Goal: Information Seeking & Learning: Check status

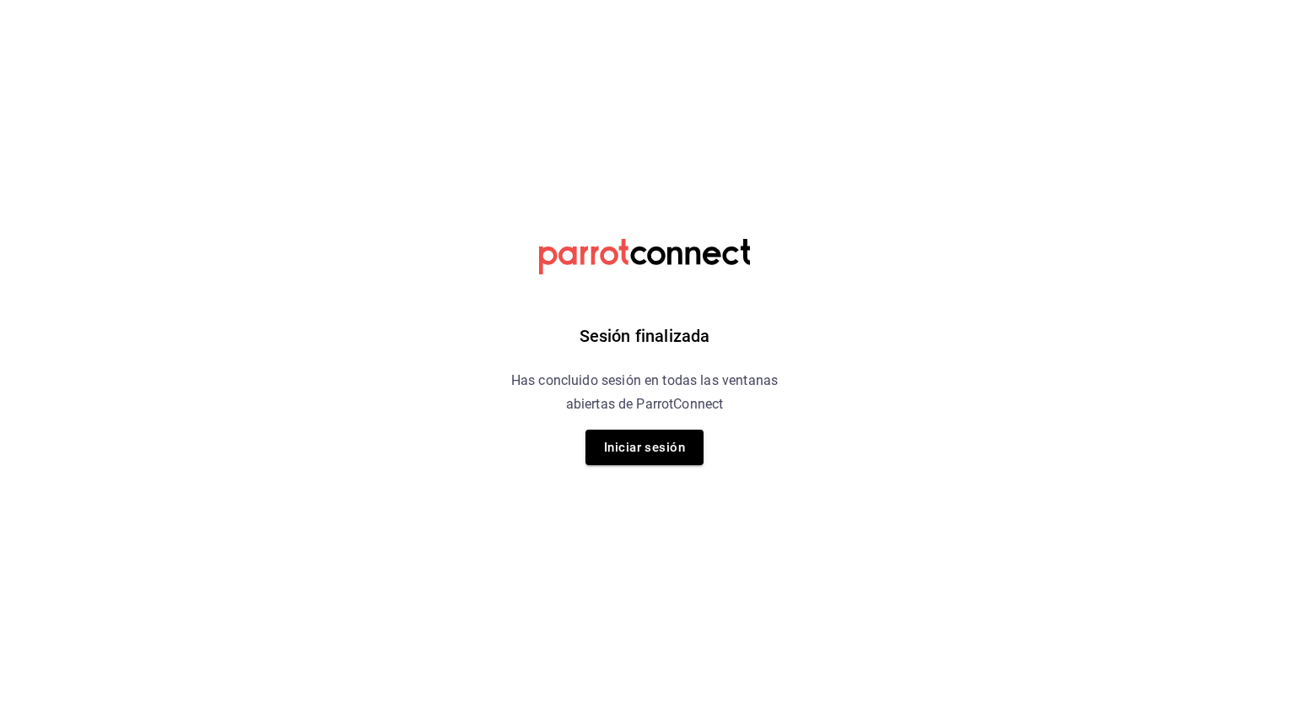
click at [866, 0] on html "Sesión finalizada Has concluido sesión en todas las ventanas abiertas de Parrot…" at bounding box center [644, 0] width 1289 height 0
click at [602, 441] on button "Iniciar sesión" at bounding box center [645, 446] width 118 height 35
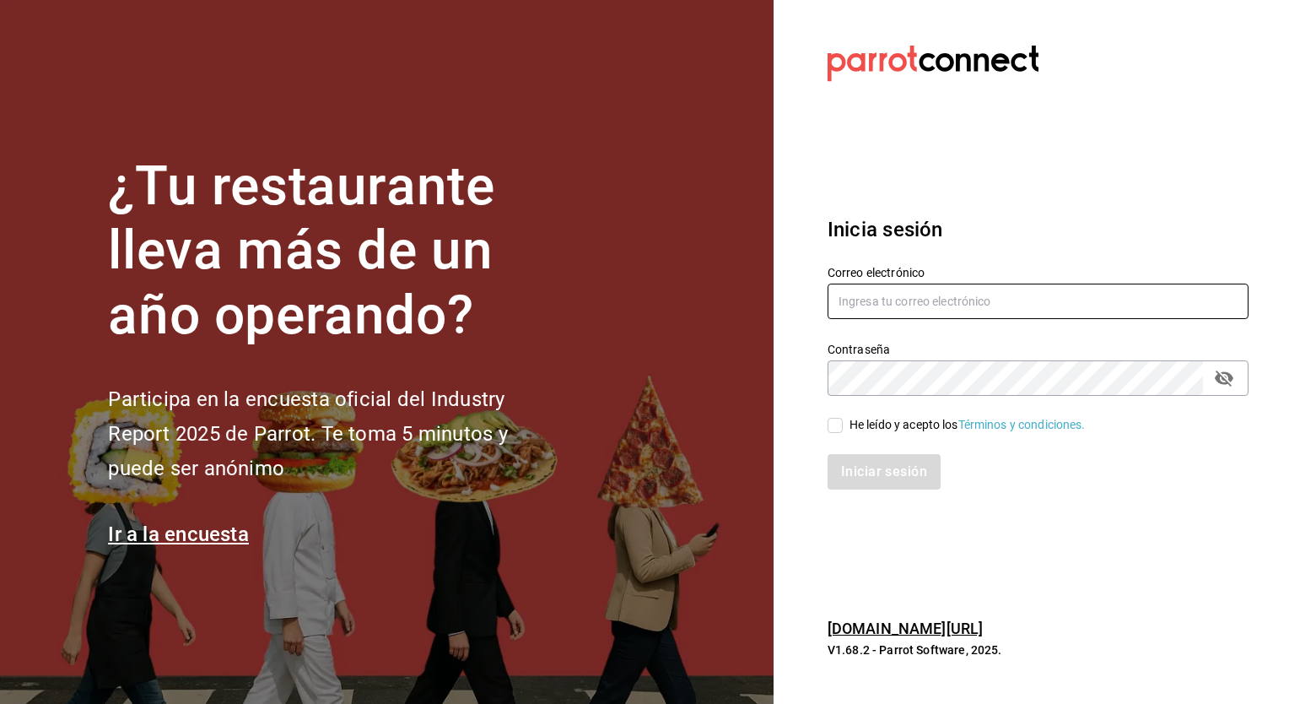
type input "[PERSON_NAME][EMAIL_ADDRESS][PERSON_NAME][DOMAIN_NAME]"
click at [846, 431] on span "He leído y acepto los Términos y condiciones." at bounding box center [964, 425] width 243 height 18
click at [843, 431] on input "He leído y acepto los Términos y condiciones." at bounding box center [835, 425] width 15 height 15
checkbox input "true"
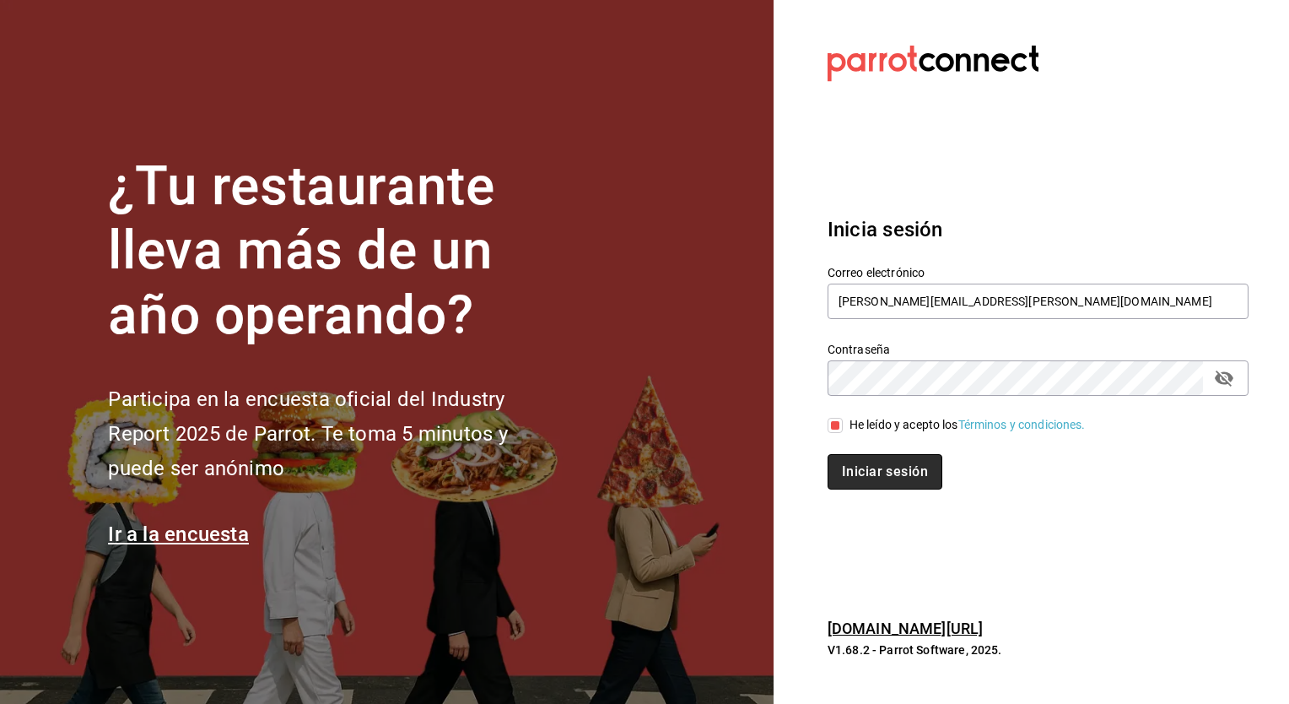
click at [856, 461] on button "Iniciar sesión" at bounding box center [885, 471] width 115 height 35
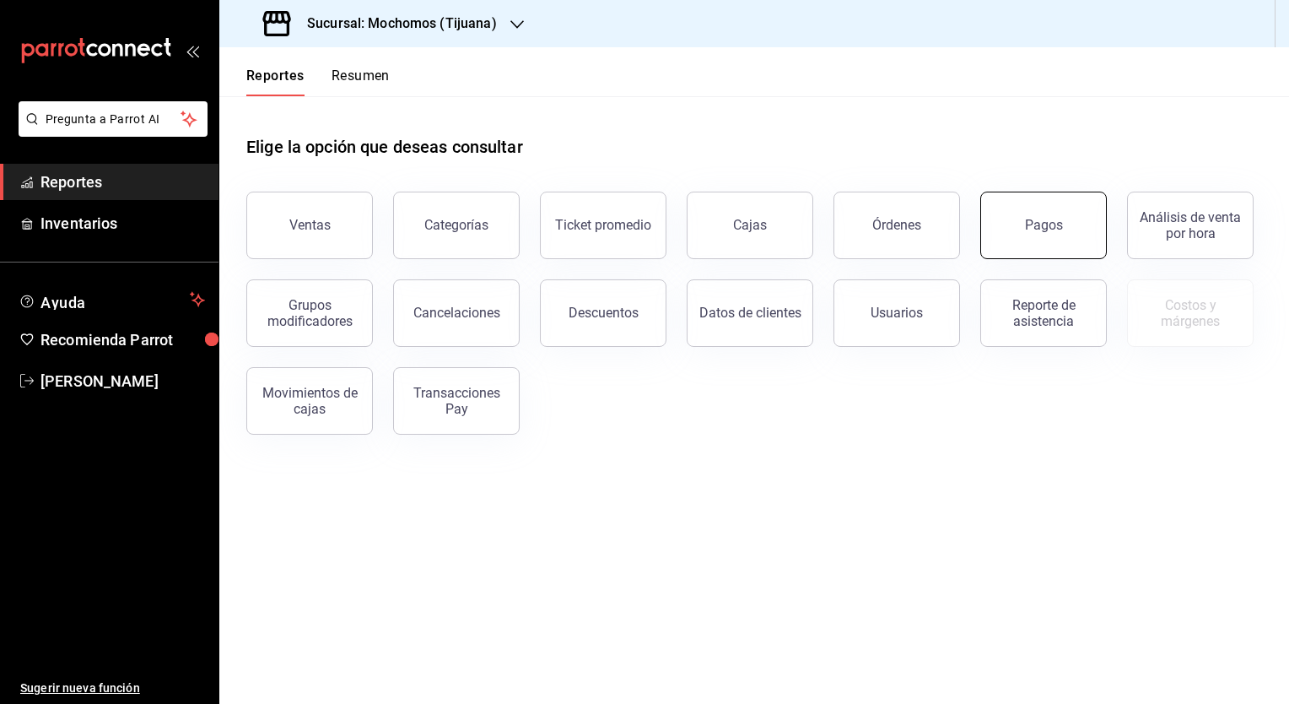
click at [1017, 225] on button "Pagos" at bounding box center [1043, 225] width 127 height 67
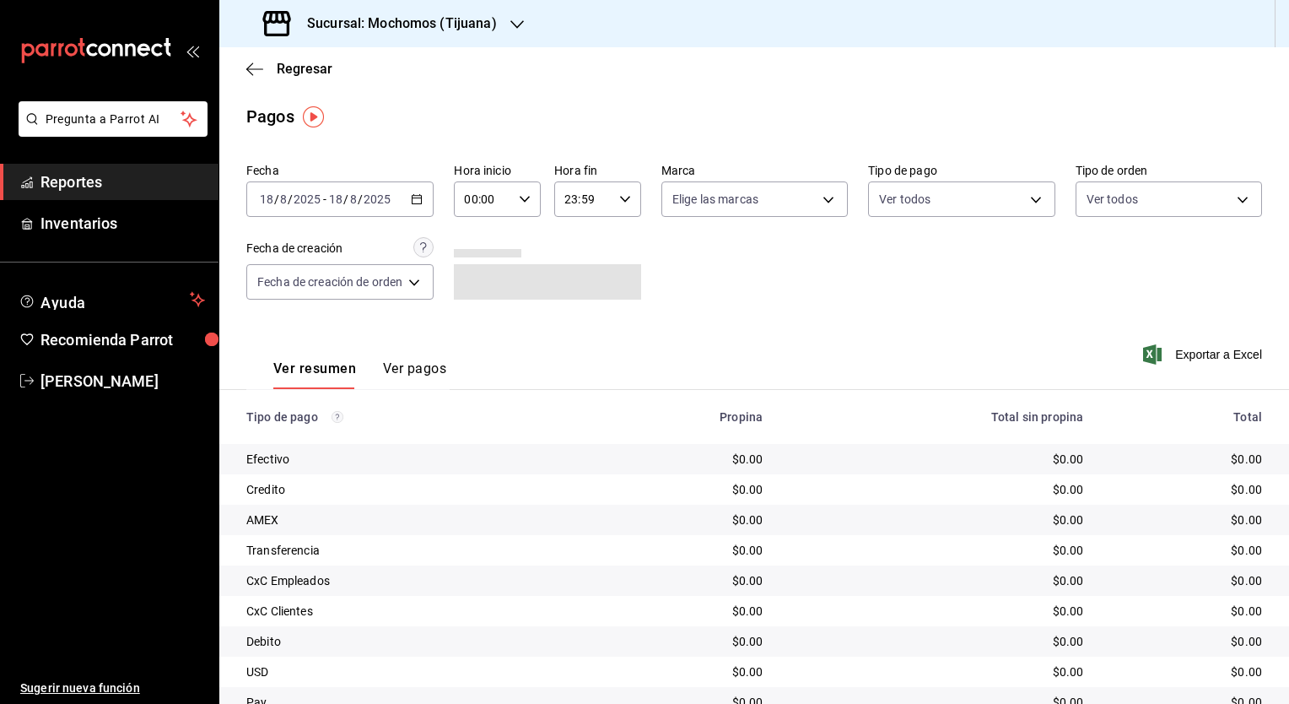
click at [500, 24] on div "Sucursal: Mochomos (Tijuana)" at bounding box center [382, 23] width 298 height 47
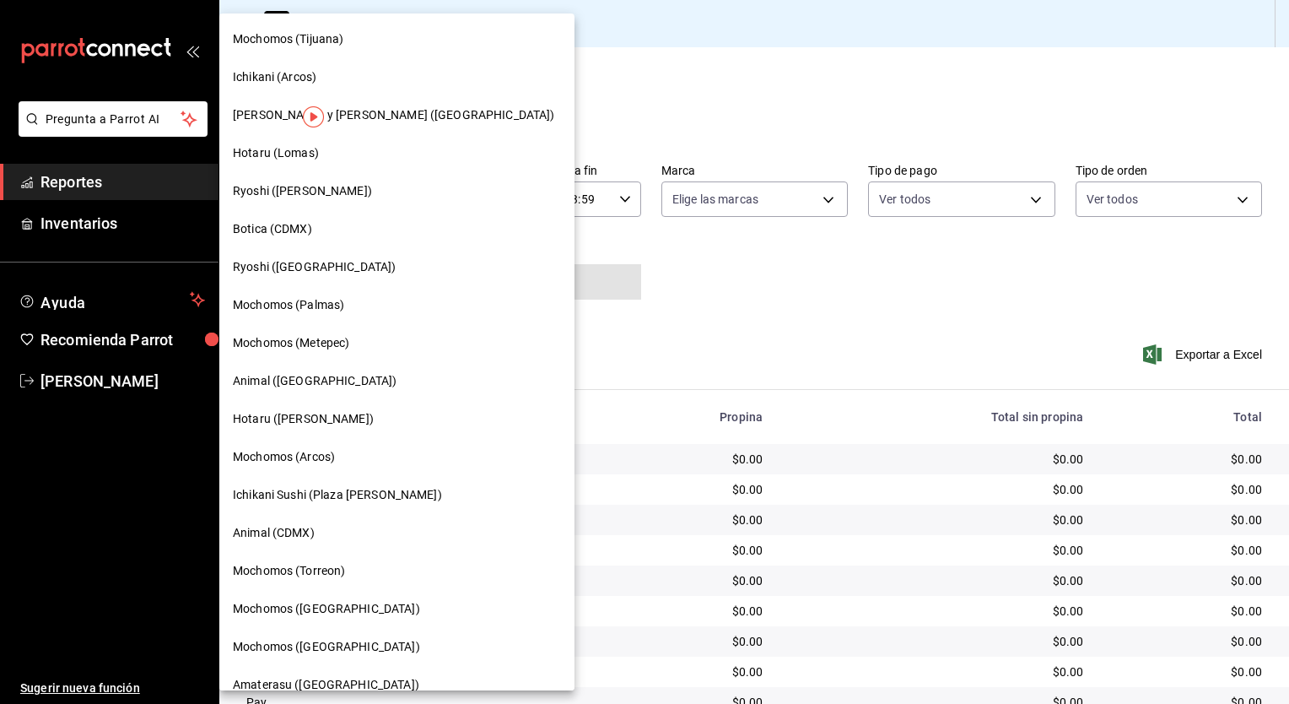
click at [390, 309] on div "Mochomos (Palmas)" at bounding box center [397, 305] width 328 height 18
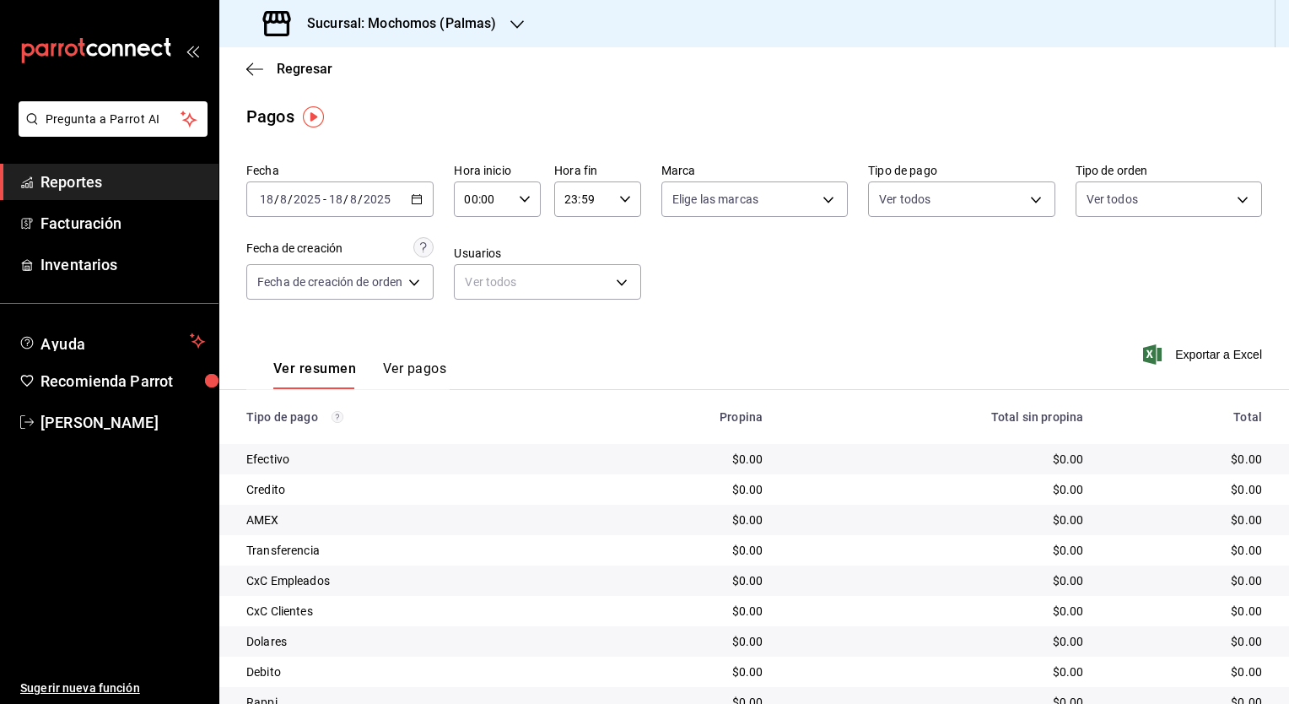
click at [424, 208] on div "2025-08-18 18 / 8 / 2025 - 2025-08-18 18 / 8 / 2025" at bounding box center [339, 198] width 187 height 35
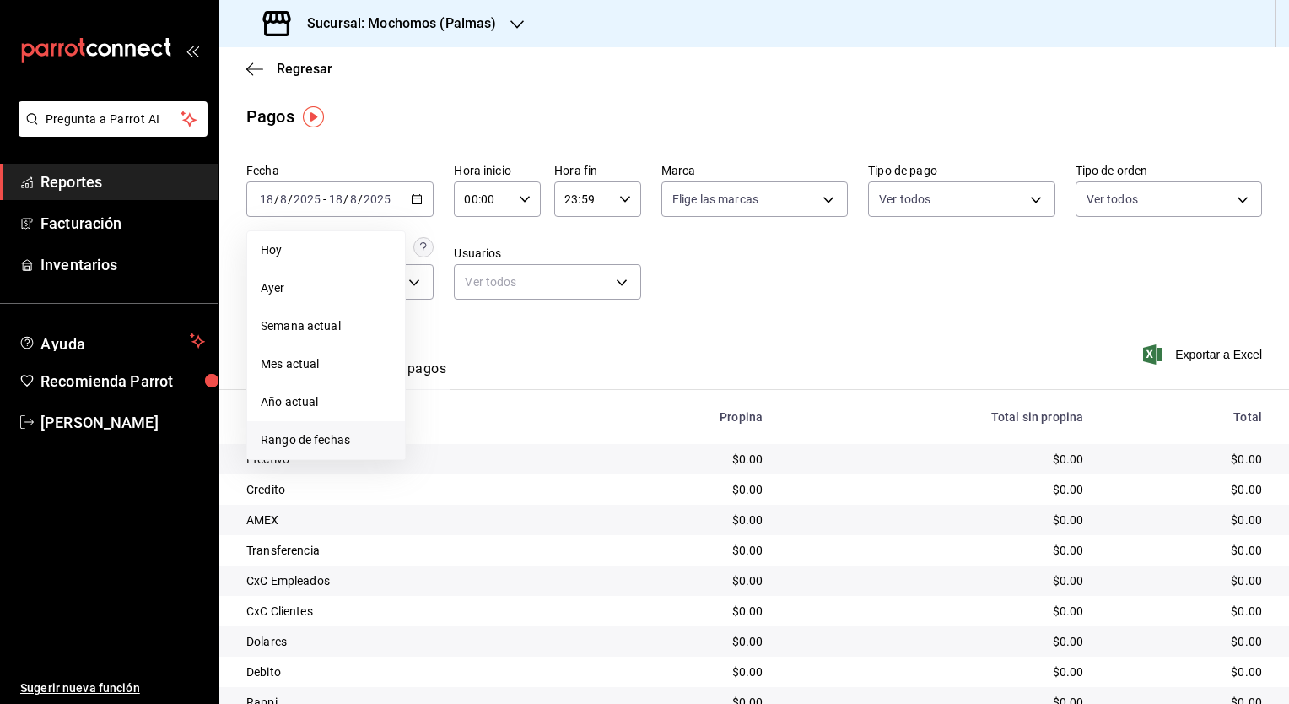
click at [339, 443] on span "Rango de fechas" at bounding box center [326, 440] width 131 height 18
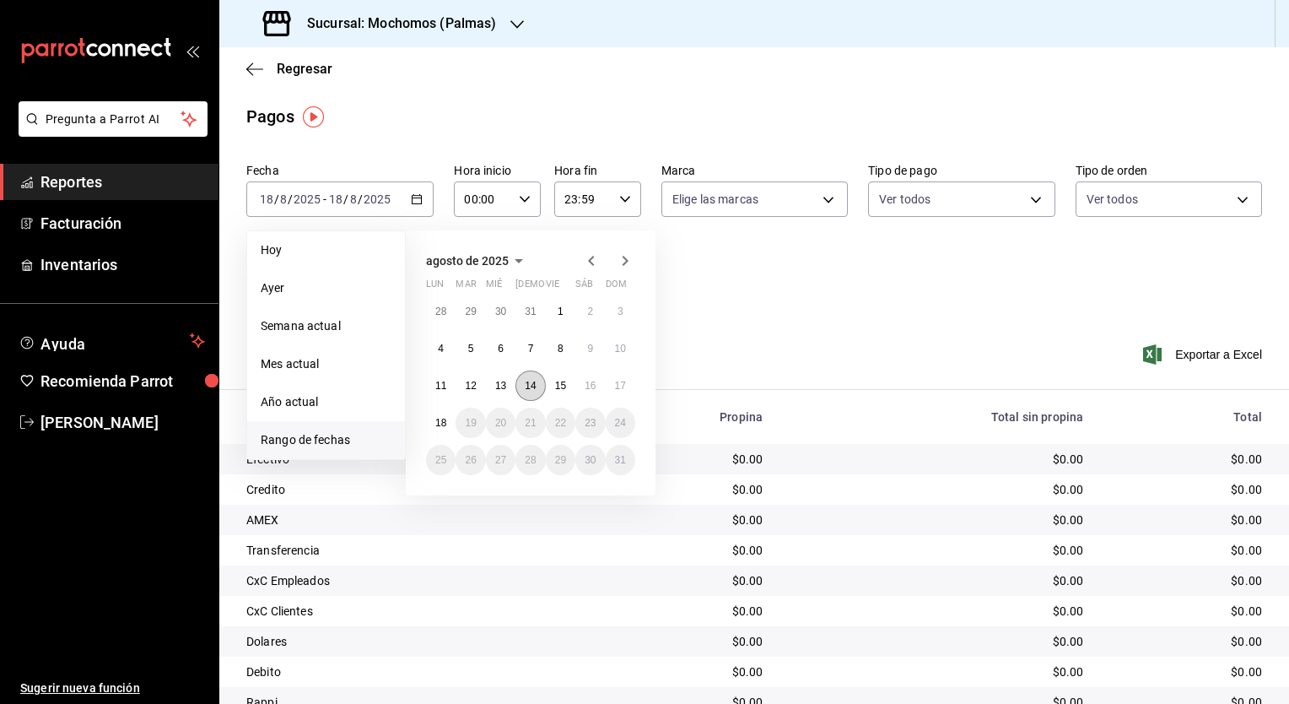
click at [522, 386] on button "14" at bounding box center [531, 385] width 30 height 30
click at [551, 388] on button "15" at bounding box center [561, 385] width 30 height 30
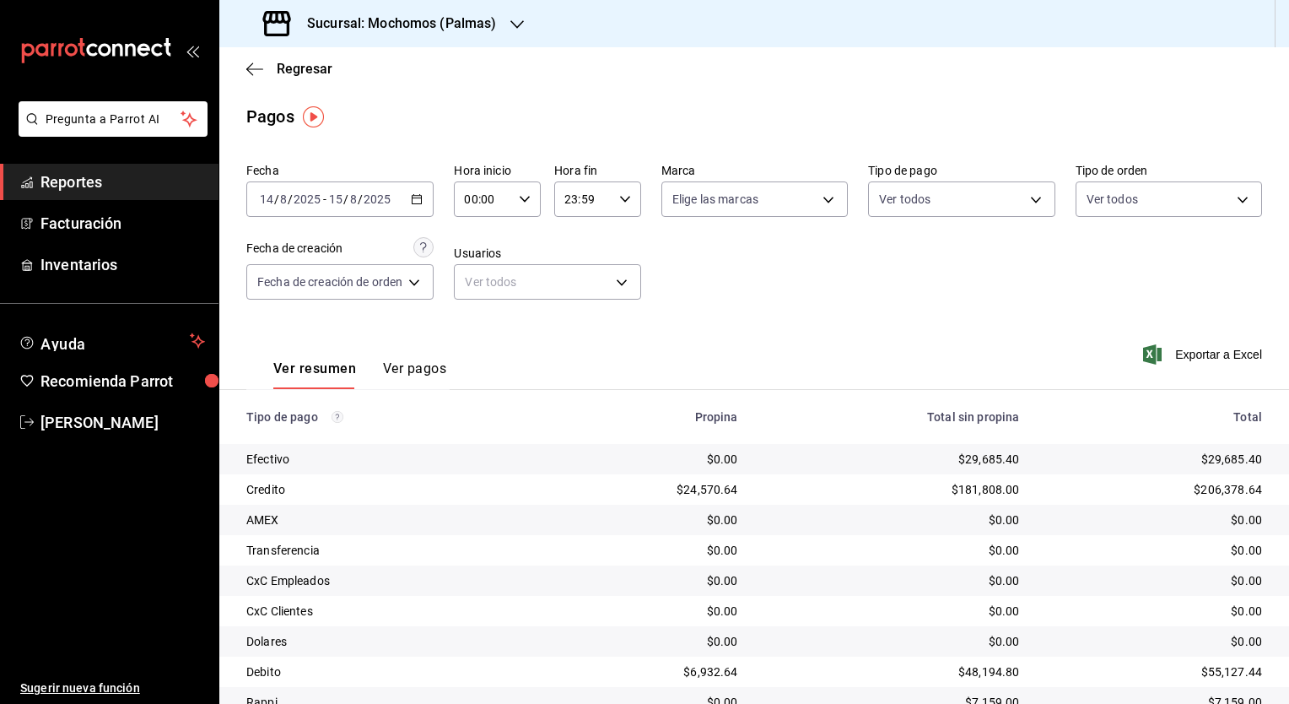
click at [523, 202] on icon "button" at bounding box center [525, 199] width 12 height 12
click at [479, 288] on span "05" at bounding box center [477, 285] width 16 height 13
type input "05:00"
click at [621, 204] on div at bounding box center [644, 352] width 1289 height 704
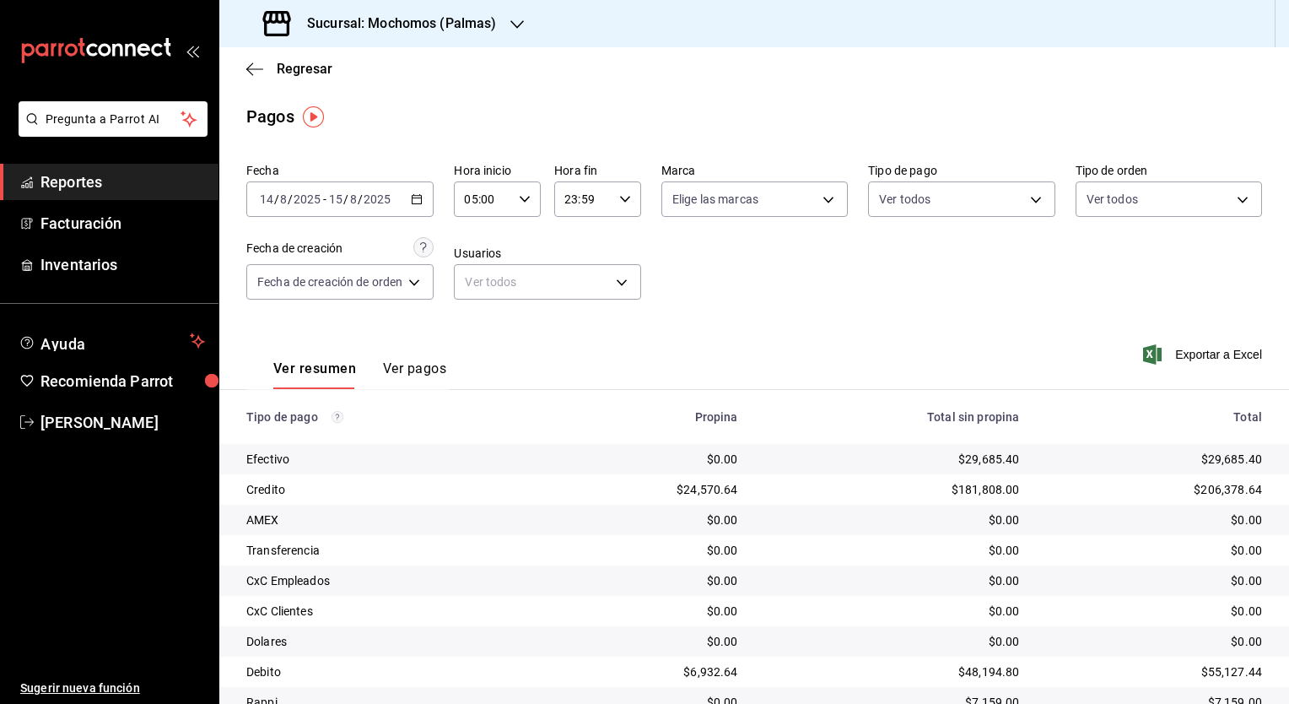
click at [623, 208] on div "23:59 Hora fin" at bounding box center [597, 198] width 87 height 35
click at [571, 275] on span "05" at bounding box center [576, 268] width 16 height 13
click at [634, 235] on button "00" at bounding box center [619, 242] width 36 height 34
type input "05:00"
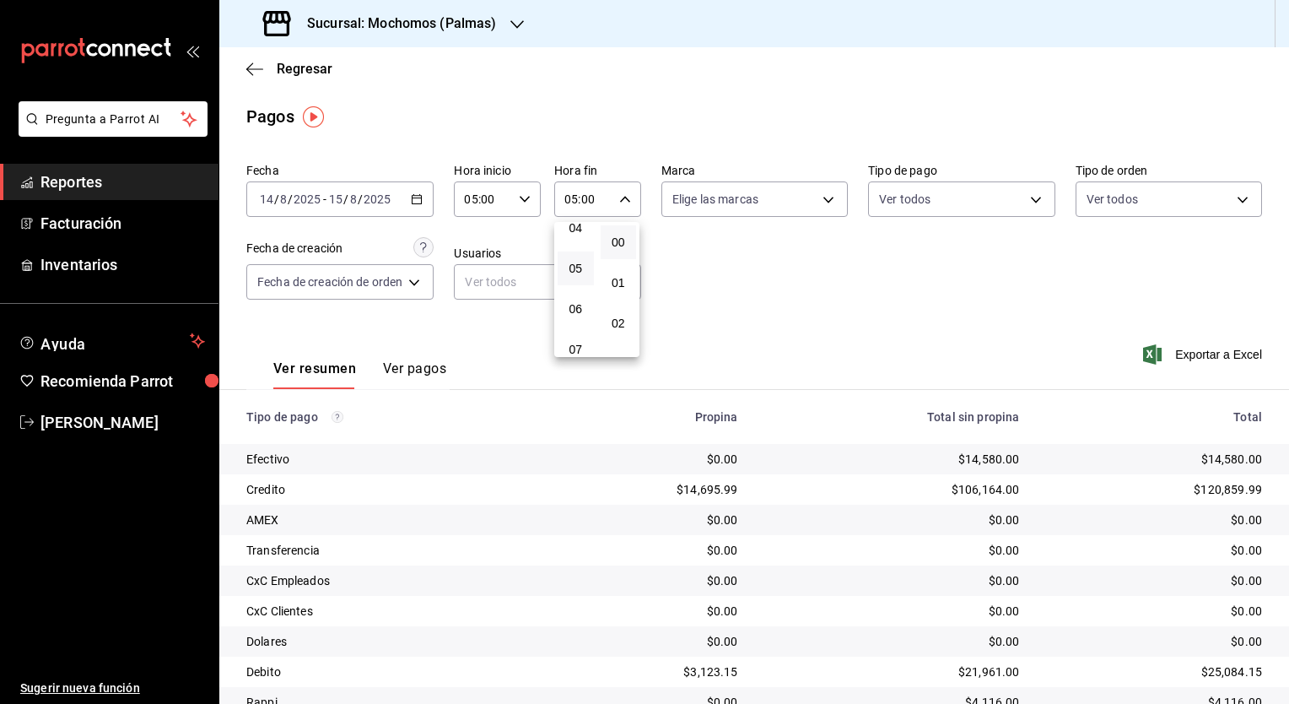
click at [893, 411] on div at bounding box center [644, 352] width 1289 height 704
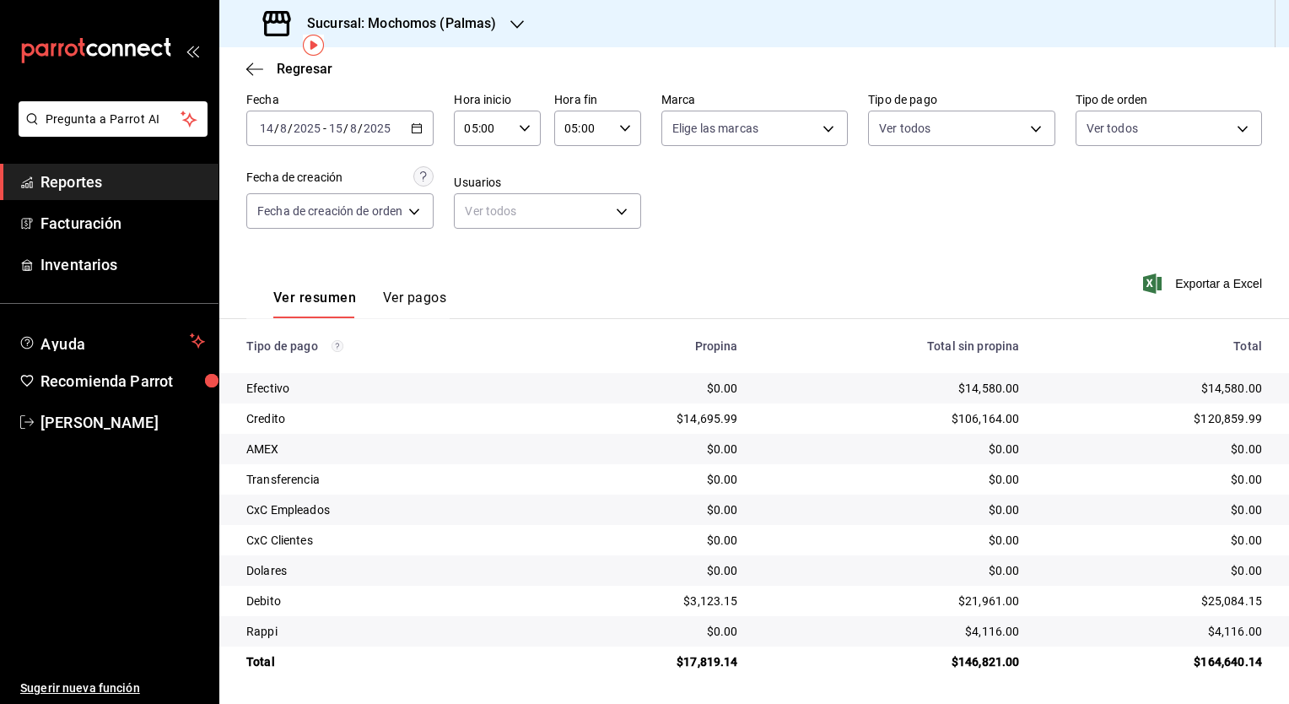
click at [706, 305] on div "Ver resumen Ver pagos Exportar a Excel" at bounding box center [754, 293] width 1070 height 89
click at [449, 36] on div "Sucursal: Mochomos (Palmas)" at bounding box center [382, 23] width 298 height 47
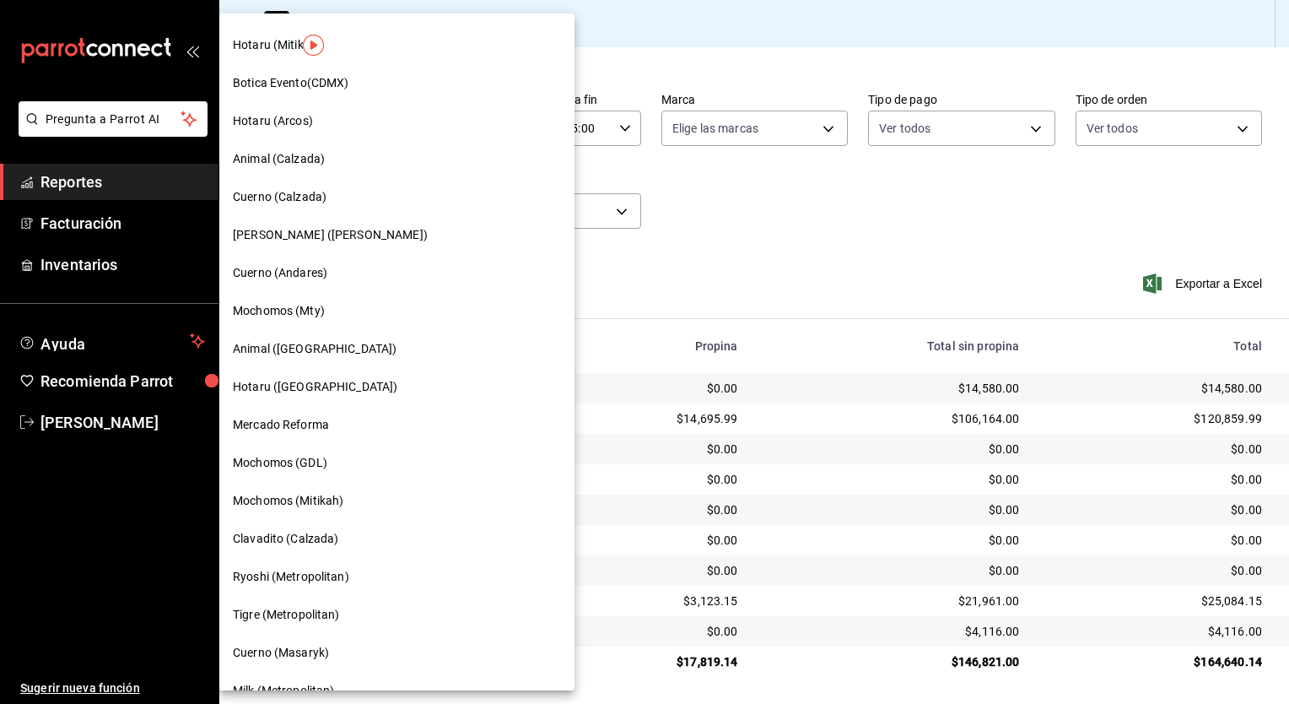
scroll to position [817, 0]
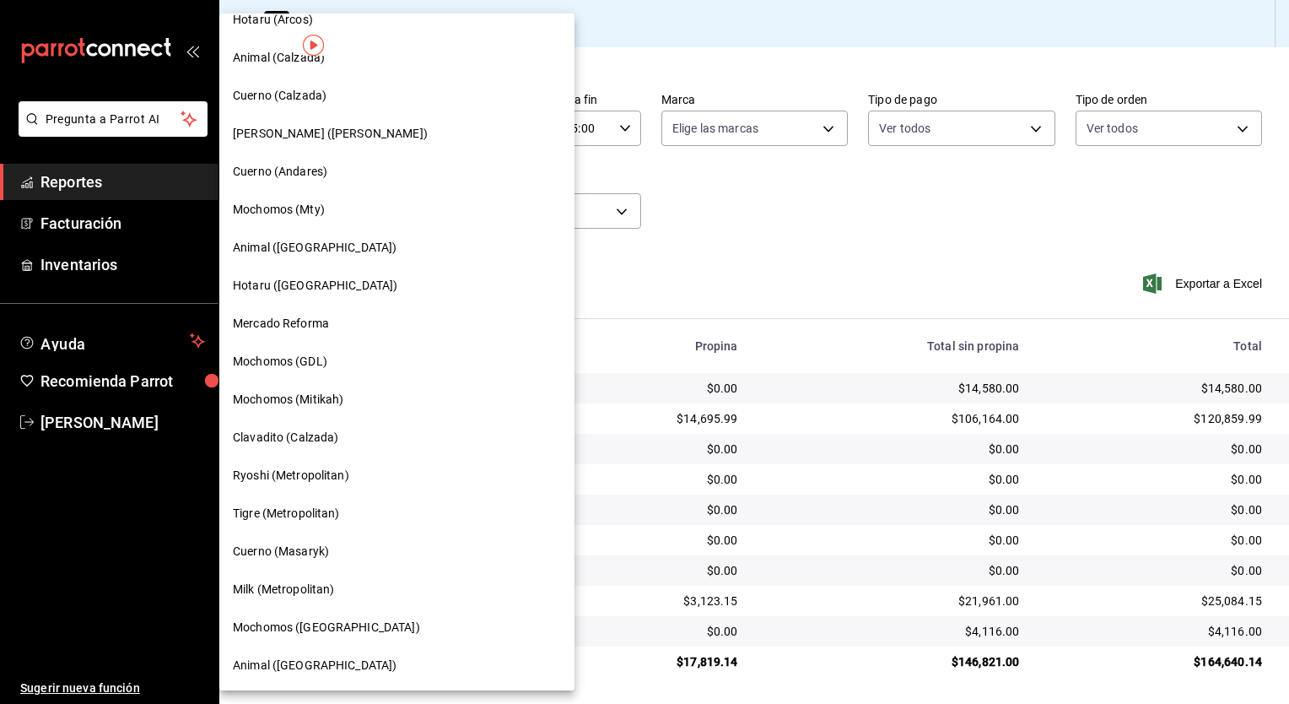
click at [305, 553] on span "Cuerno (Masaryk)" at bounding box center [281, 552] width 96 height 18
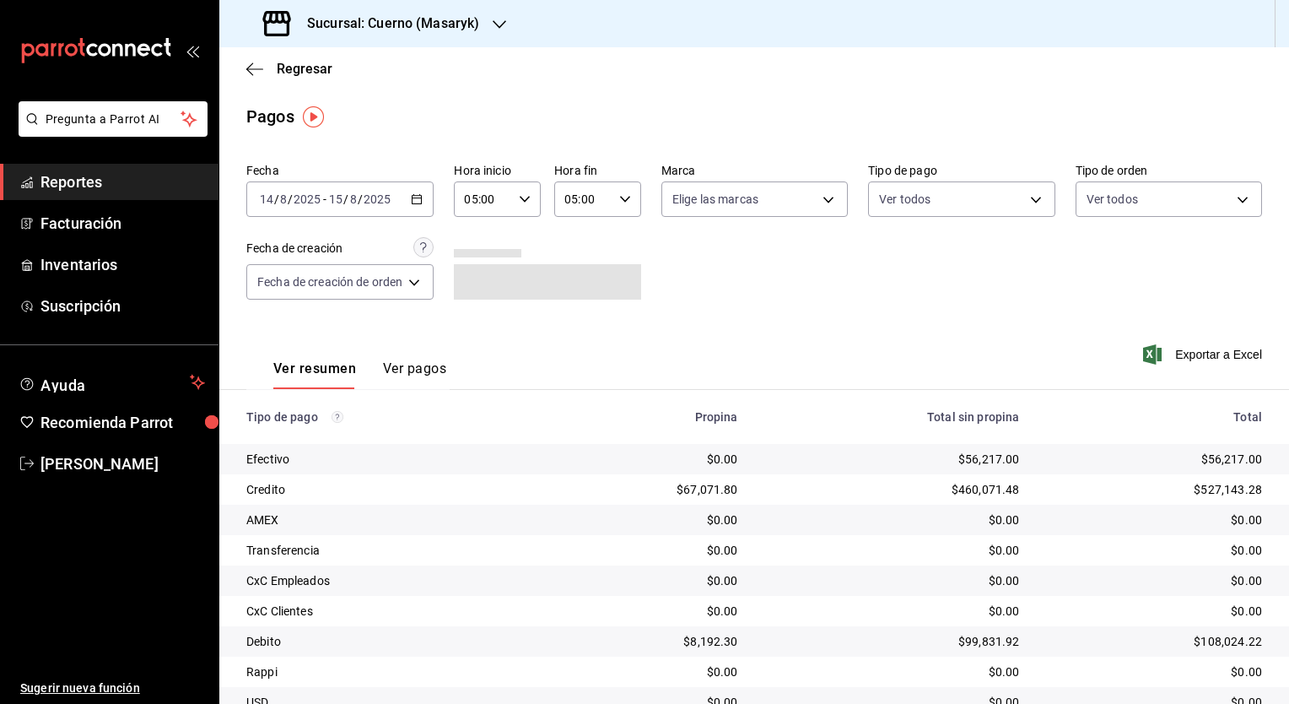
click at [412, 201] on div "2025-08-14 14 / 8 / 2025 - 2025-08-15 15 / 8 / 2025" at bounding box center [339, 198] width 187 height 35
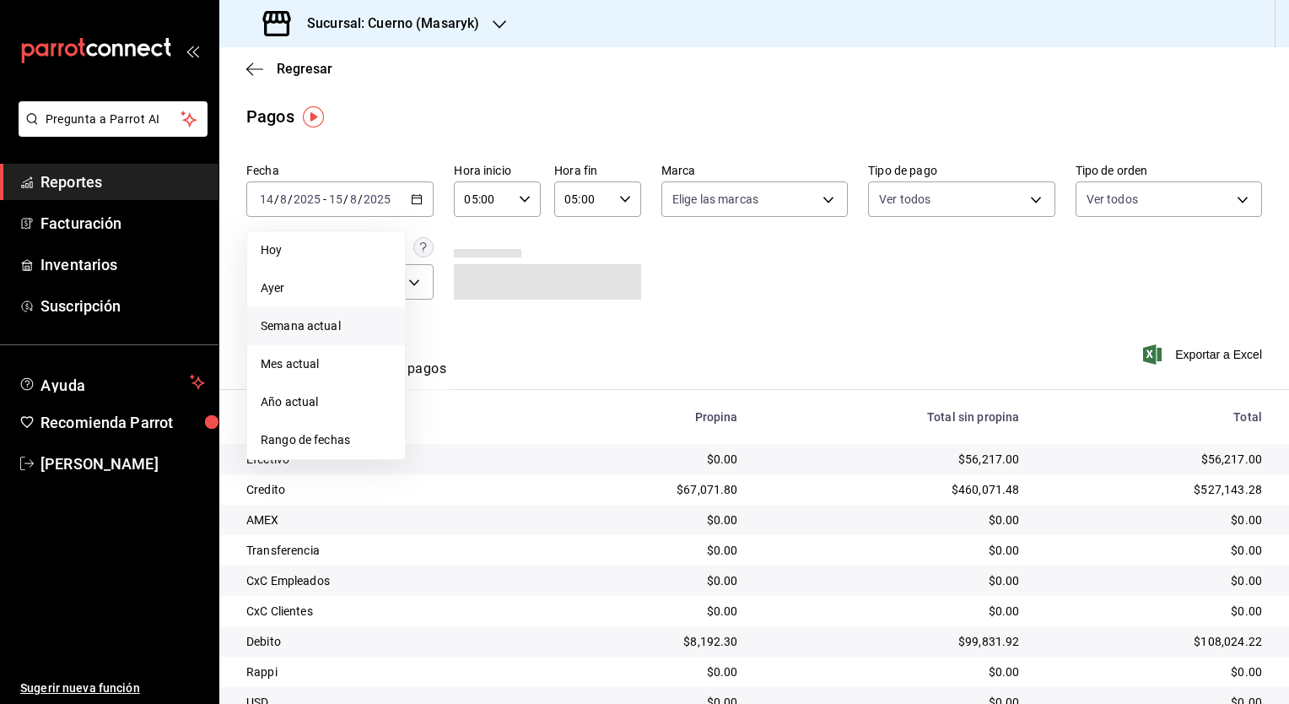
scroll to position [71, 0]
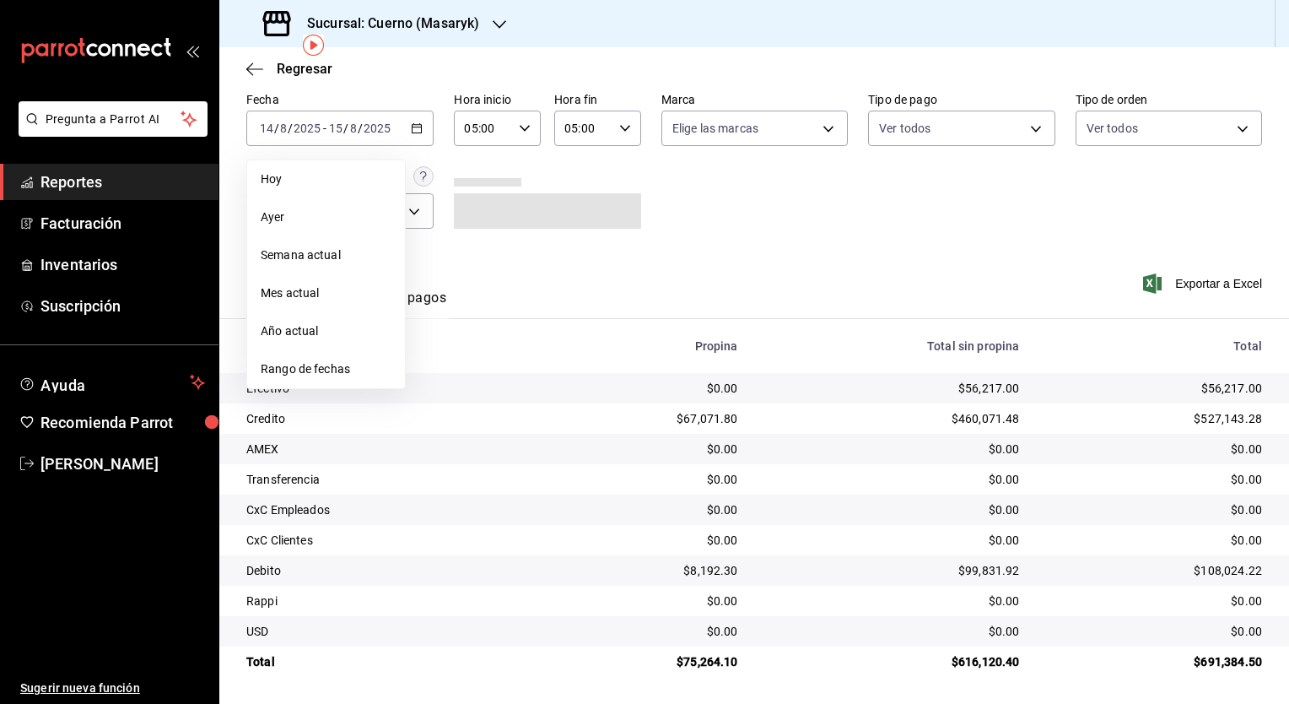
click at [332, 379] on li "Rango de fechas" at bounding box center [326, 369] width 158 height 38
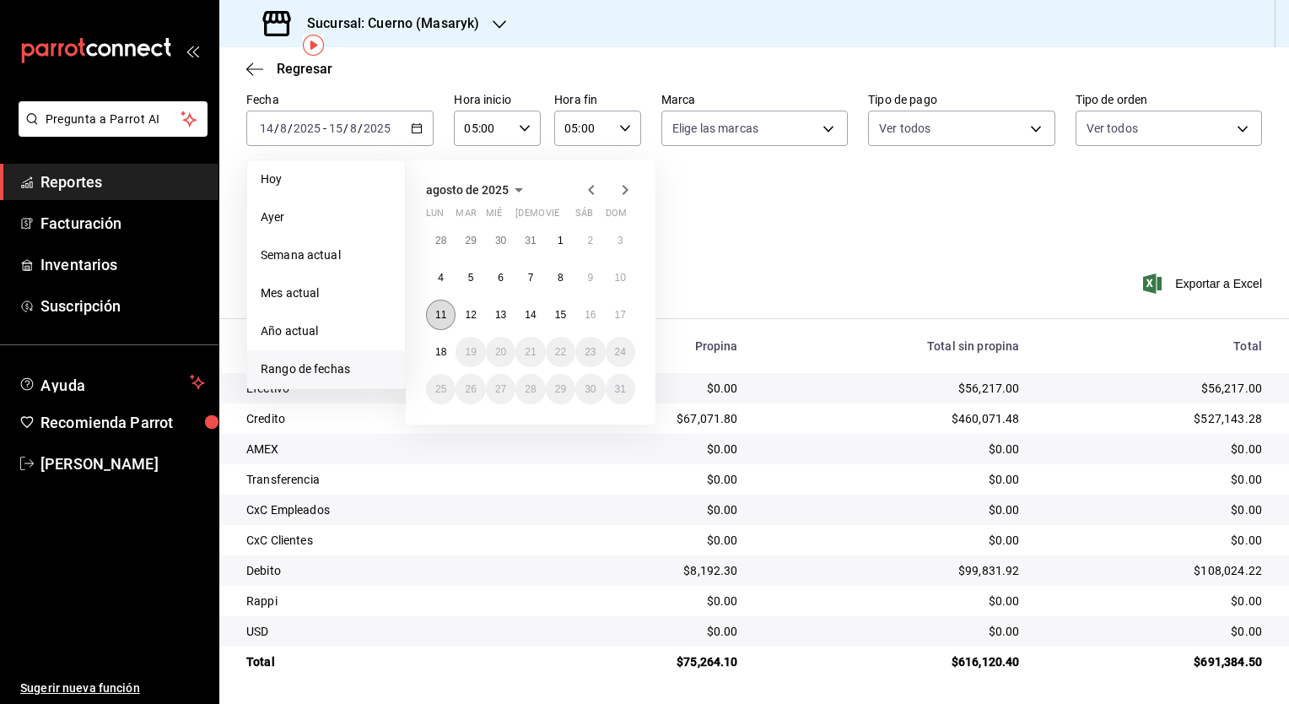
click at [446, 314] on button "11" at bounding box center [441, 315] width 30 height 30
click at [457, 314] on button "12" at bounding box center [471, 315] width 30 height 30
click at [440, 312] on abbr "11" at bounding box center [440, 315] width 11 height 12
type input "00:00"
type input "23:59"
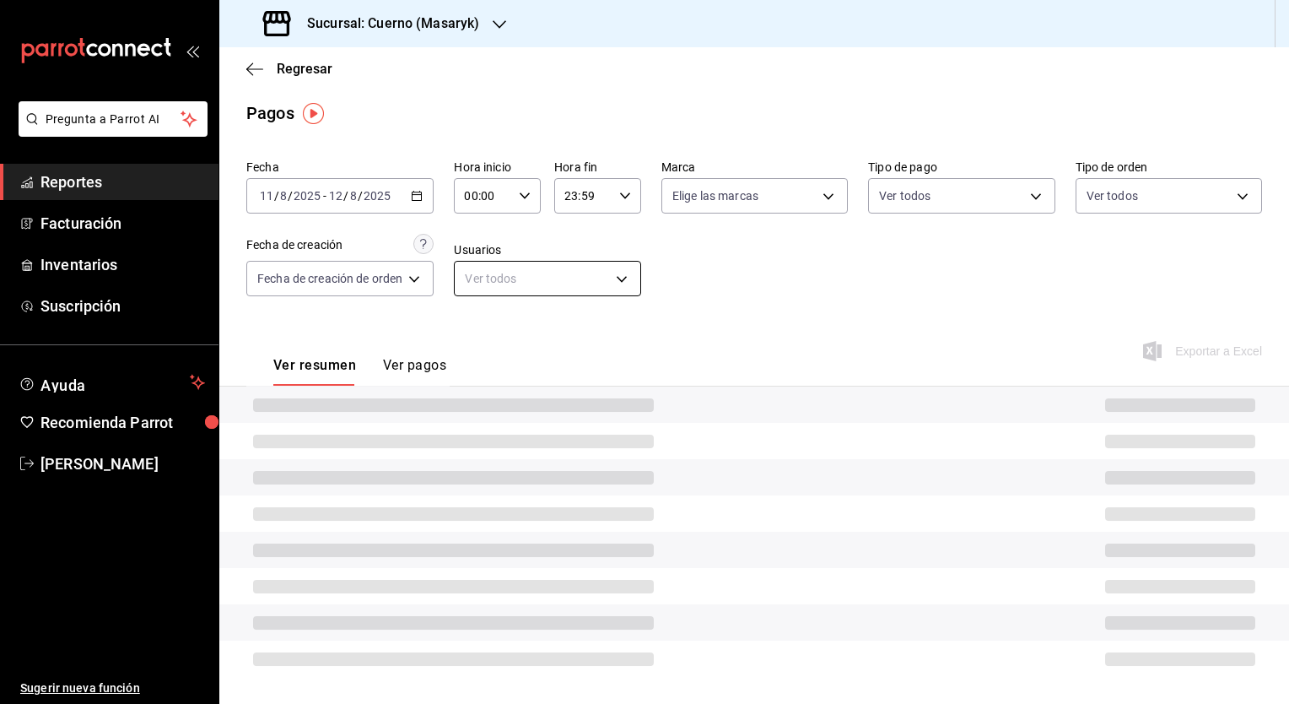
scroll to position [71, 0]
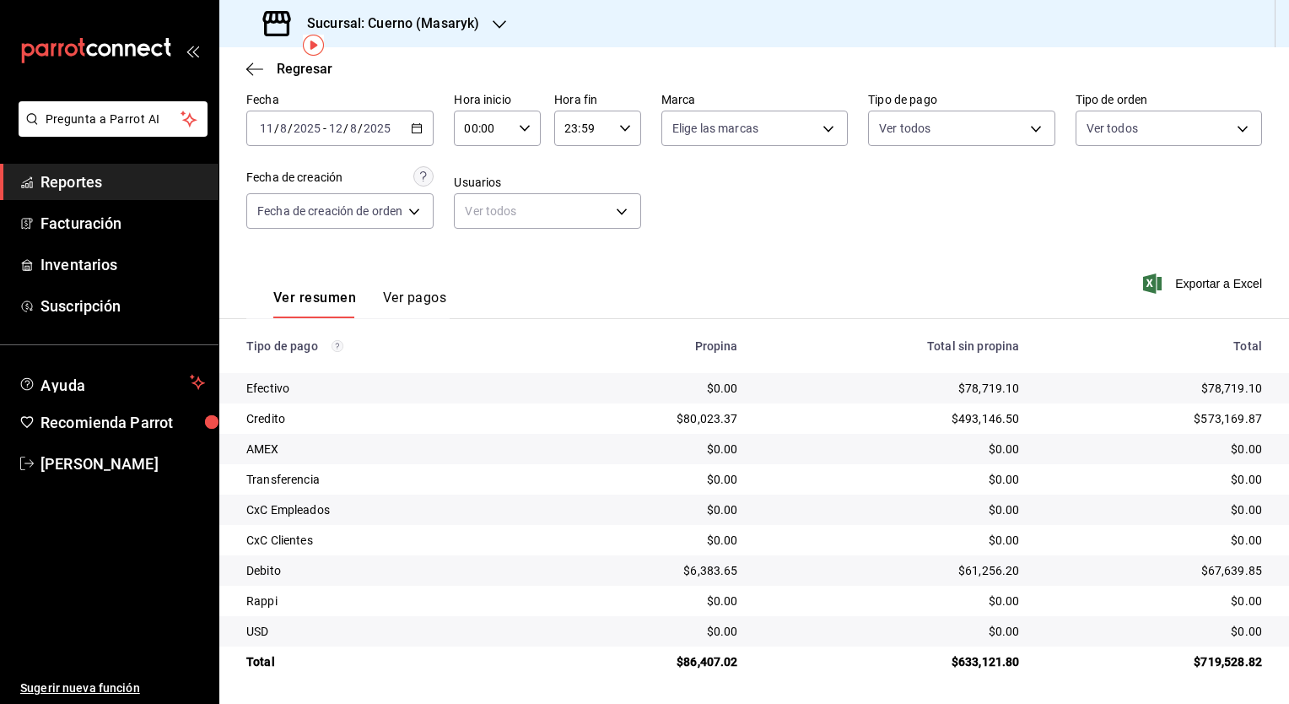
click at [525, 127] on icon "button" at bounding box center [525, 128] width 12 height 12
click at [478, 235] on span "05" at bounding box center [477, 227] width 16 height 13
type input "05:00"
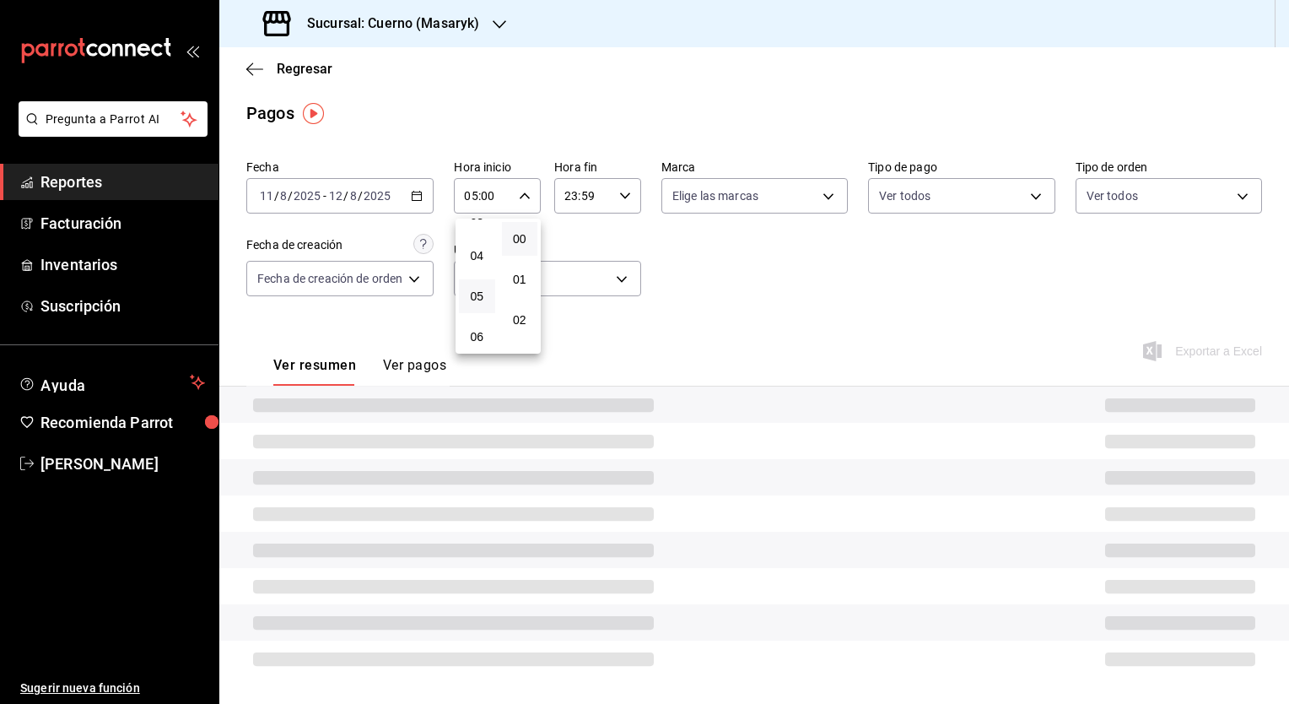
scroll to position [71, 0]
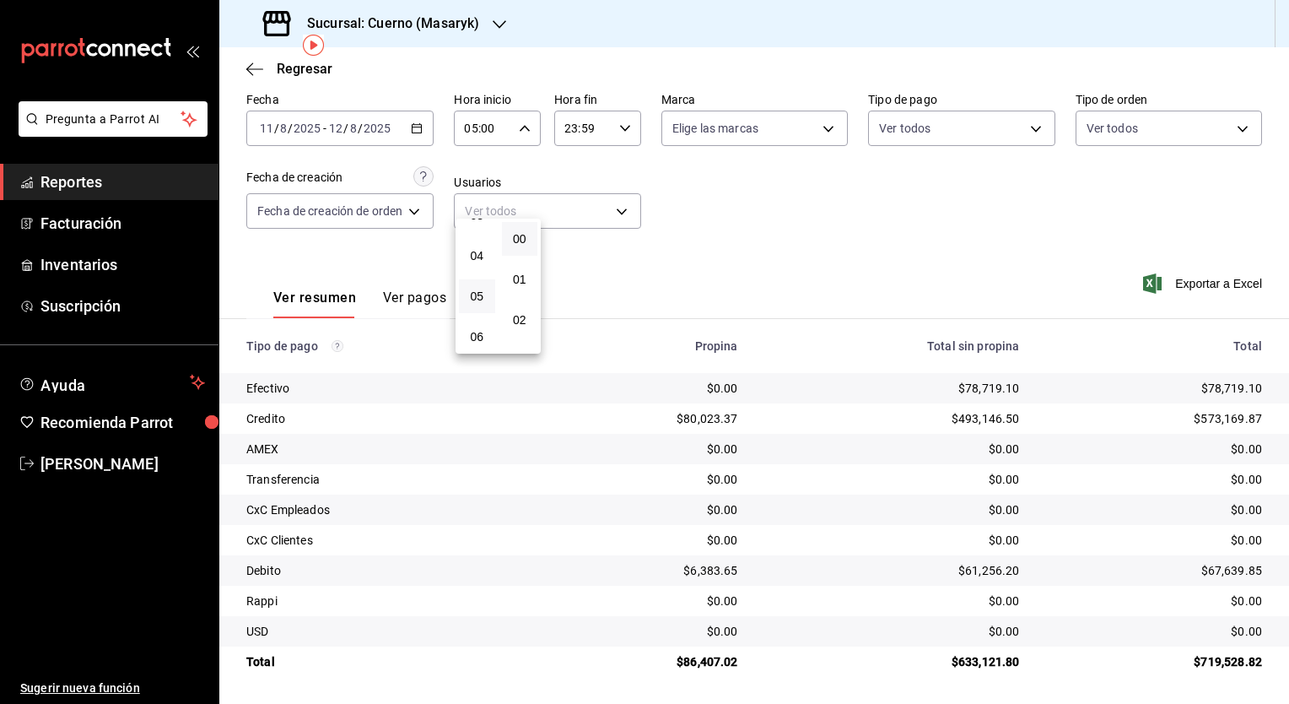
click at [624, 204] on div at bounding box center [644, 352] width 1289 height 704
click at [629, 127] on div "23:59 Hora fin" at bounding box center [597, 128] width 87 height 35
click at [570, 253] on button "05" at bounding box center [576, 240] width 36 height 34
click at [622, 248] on button "00" at bounding box center [619, 239] width 36 height 34
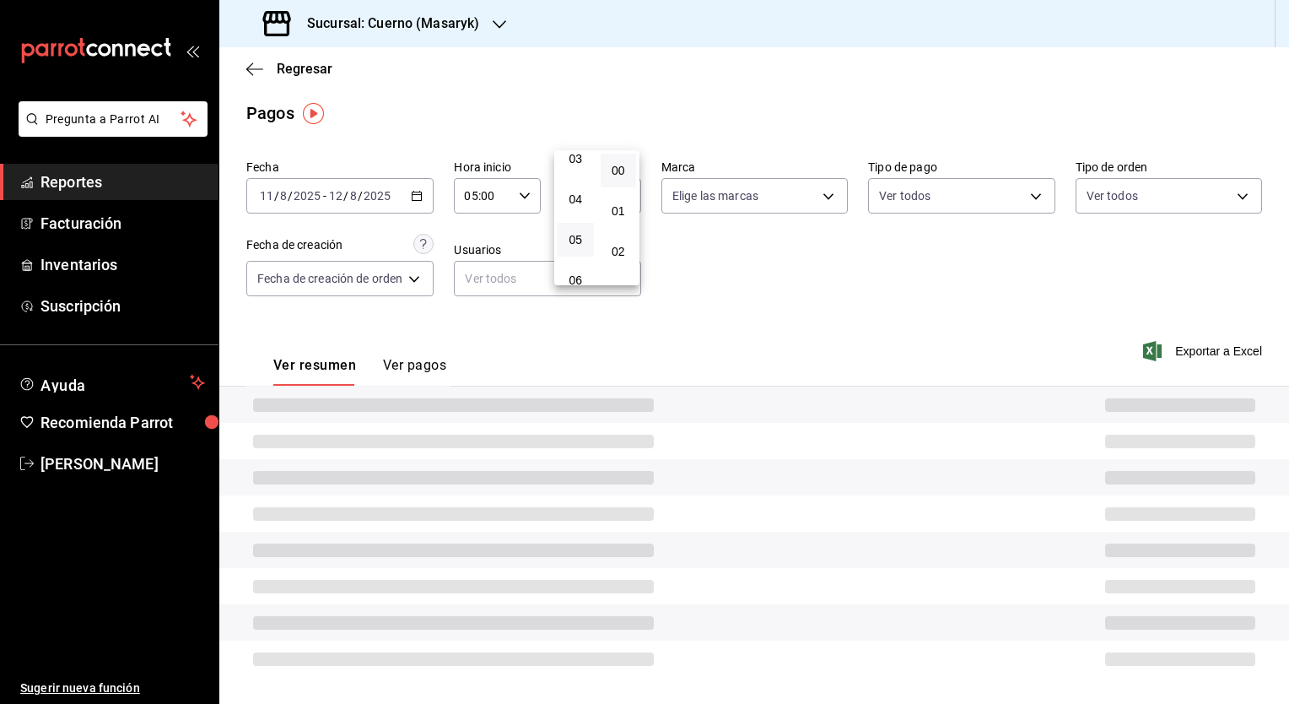
type input "05:00"
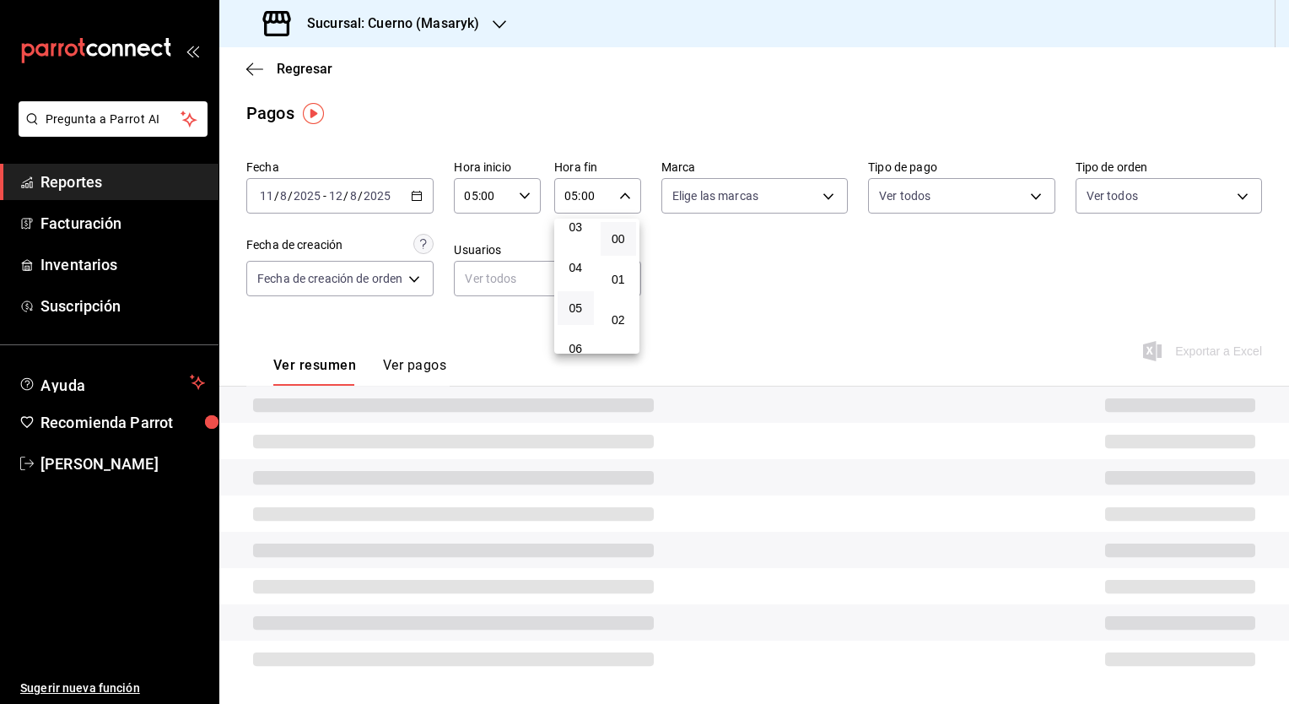
scroll to position [71, 0]
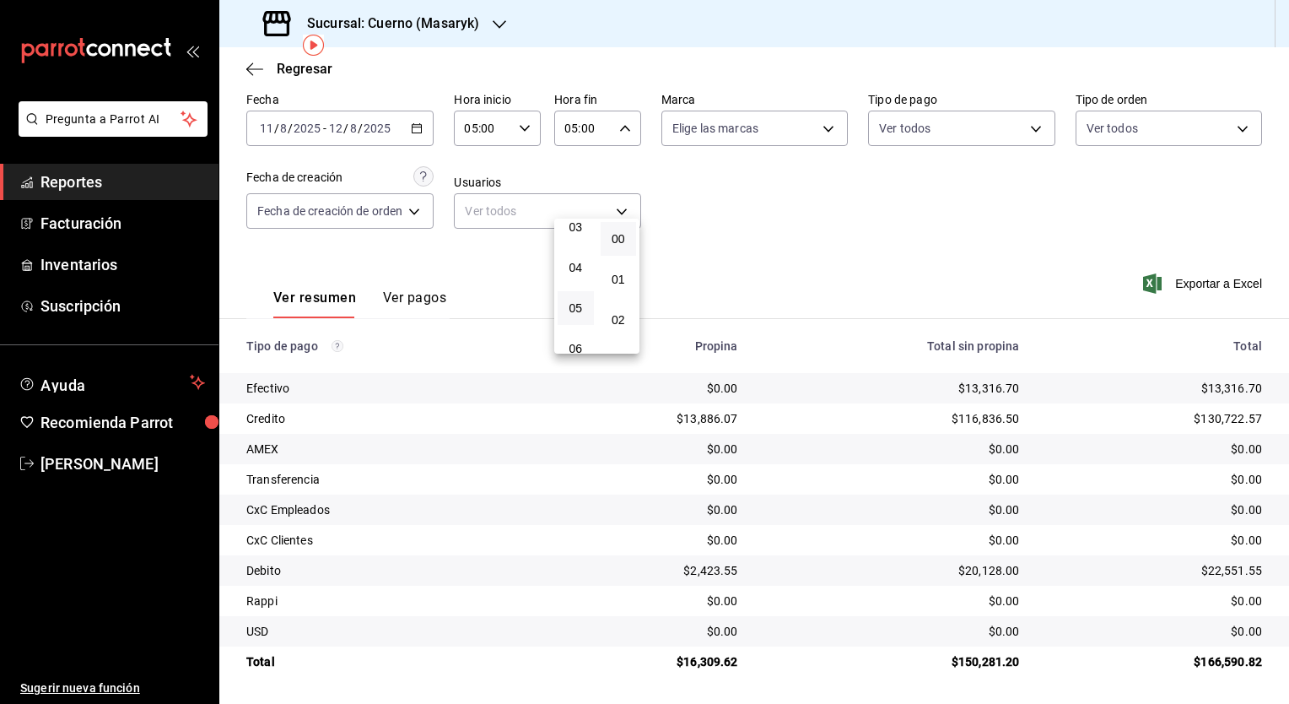
click at [786, 289] on div at bounding box center [644, 352] width 1289 height 704
click at [749, 244] on div "Fecha 2025-08-11 11 / 8 / 2025 - 2025-08-12 12 / 8 / 2025 Hora inicio 05:00 Hor…" at bounding box center [754, 167] width 1016 height 164
click at [413, 130] on \(Stroke\) "button" at bounding box center [417, 128] width 10 height 9
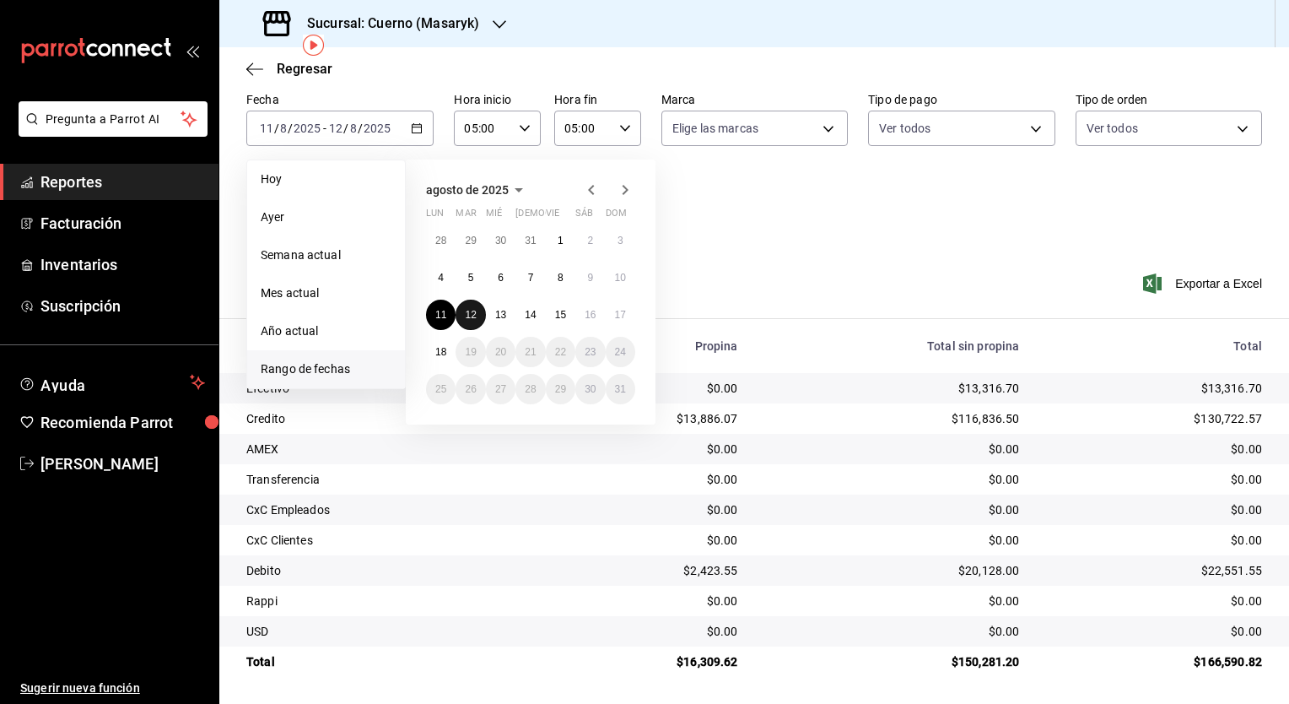
click at [472, 312] on abbr "12" at bounding box center [470, 315] width 11 height 12
click at [491, 315] on button "13" at bounding box center [501, 315] width 30 height 30
type input "00:00"
type input "23:59"
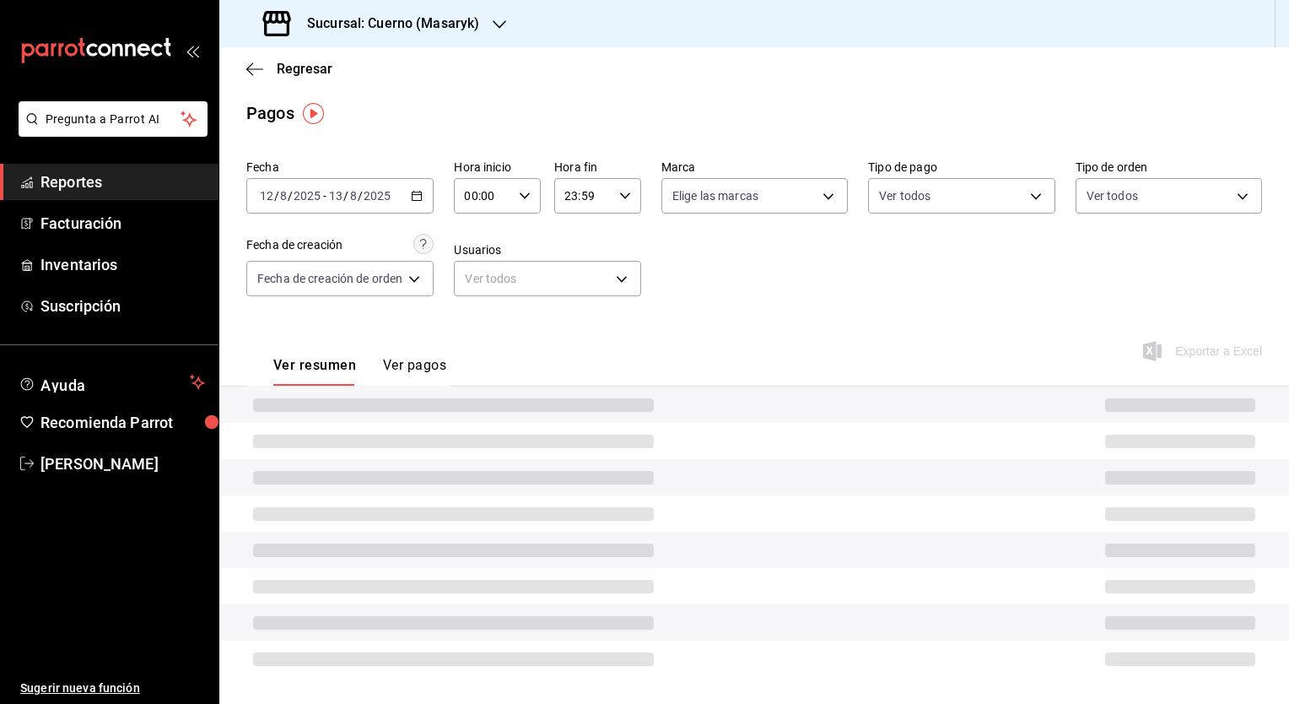
scroll to position [71, 0]
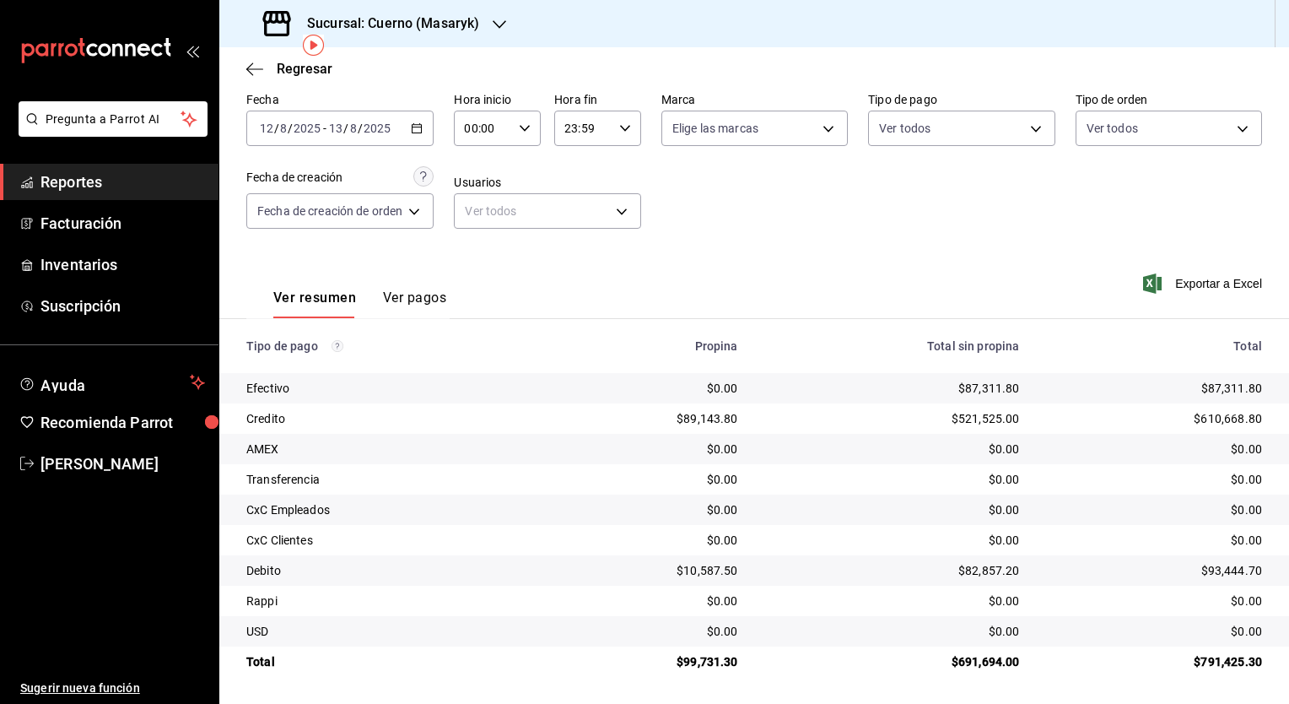
click at [531, 132] on div "00:00 Hora inicio" at bounding box center [497, 128] width 87 height 35
click at [476, 267] on button "05" at bounding box center [477, 257] width 36 height 34
type input "05:00"
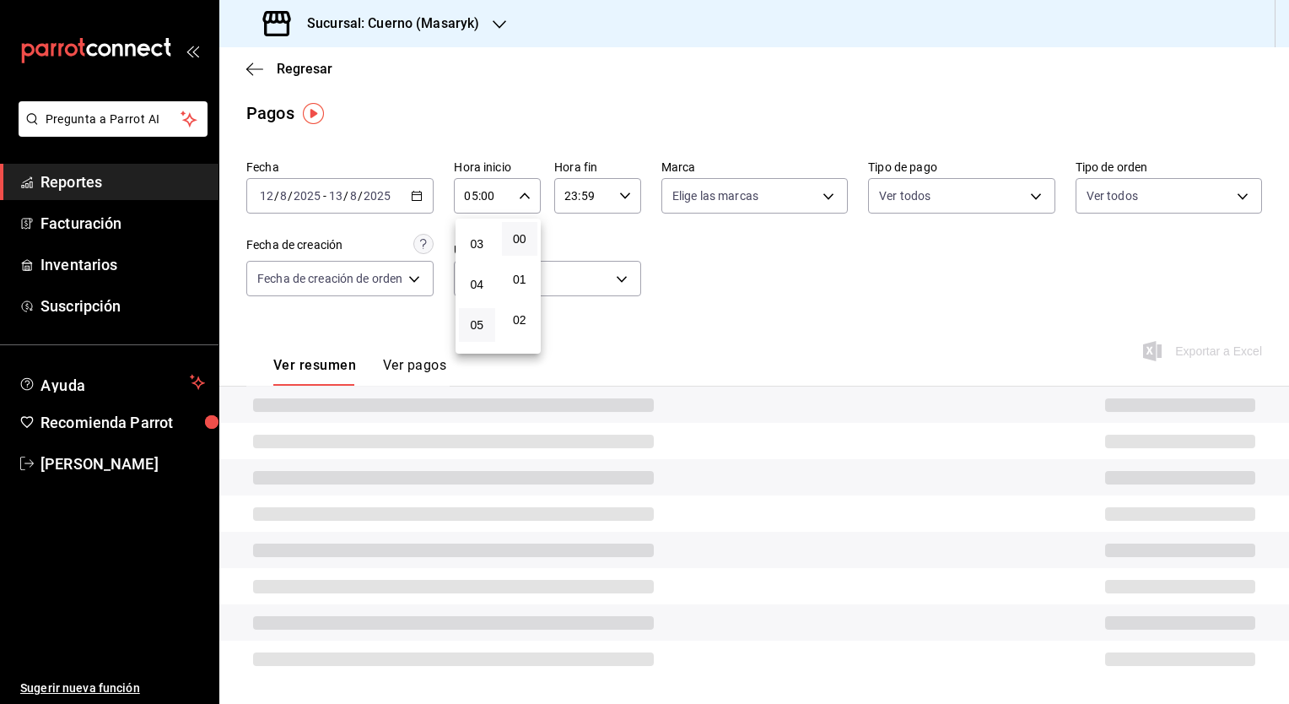
scroll to position [71, 0]
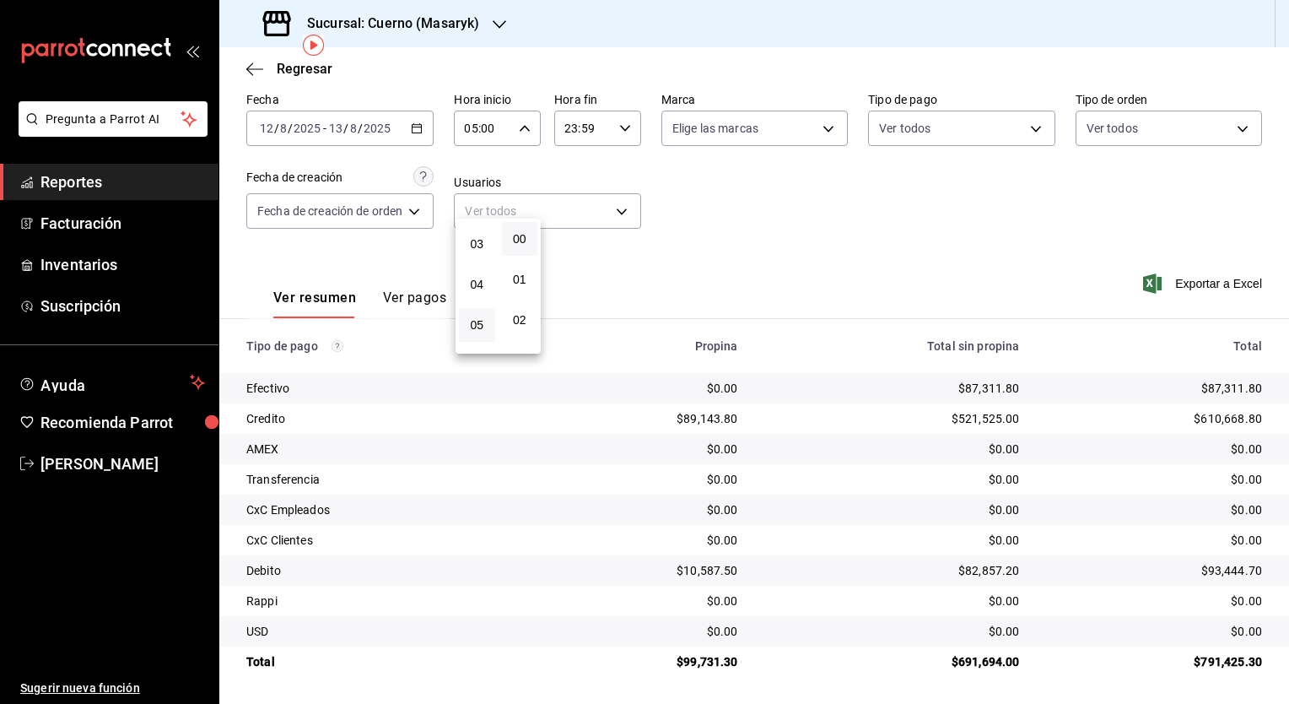
click at [634, 127] on div at bounding box center [644, 352] width 1289 height 704
click at [623, 133] on icon "button" at bounding box center [625, 128] width 12 height 12
click at [562, 224] on button "05" at bounding box center [576, 231] width 36 height 34
click at [623, 249] on button "00" at bounding box center [619, 239] width 36 height 34
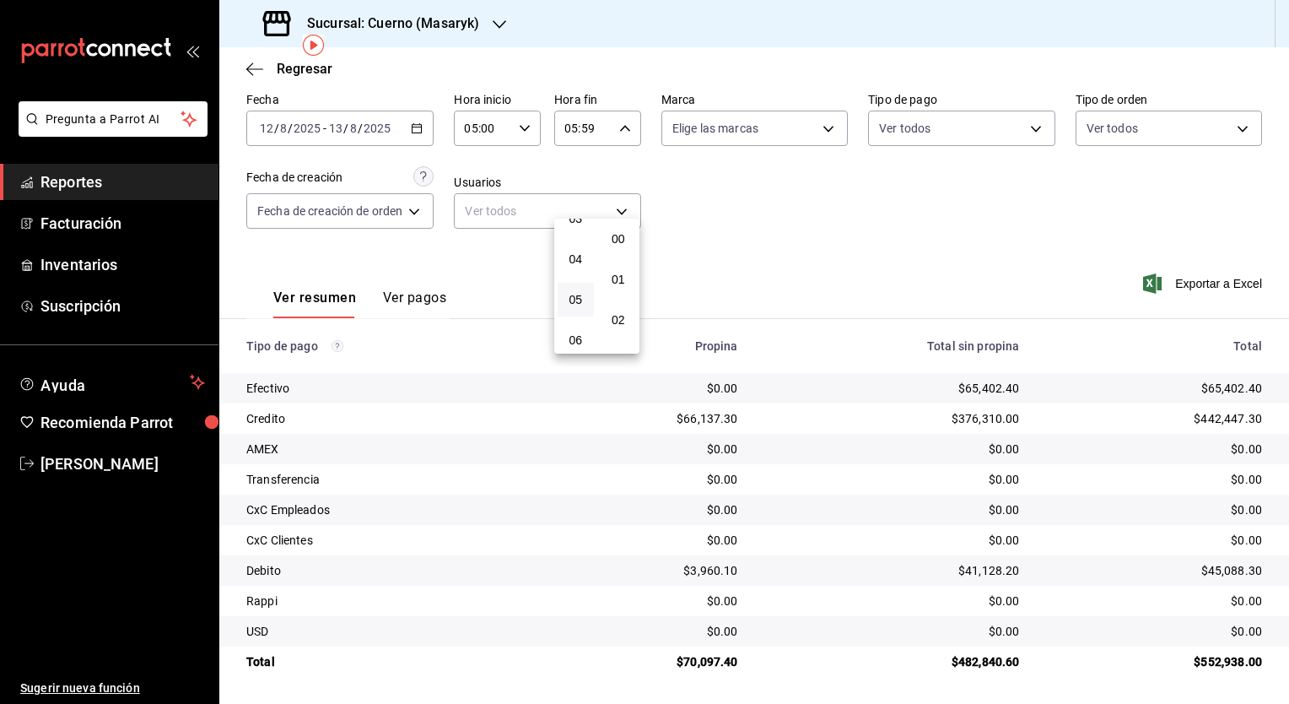
type input "05:00"
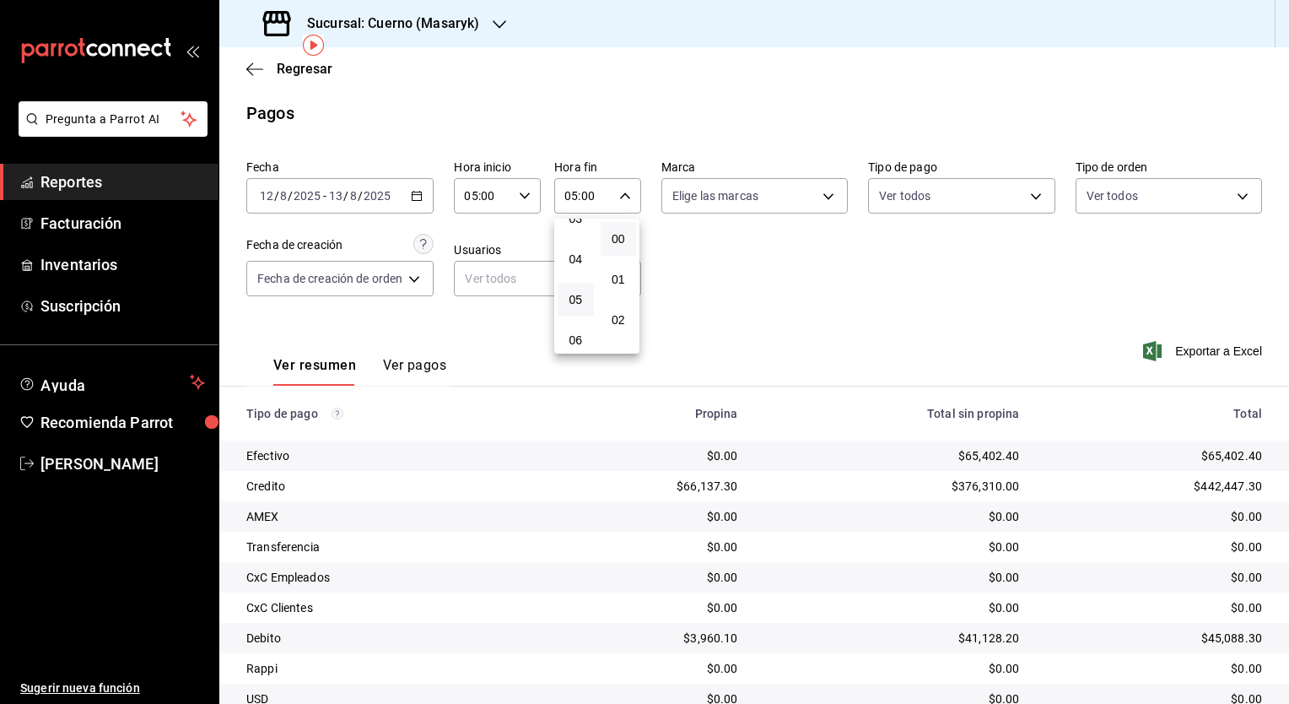
scroll to position [71, 0]
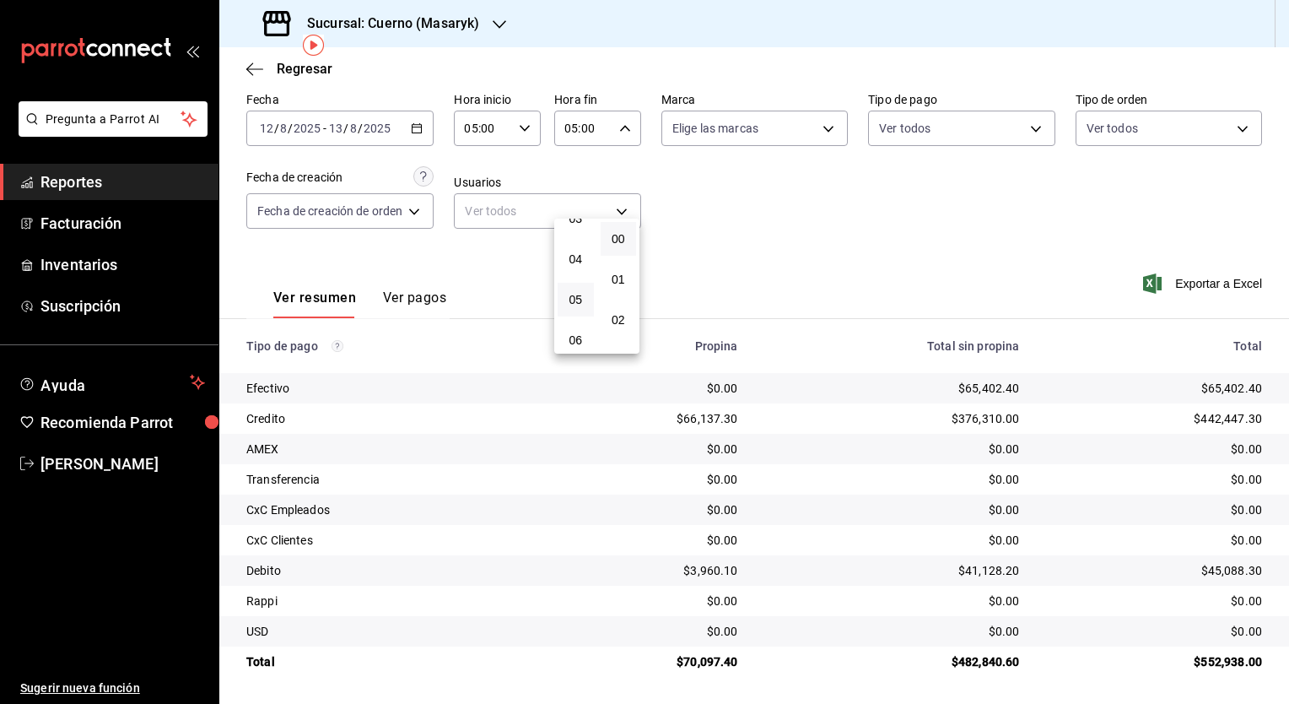
click at [745, 285] on div at bounding box center [644, 352] width 1289 height 704
click at [623, 135] on div "05:00 Hora fin" at bounding box center [597, 128] width 87 height 35
click at [628, 177] on button "00" at bounding box center [619, 171] width 36 height 34
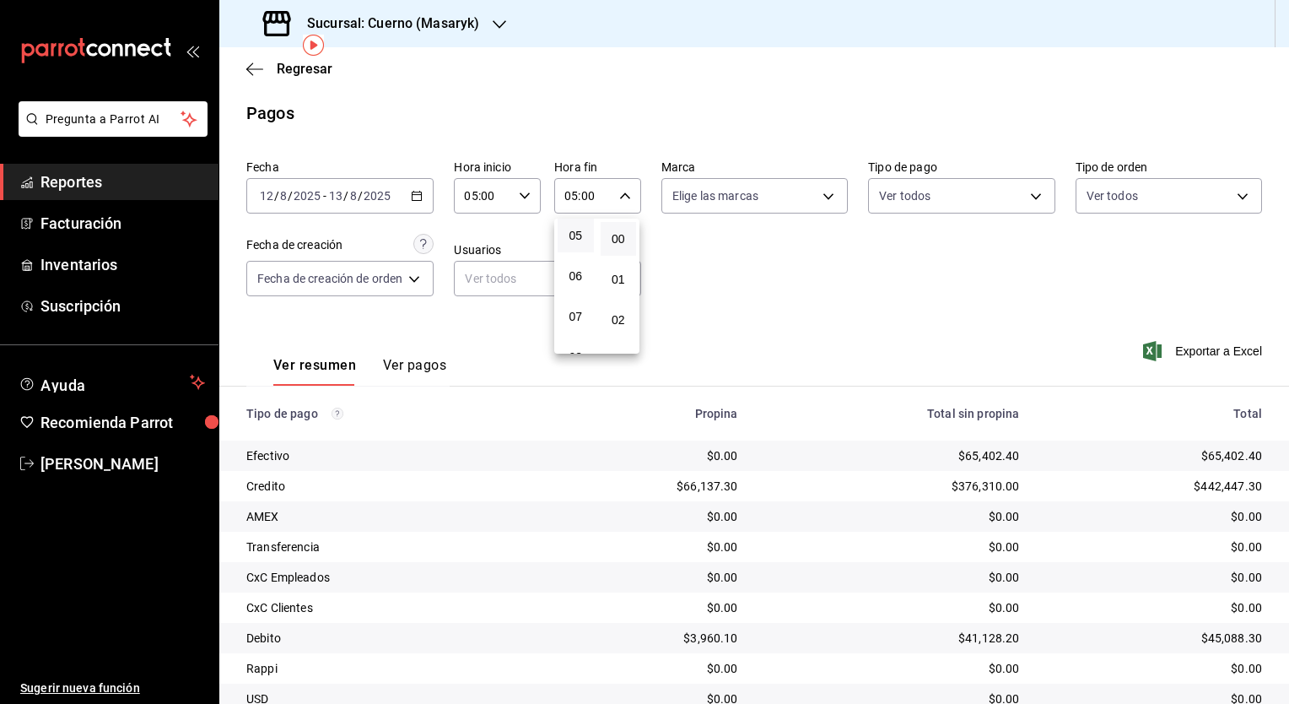
scroll to position [71, 0]
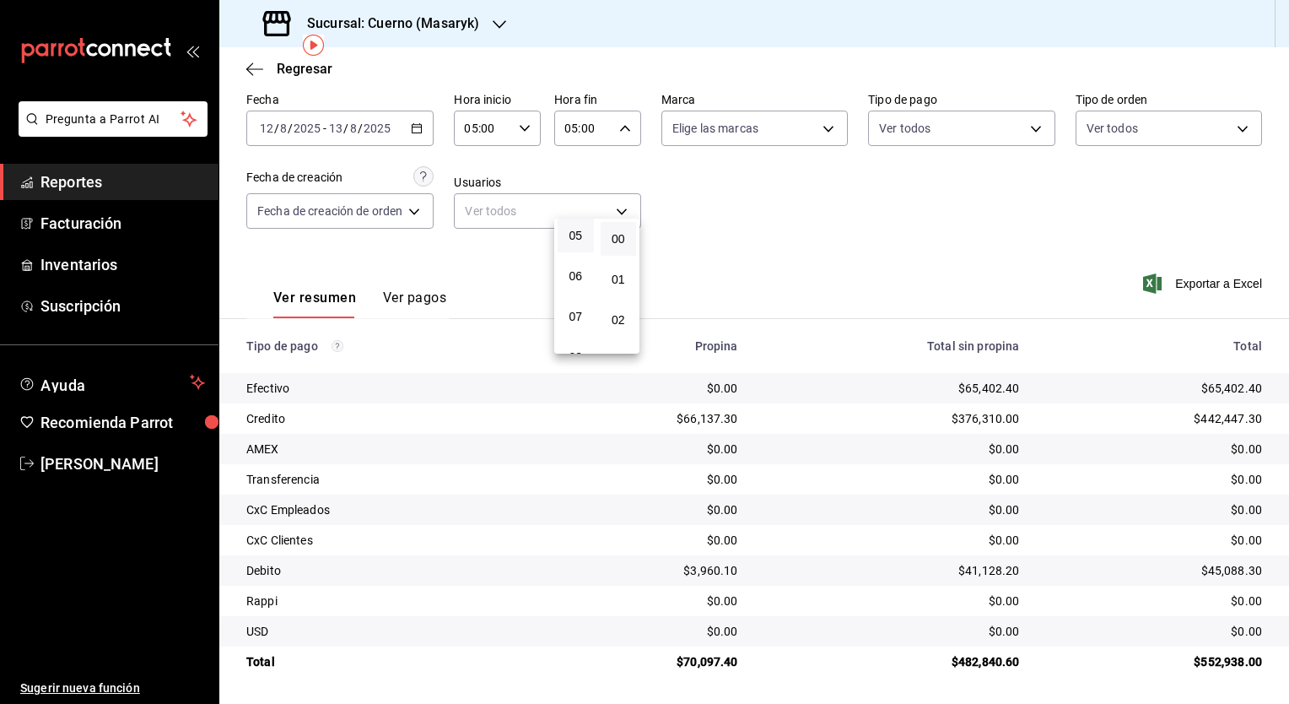
click at [848, 324] on div at bounding box center [644, 352] width 1289 height 704
click at [845, 251] on div "Ver resumen Ver pagos Exportar a Excel" at bounding box center [754, 293] width 1070 height 89
click at [425, 128] on div "2025-08-12 12 / 8 / 2025 - 2025-08-13 13 / 8 / 2025" at bounding box center [339, 128] width 187 height 35
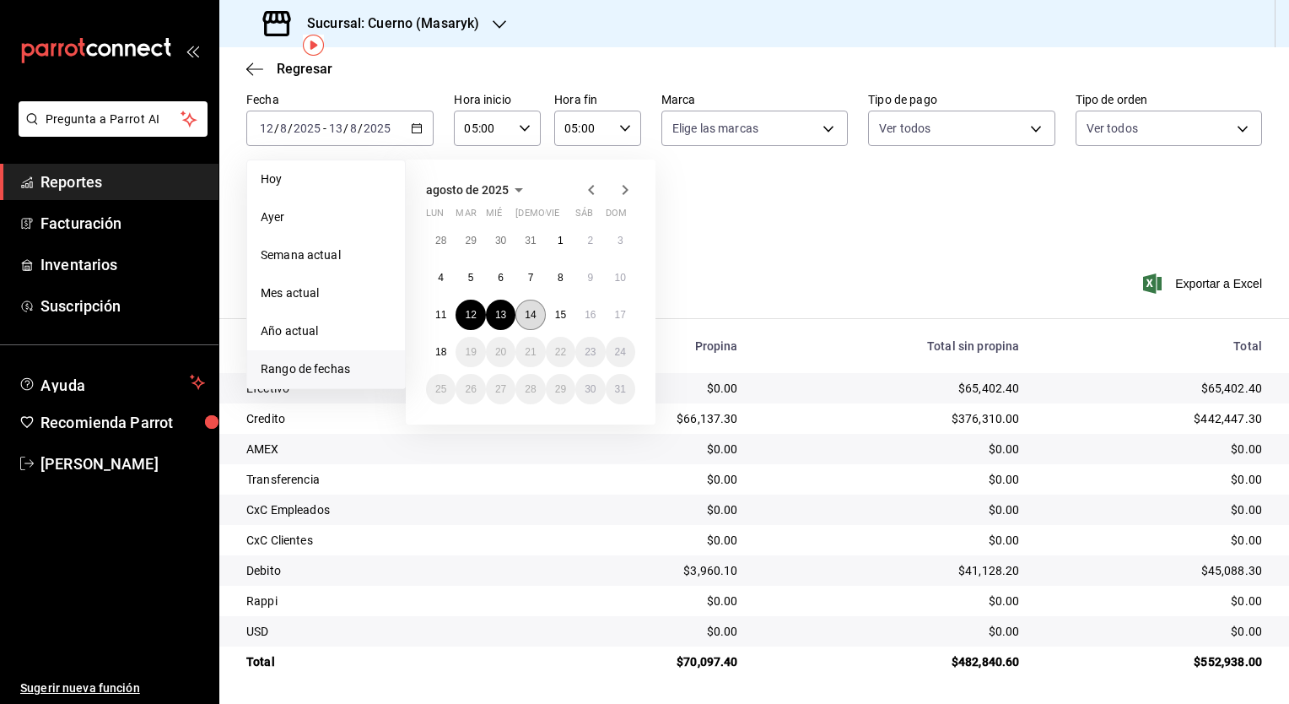
click at [541, 312] on button "14" at bounding box center [531, 315] width 30 height 30
click at [552, 316] on button "15" at bounding box center [561, 315] width 30 height 30
type input "00:00"
type input "23:59"
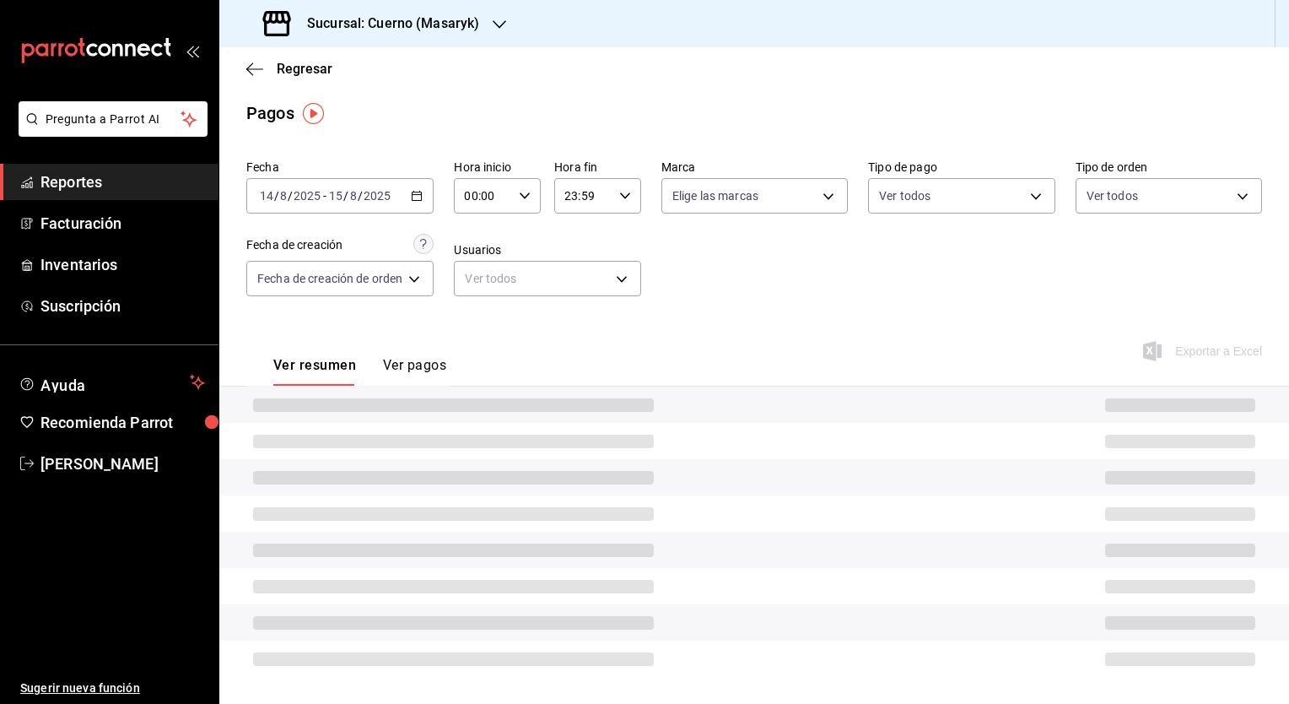
scroll to position [71, 0]
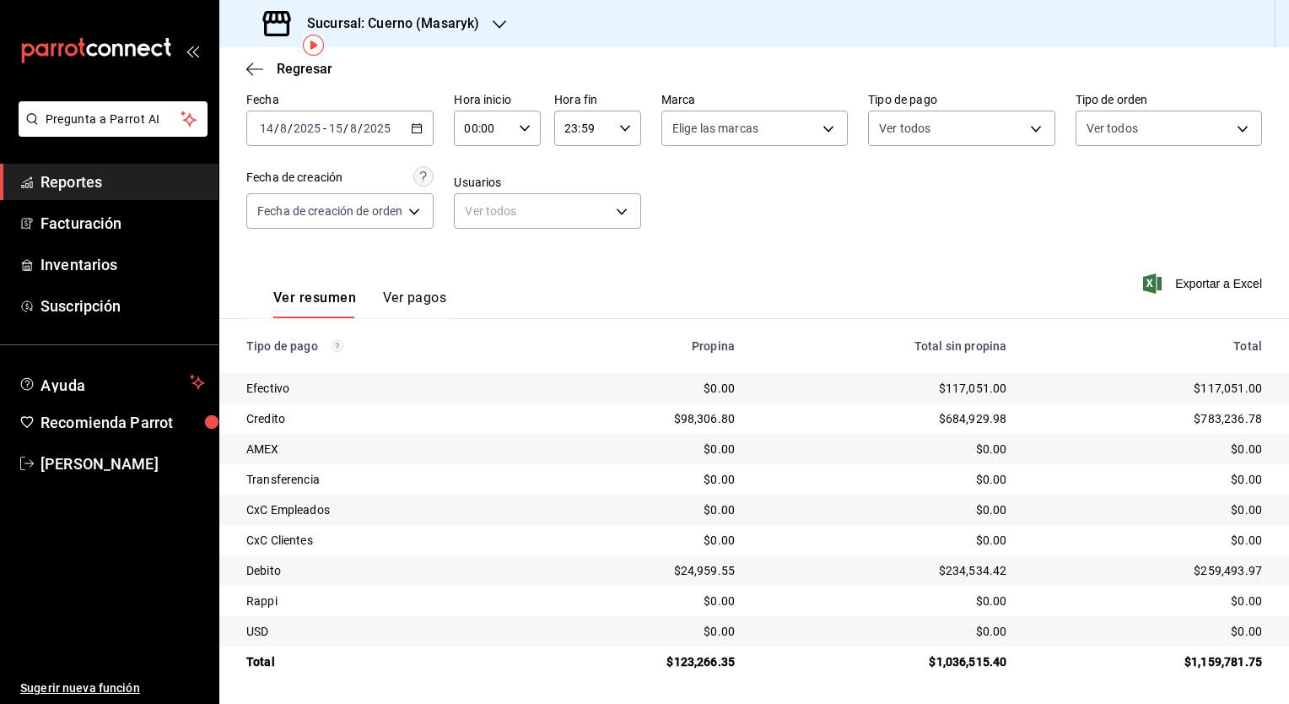
click at [522, 137] on div "00:00 Hora inicio" at bounding box center [497, 128] width 87 height 35
click at [479, 229] on span "05" at bounding box center [477, 230] width 16 height 13
type input "05:00"
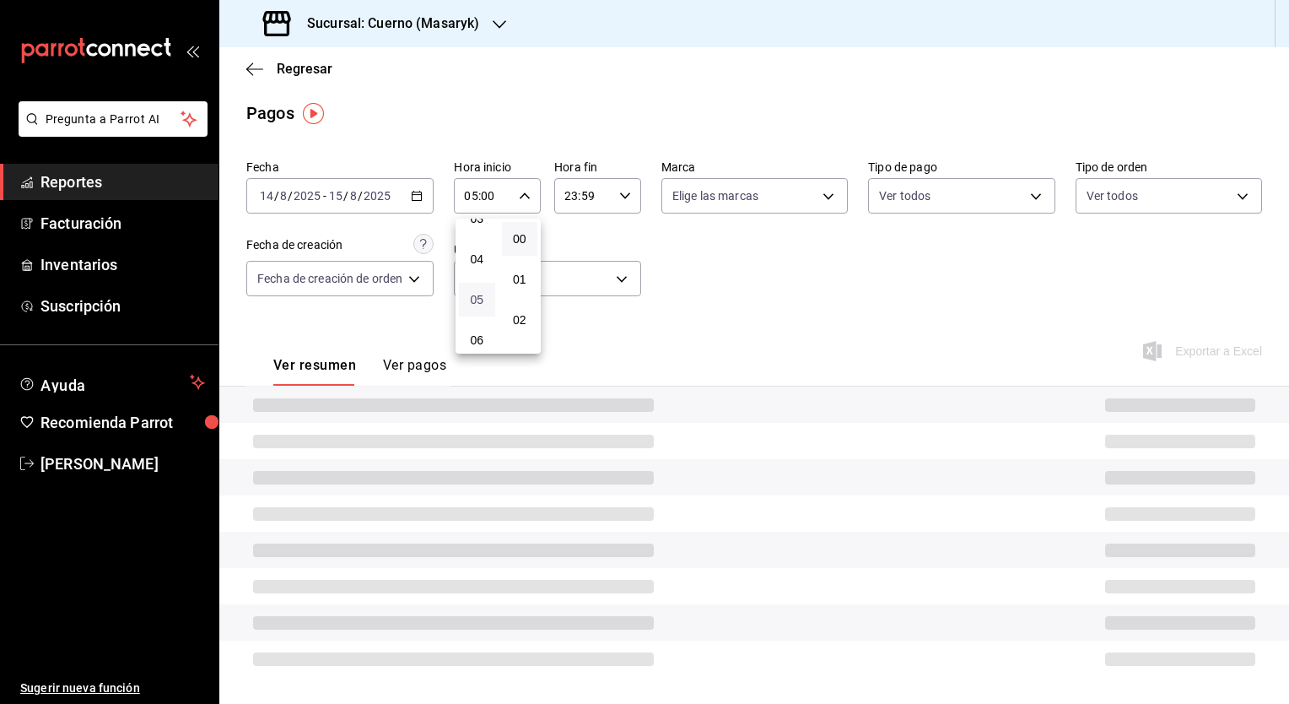
scroll to position [3, 0]
click at [621, 189] on div at bounding box center [644, 352] width 1289 height 704
click at [630, 201] on body "Pregunta a Parrot AI Reportes Facturación Inventarios Suscripción Ayuda Recomie…" at bounding box center [644, 352] width 1289 height 704
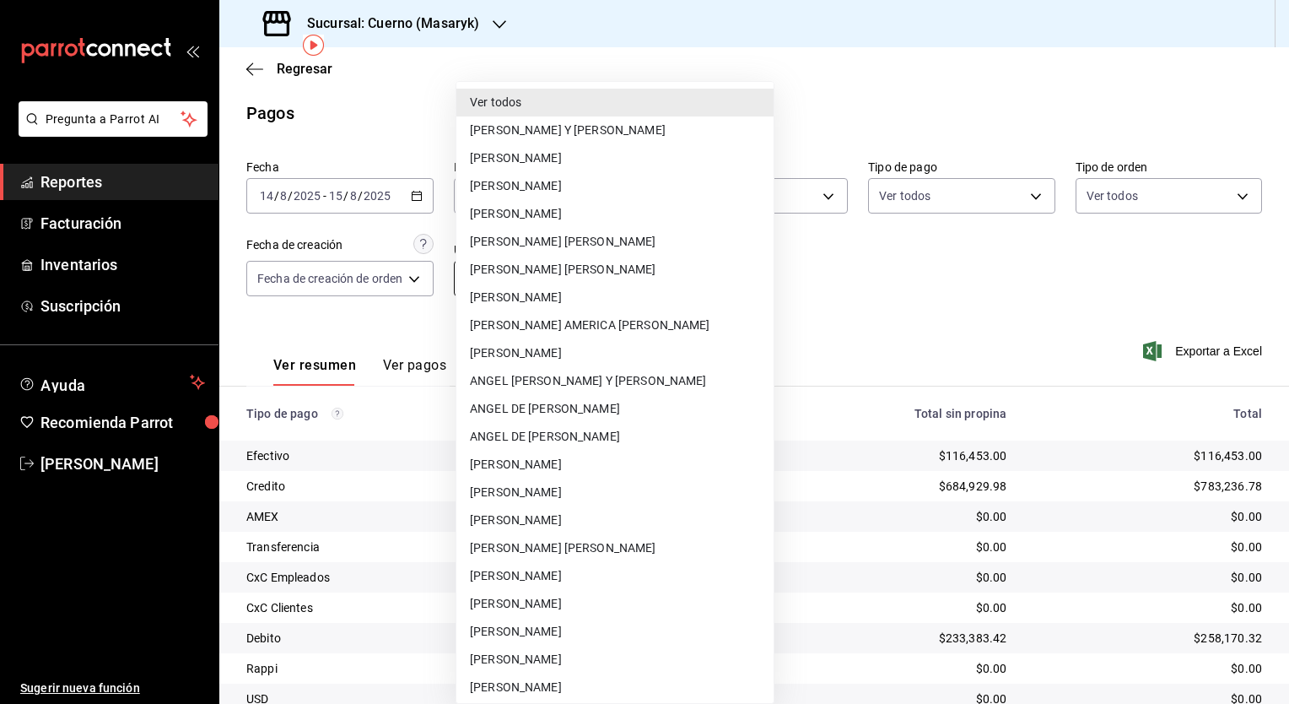
scroll to position [71, 0]
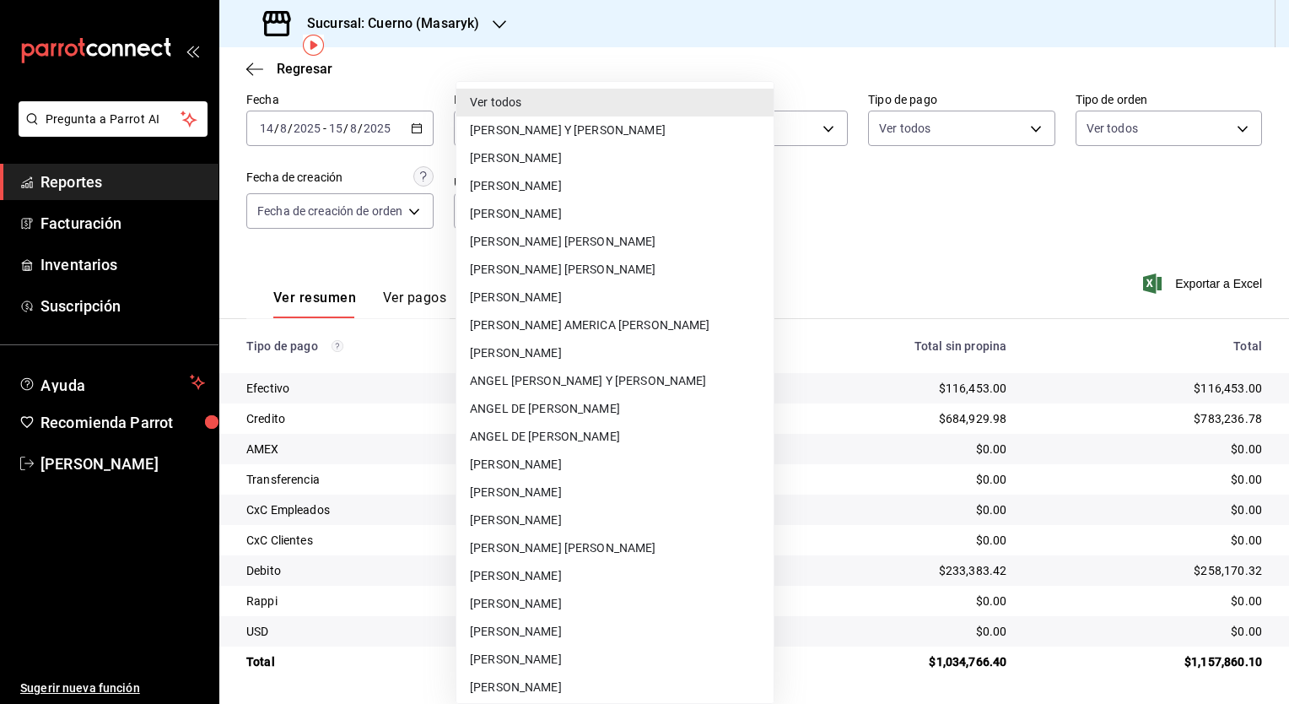
click at [792, 166] on div at bounding box center [644, 352] width 1289 height 704
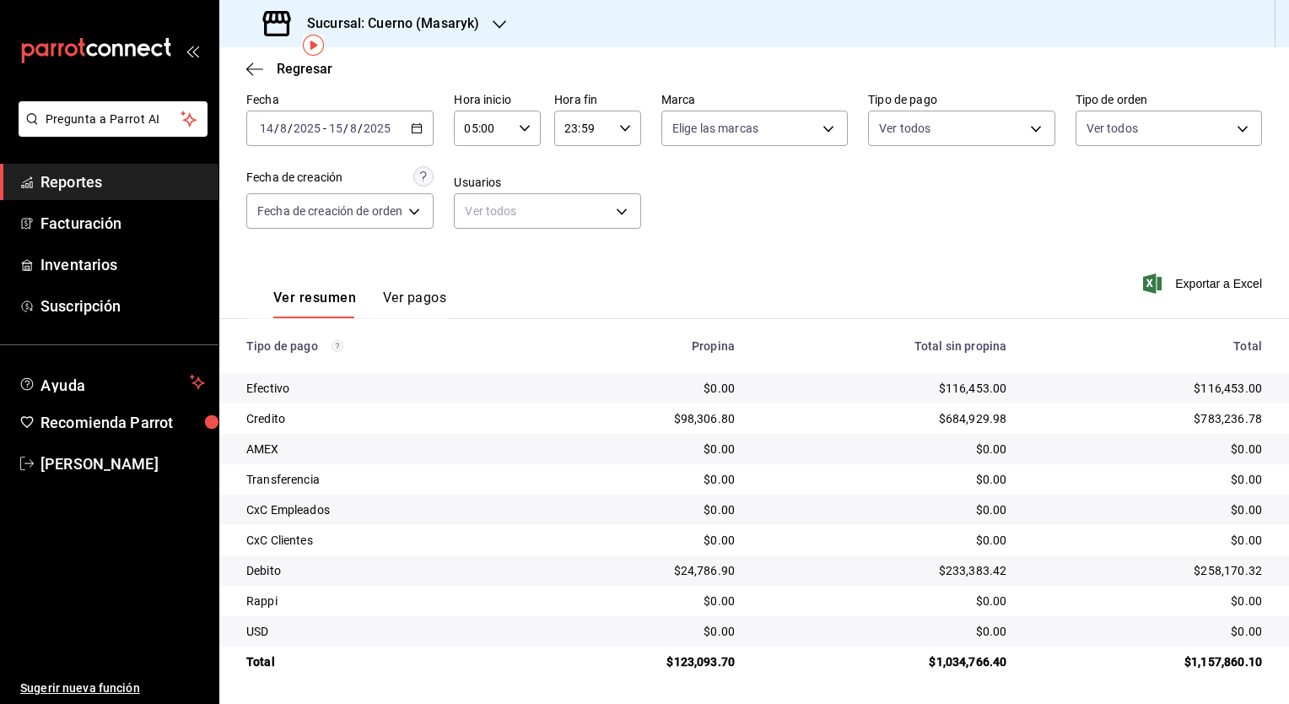
click at [637, 133] on div "23:59 Hora fin" at bounding box center [597, 128] width 87 height 35
click at [575, 201] on button "05" at bounding box center [576, 185] width 36 height 34
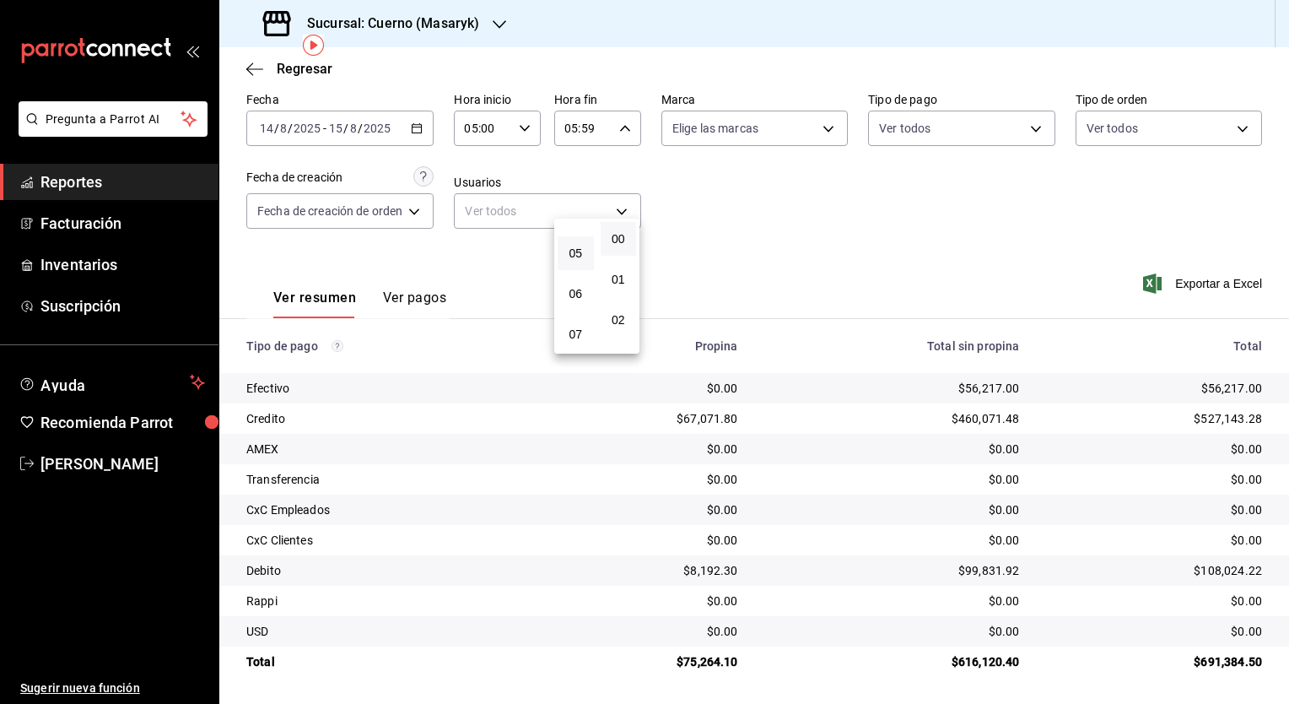
click at [621, 249] on button "00" at bounding box center [619, 239] width 36 height 34
type input "05:00"
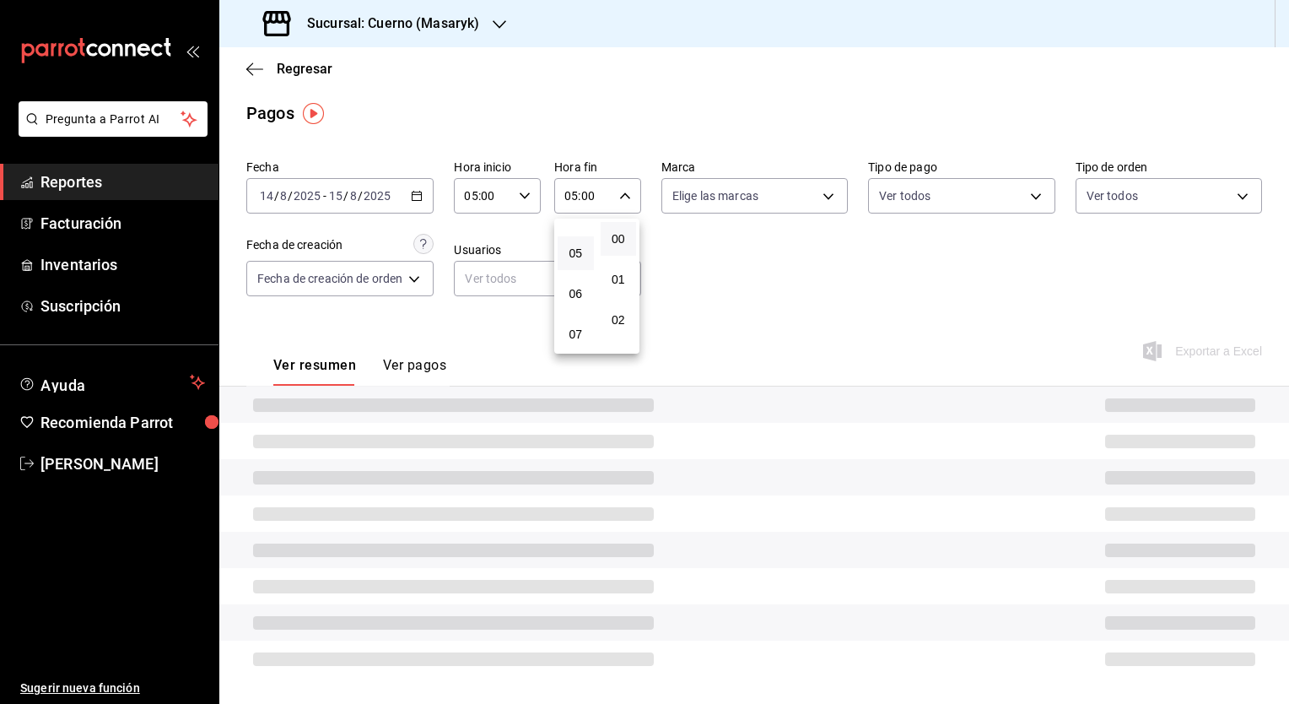
scroll to position [71, 0]
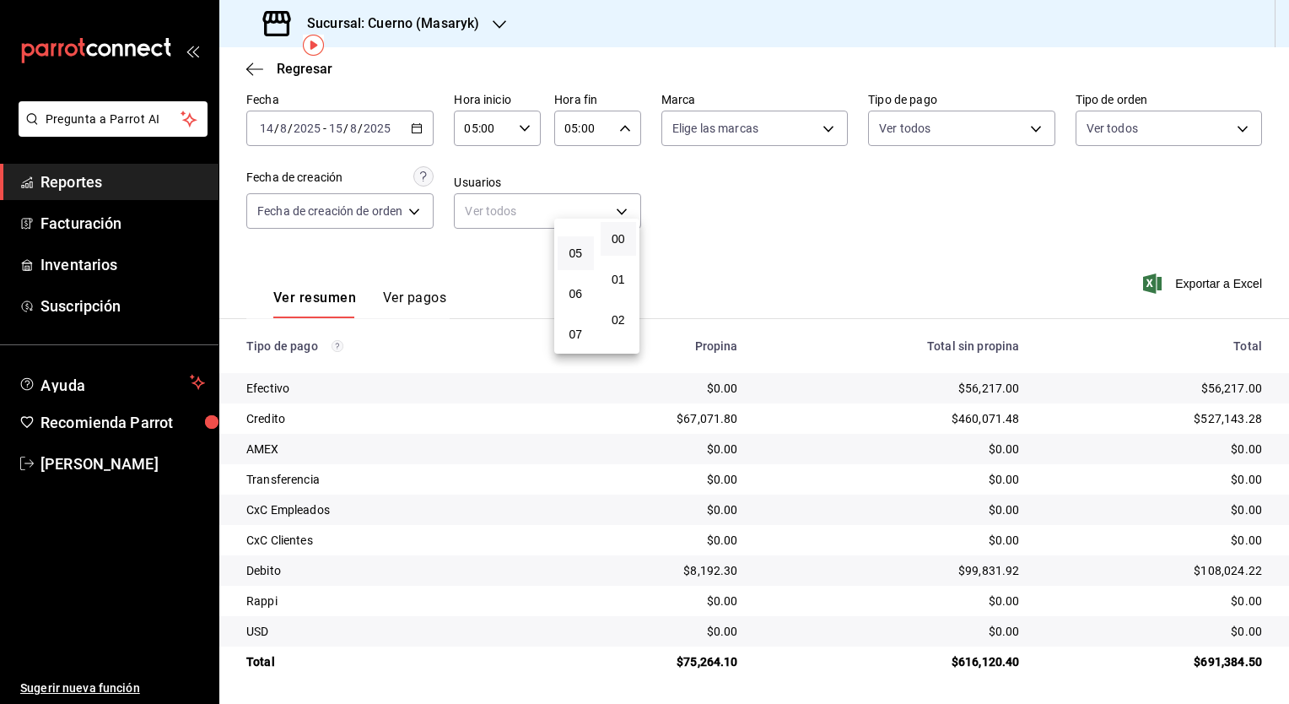
click at [907, 219] on div at bounding box center [644, 352] width 1289 height 704
click at [435, 13] on h3 "Sucursal: Cuerno (Masaryk)" at bounding box center [387, 23] width 186 height 20
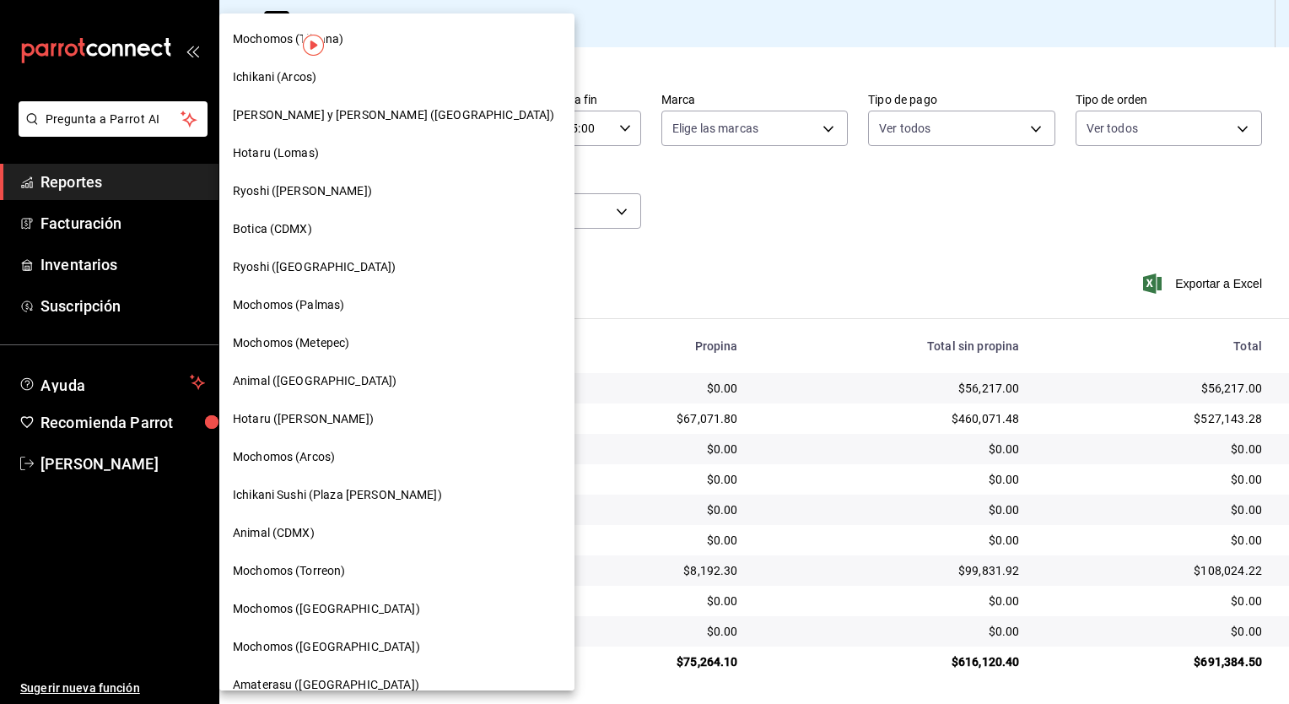
click at [313, 152] on span "Hotaru (Lomas)" at bounding box center [276, 153] width 86 height 18
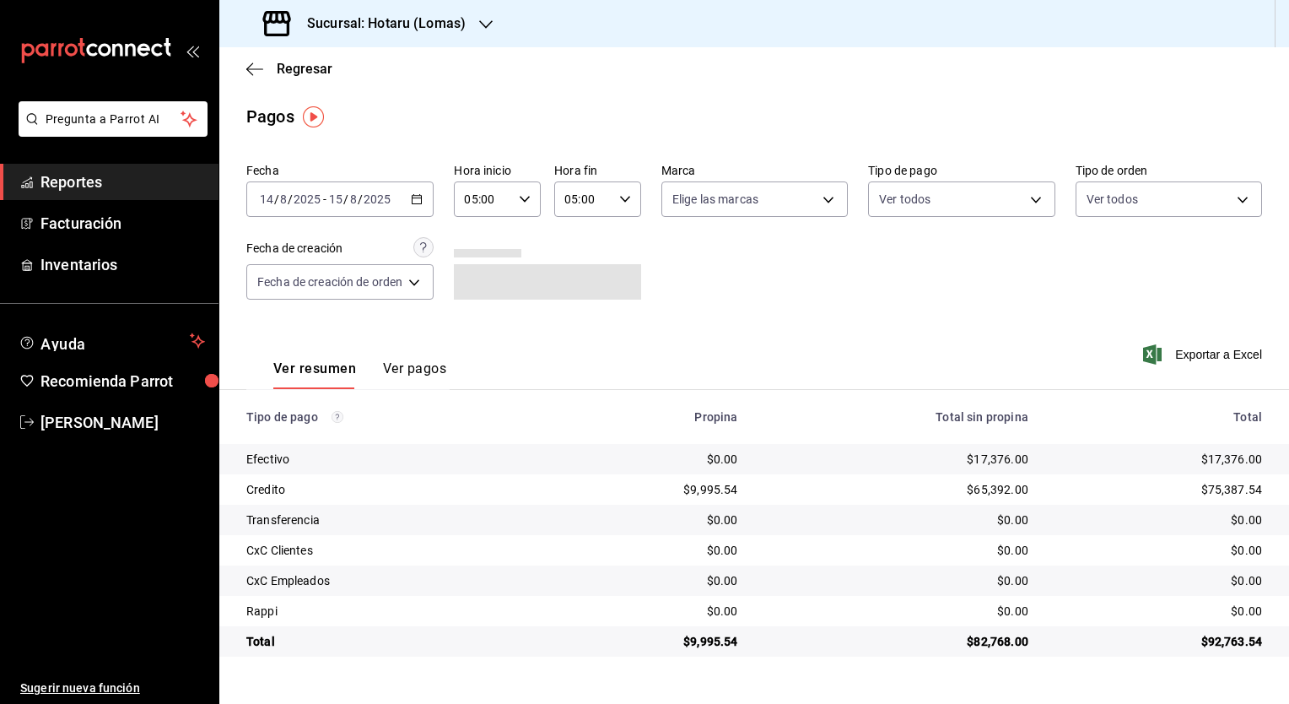
click at [426, 197] on div "2025-08-14 14 / 8 / 2025 - 2025-08-15 15 / 8 / 2025" at bounding box center [339, 198] width 187 height 35
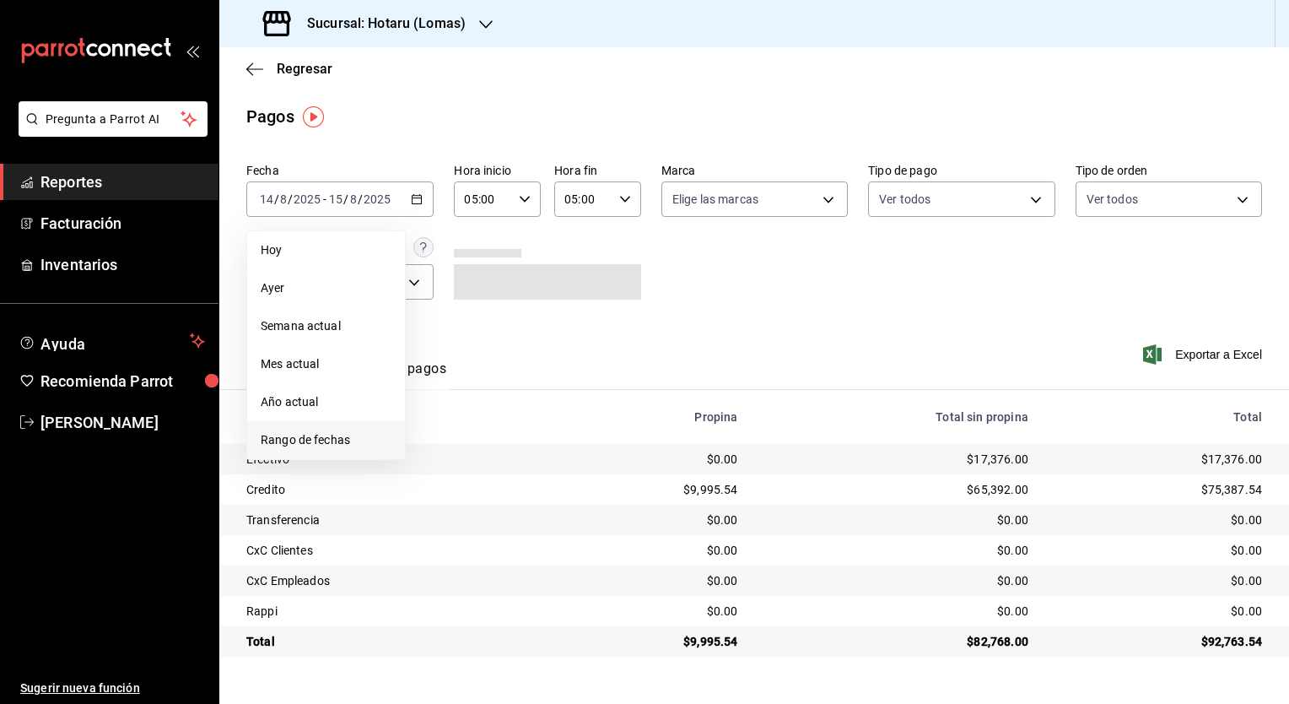
click at [334, 432] on span "Rango de fechas" at bounding box center [326, 440] width 131 height 18
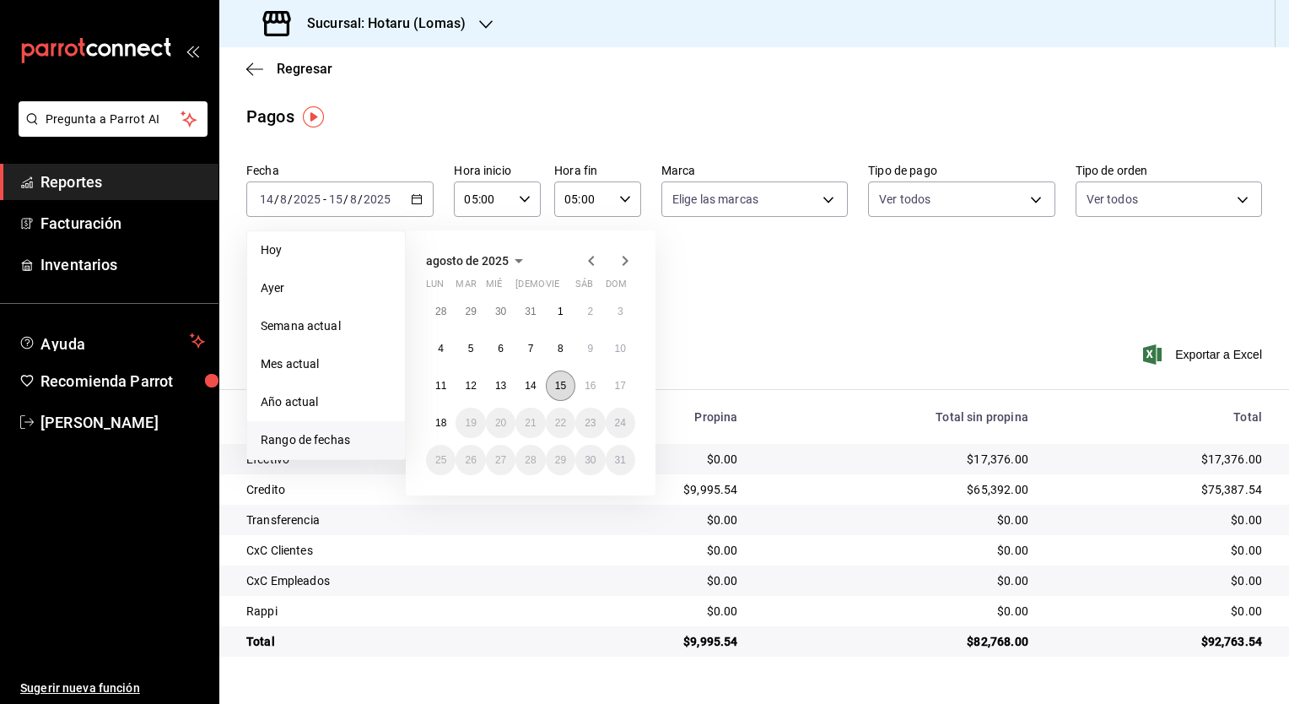
click at [561, 387] on abbr "15" at bounding box center [560, 386] width 11 height 12
click at [583, 388] on button "16" at bounding box center [590, 385] width 30 height 30
type input "00:00"
type input "23:59"
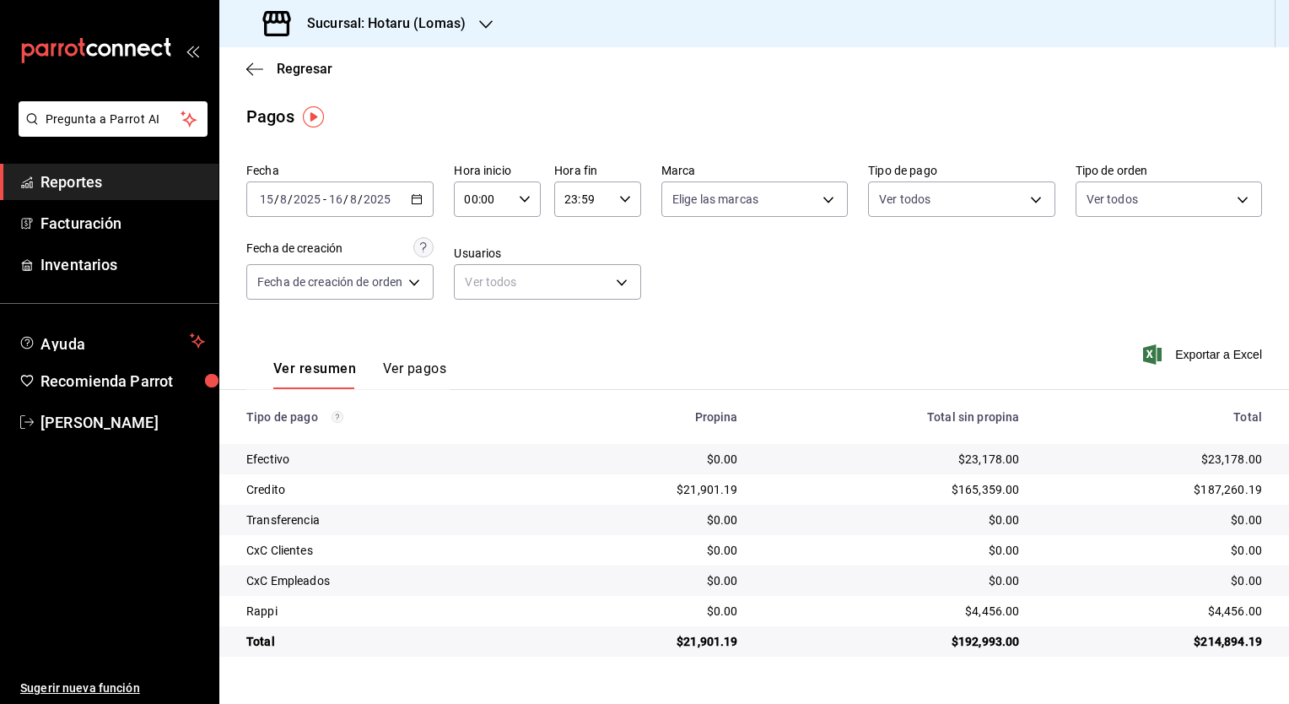
click at [534, 210] on div "00:00 Hora inicio" at bounding box center [497, 198] width 87 height 35
click at [471, 342] on span "05" at bounding box center [477, 339] width 16 height 13
type input "05:00"
click at [607, 211] on div at bounding box center [644, 352] width 1289 height 704
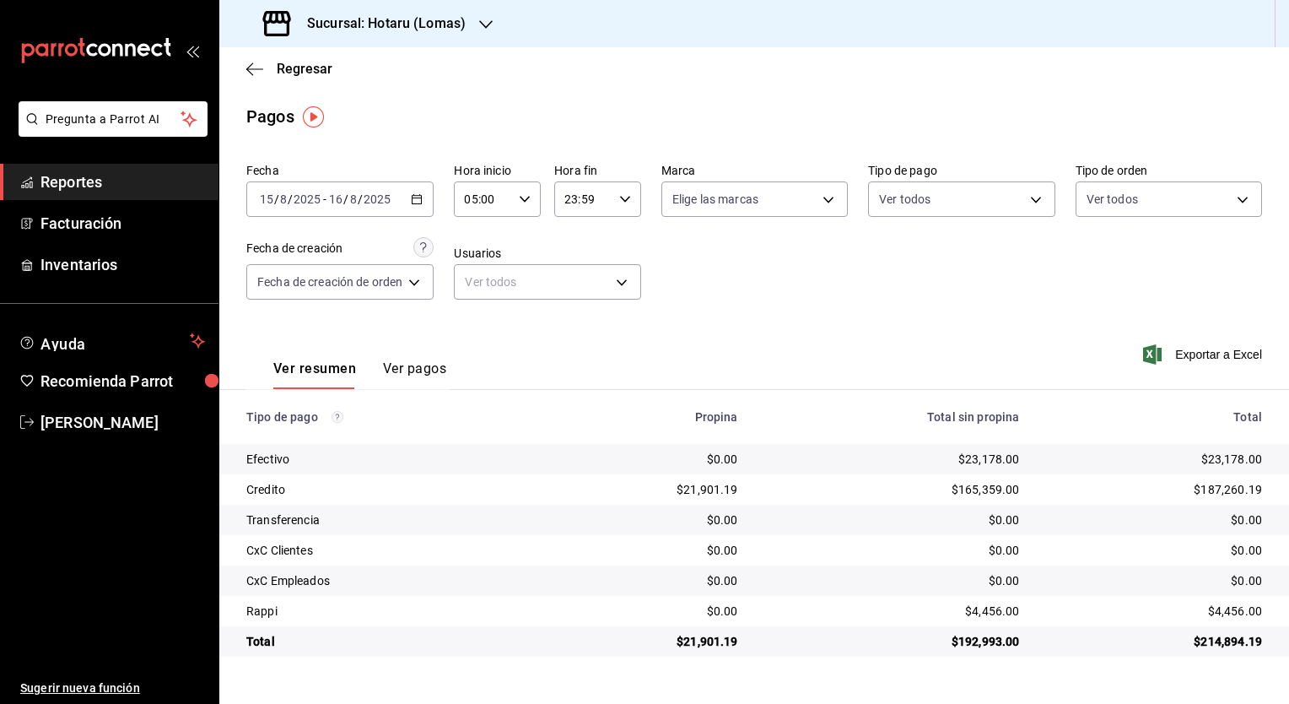
click at [617, 208] on div "23:59 Hora fin" at bounding box center [597, 198] width 87 height 35
click at [582, 289] on button "05" at bounding box center [577, 277] width 36 height 34
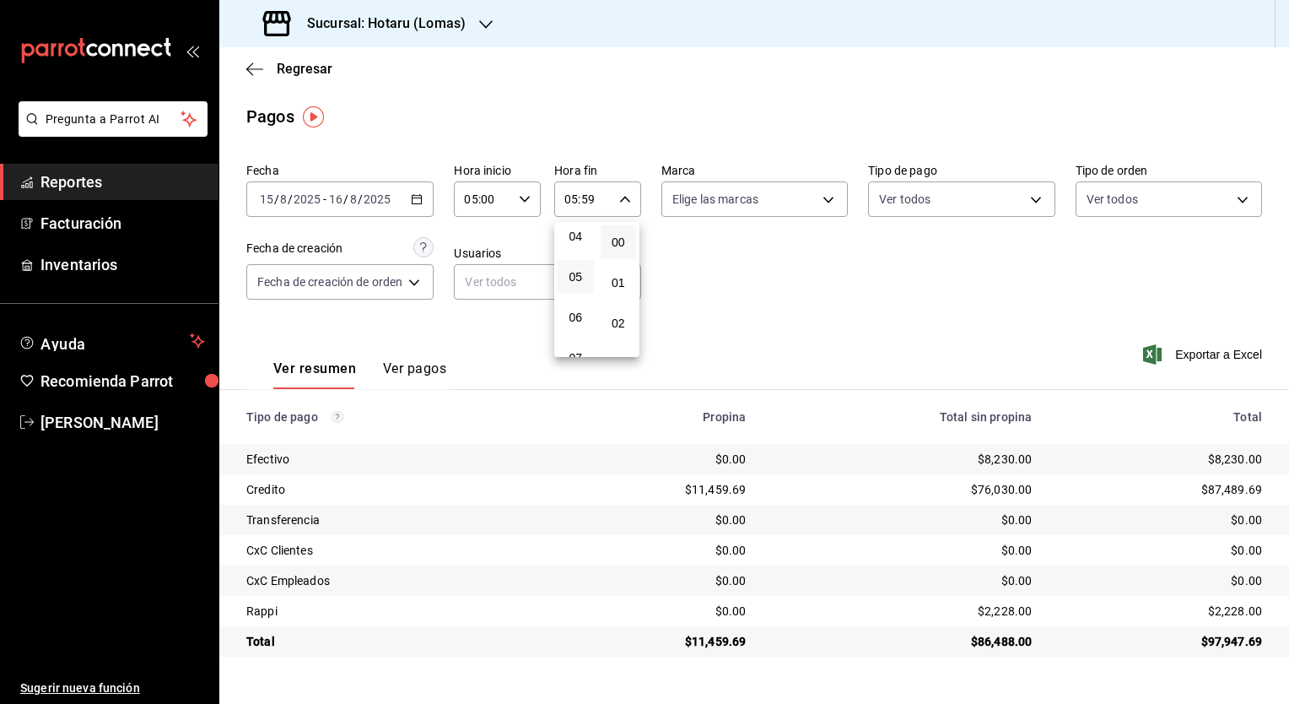
click at [617, 231] on button "00" at bounding box center [619, 242] width 36 height 34
type input "05:00"
click at [627, 246] on button "00" at bounding box center [619, 242] width 36 height 34
click at [688, 267] on div at bounding box center [644, 352] width 1289 height 704
click at [669, 322] on div "Ver resumen Ver pagos Exportar a Excel" at bounding box center [754, 364] width 1070 height 89
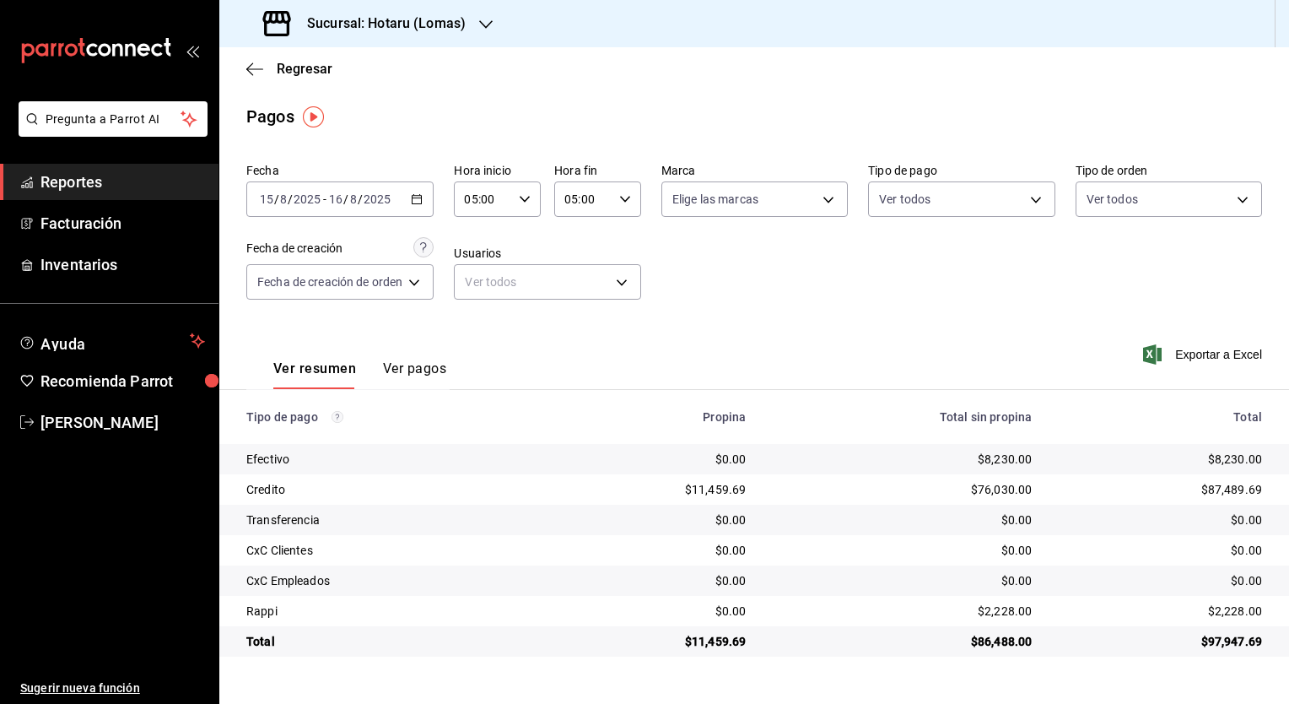
click at [422, 31] on h3 "Sucursal: Hotaru (Lomas)" at bounding box center [380, 23] width 172 height 20
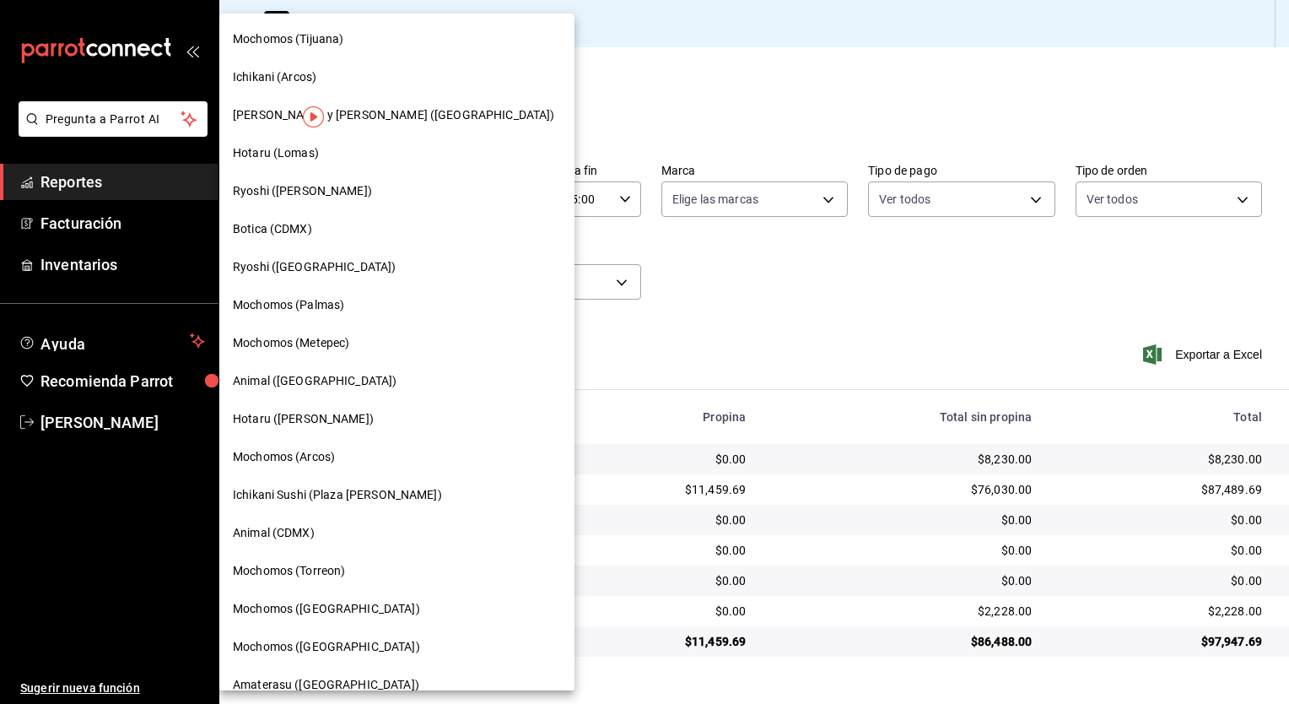
click at [331, 226] on div "Botica (CDMX)" at bounding box center [397, 229] width 328 height 18
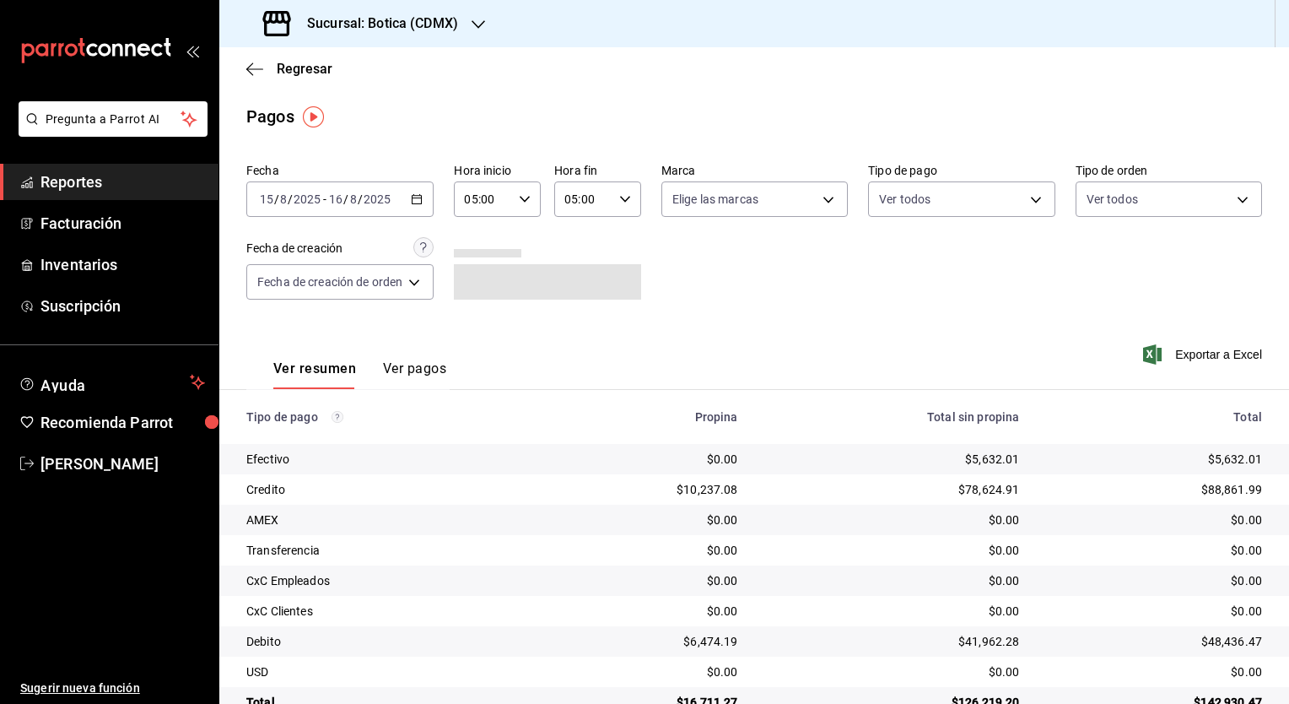
click at [422, 201] on \(Stroke\) "button" at bounding box center [417, 199] width 10 height 9
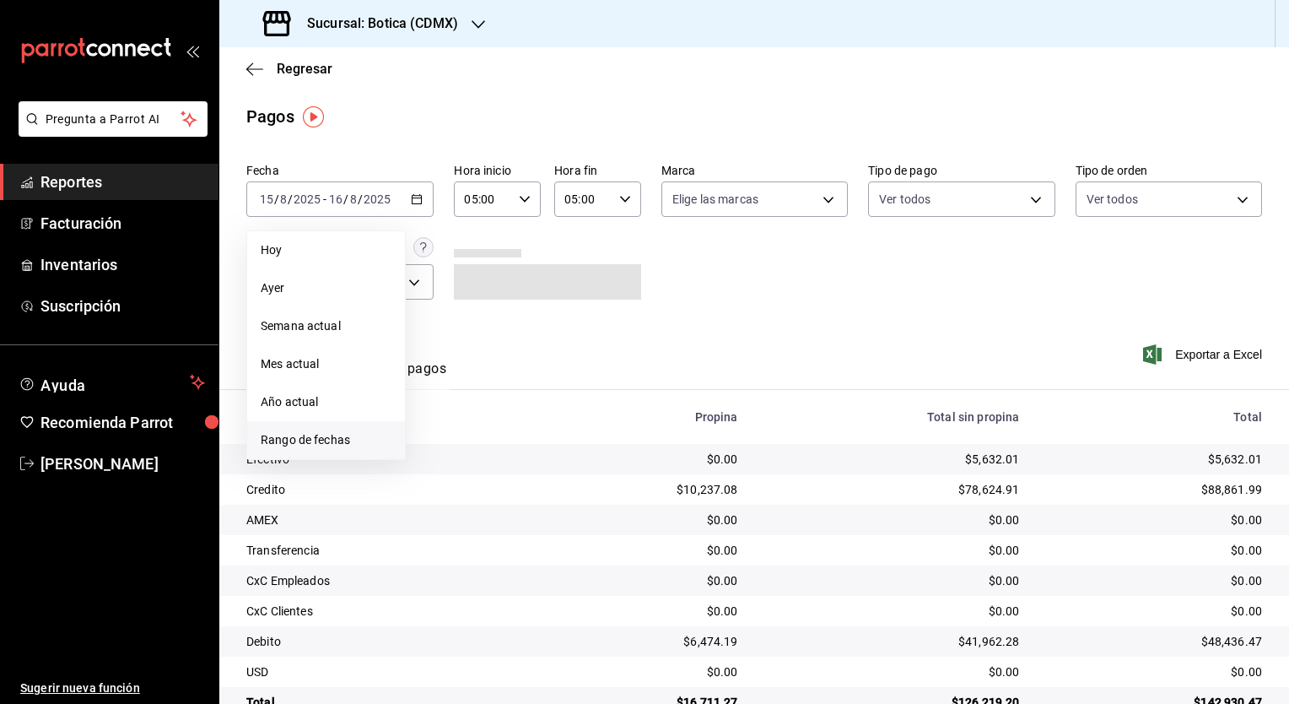
click at [359, 431] on span "Rango de fechas" at bounding box center [326, 440] width 131 height 18
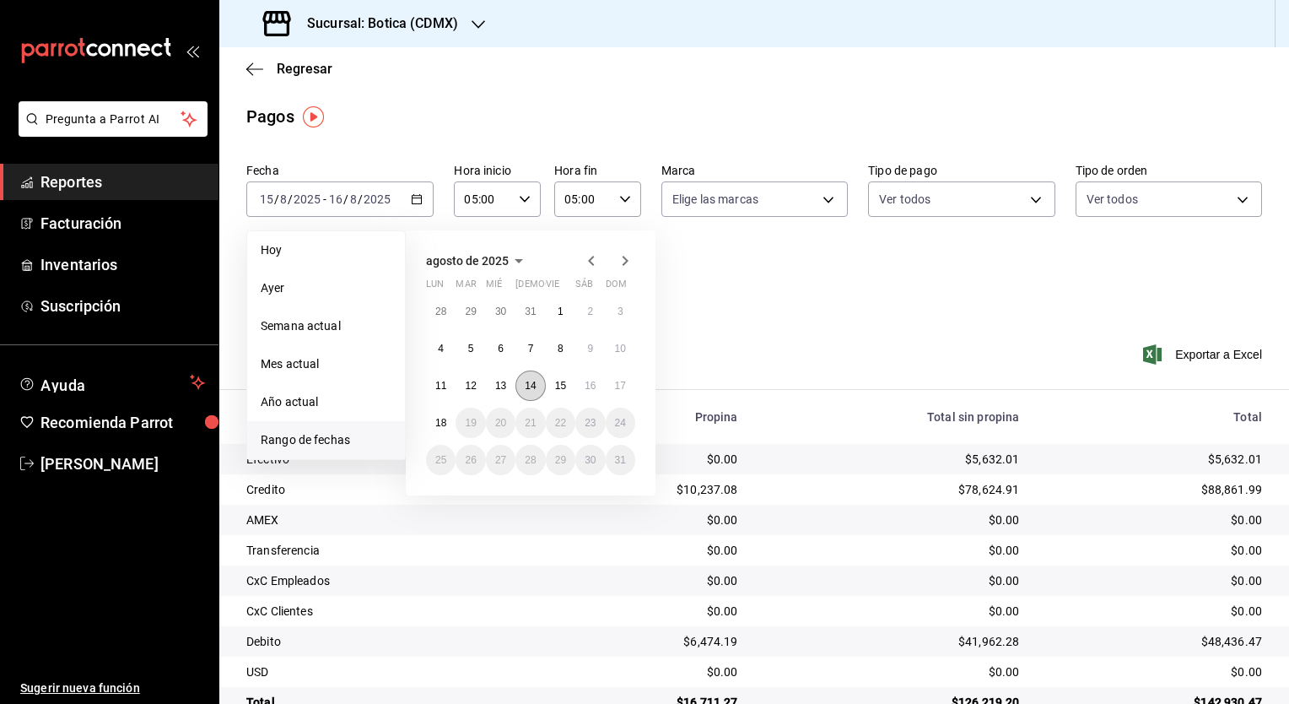
click at [533, 383] on abbr "14" at bounding box center [530, 386] width 11 height 12
click at [553, 383] on button "15" at bounding box center [561, 385] width 30 height 30
type input "00:00"
type input "23:59"
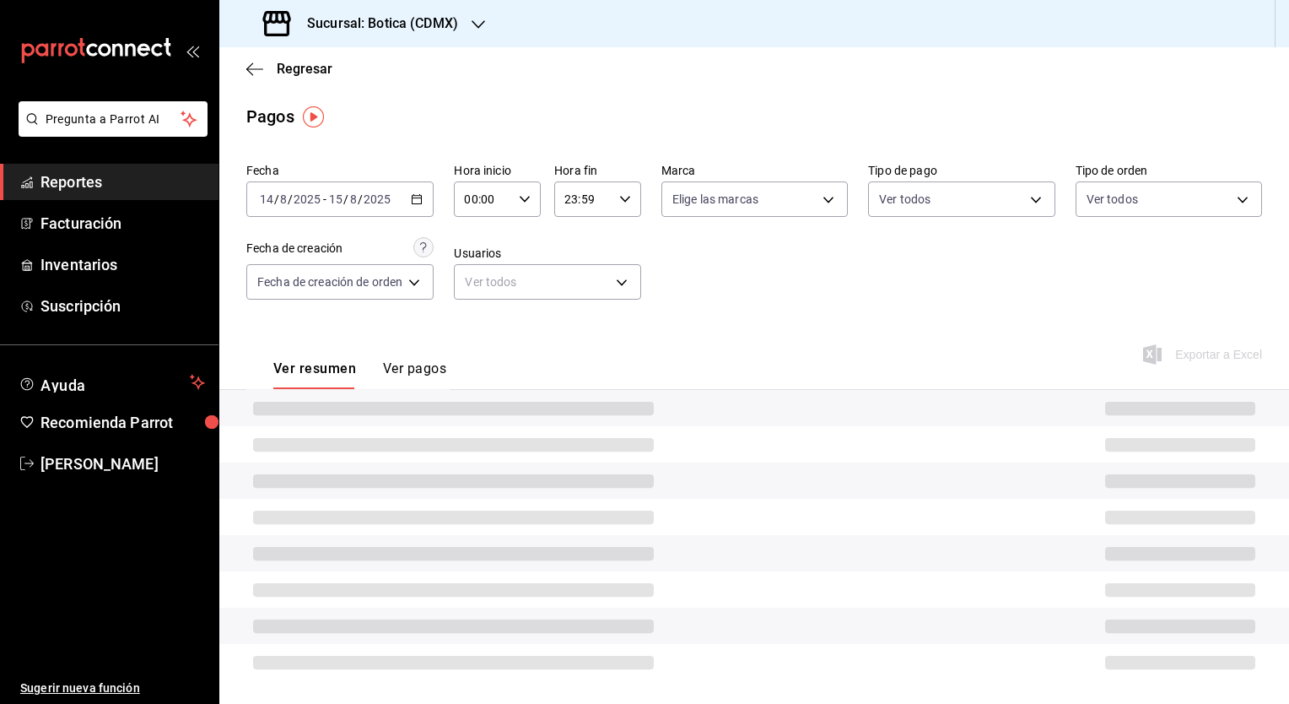
click at [529, 204] on icon "button" at bounding box center [525, 199] width 12 height 12
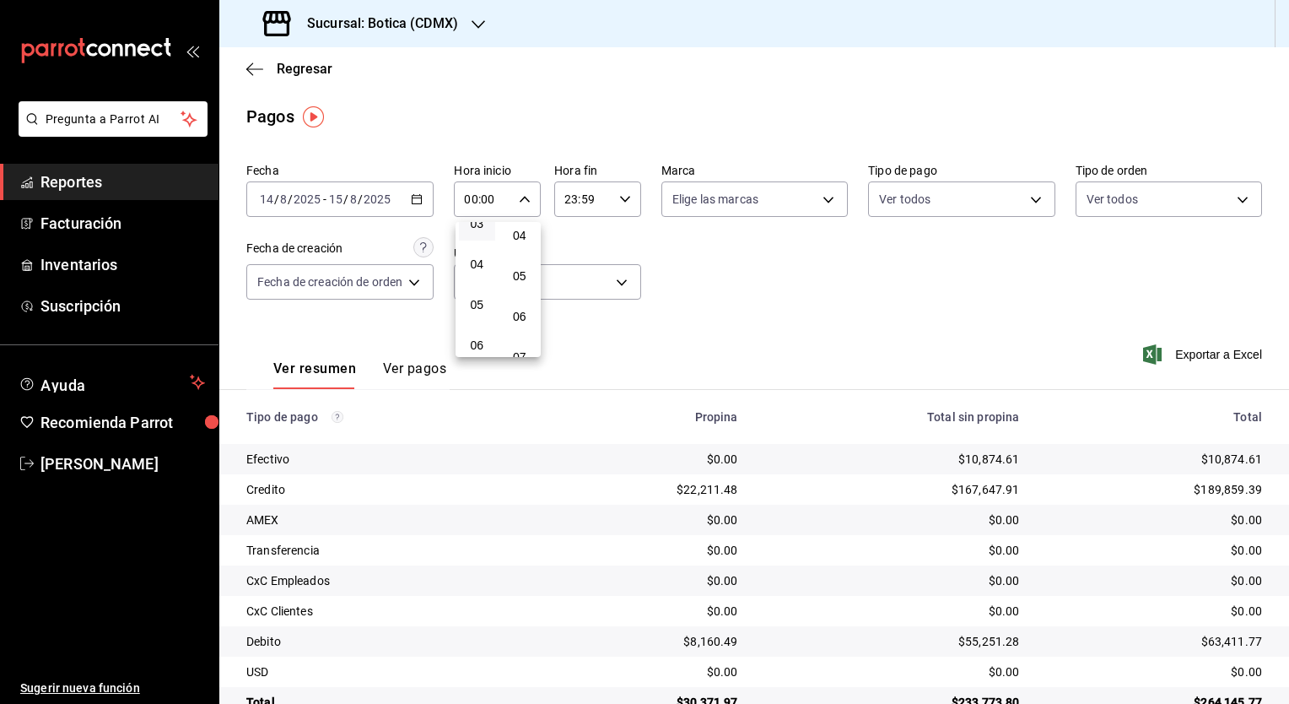
scroll to position [169, 0]
click at [479, 287] on button "05" at bounding box center [477, 276] width 36 height 34
type input "05:00"
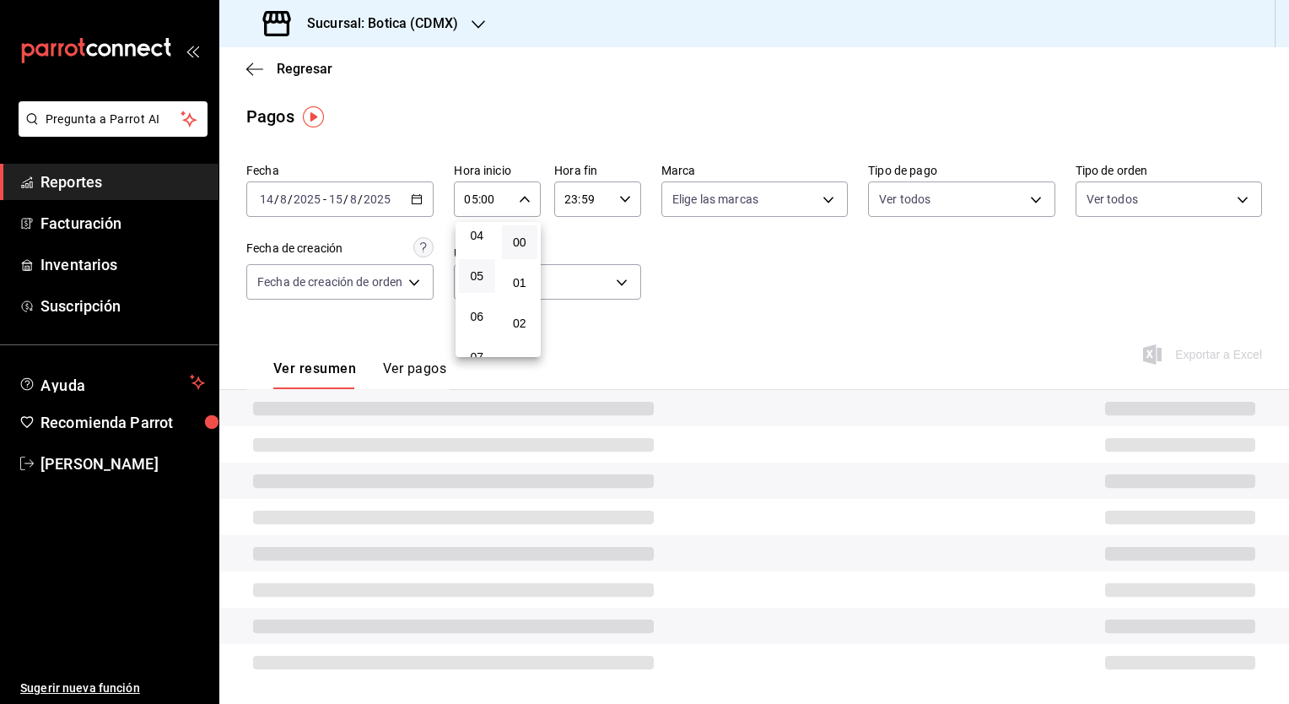
click at [627, 197] on div at bounding box center [644, 352] width 1289 height 704
click at [625, 201] on icon "button" at bounding box center [625, 199] width 12 height 12
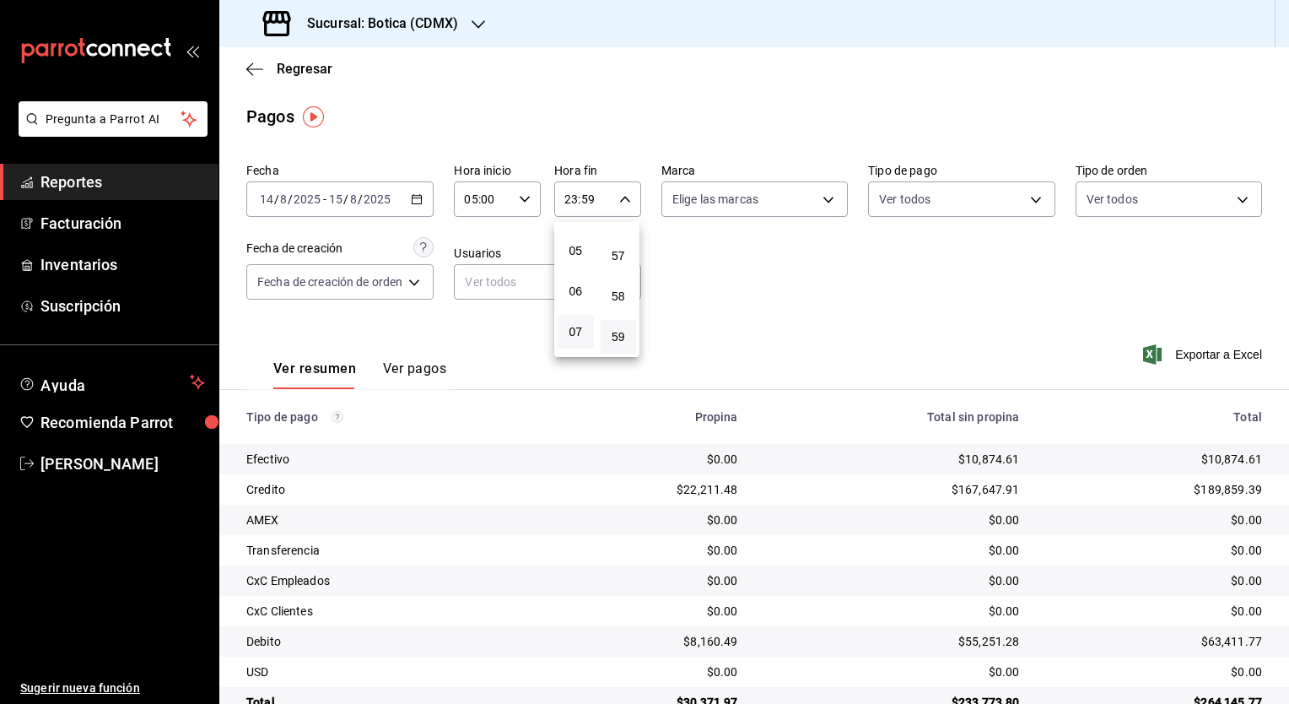
scroll to position [169, 0]
click at [577, 272] on span "05" at bounding box center [576, 275] width 16 height 13
click at [621, 250] on button "00" at bounding box center [619, 242] width 36 height 34
type input "05:00"
click at [793, 326] on div at bounding box center [644, 352] width 1289 height 704
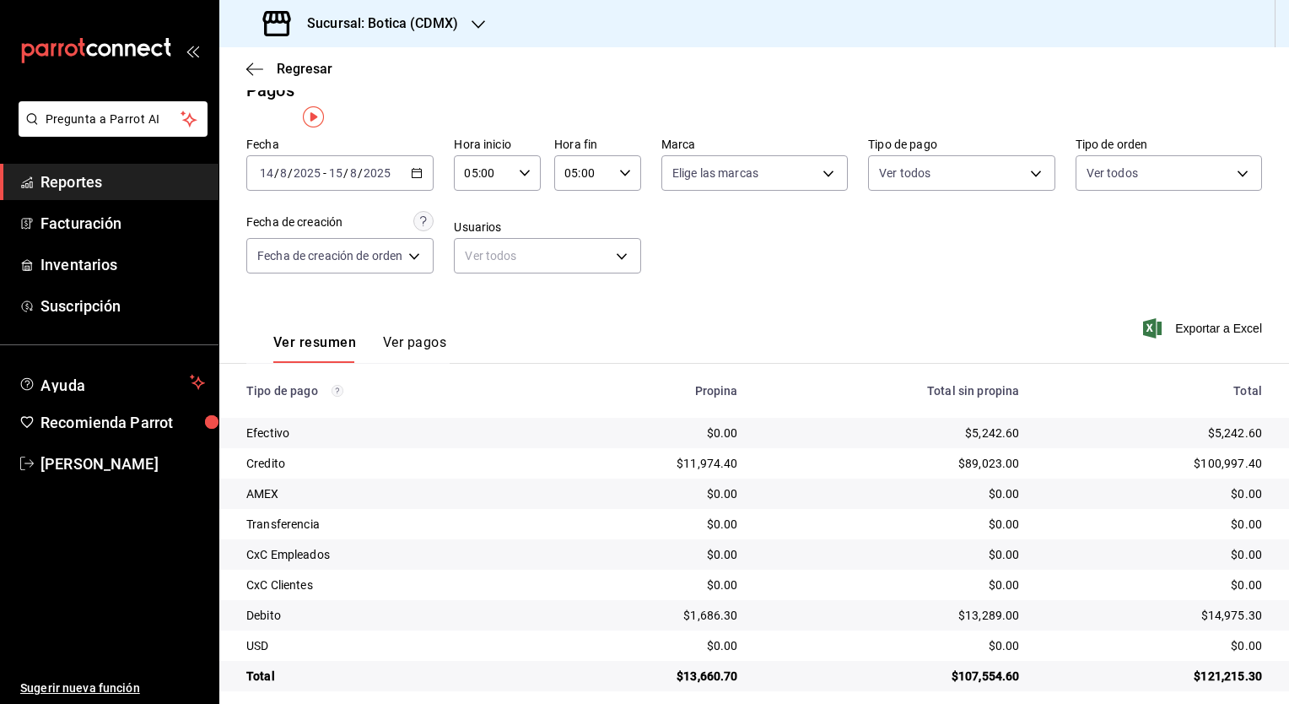
scroll to position [40, 0]
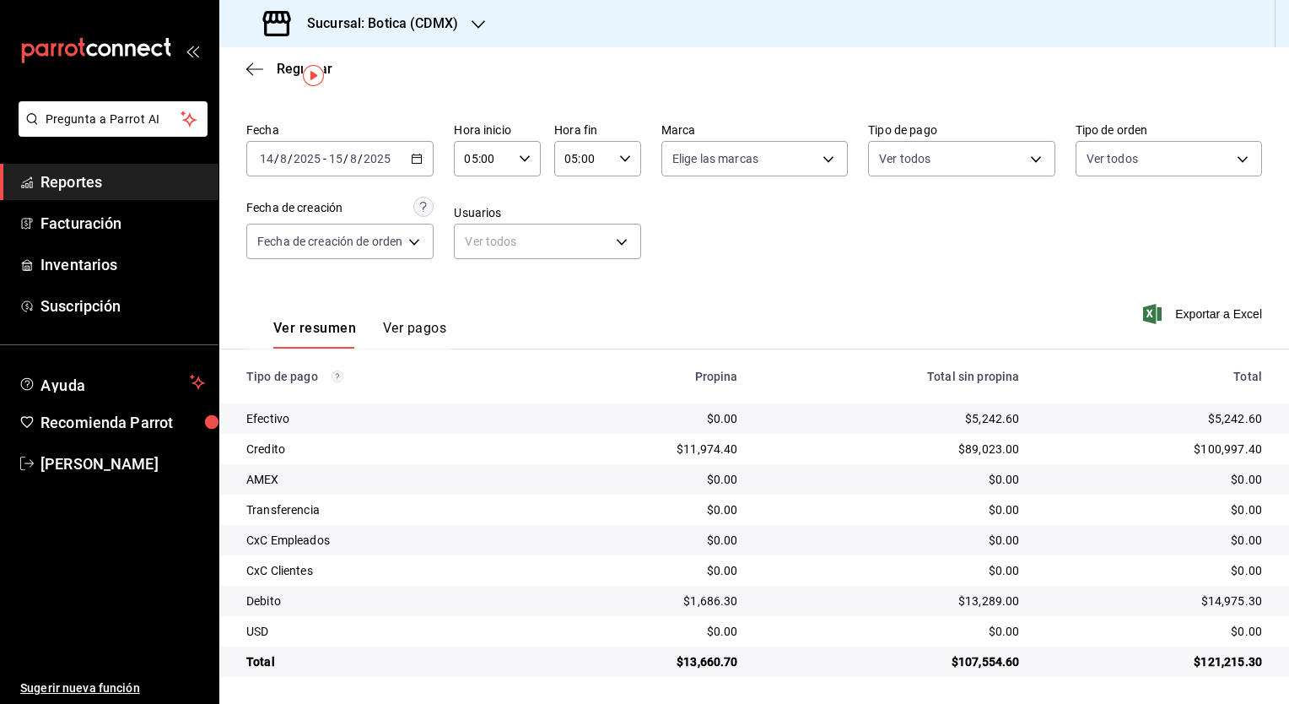
click at [415, 162] on \(Stroke\) "button" at bounding box center [417, 158] width 10 height 9
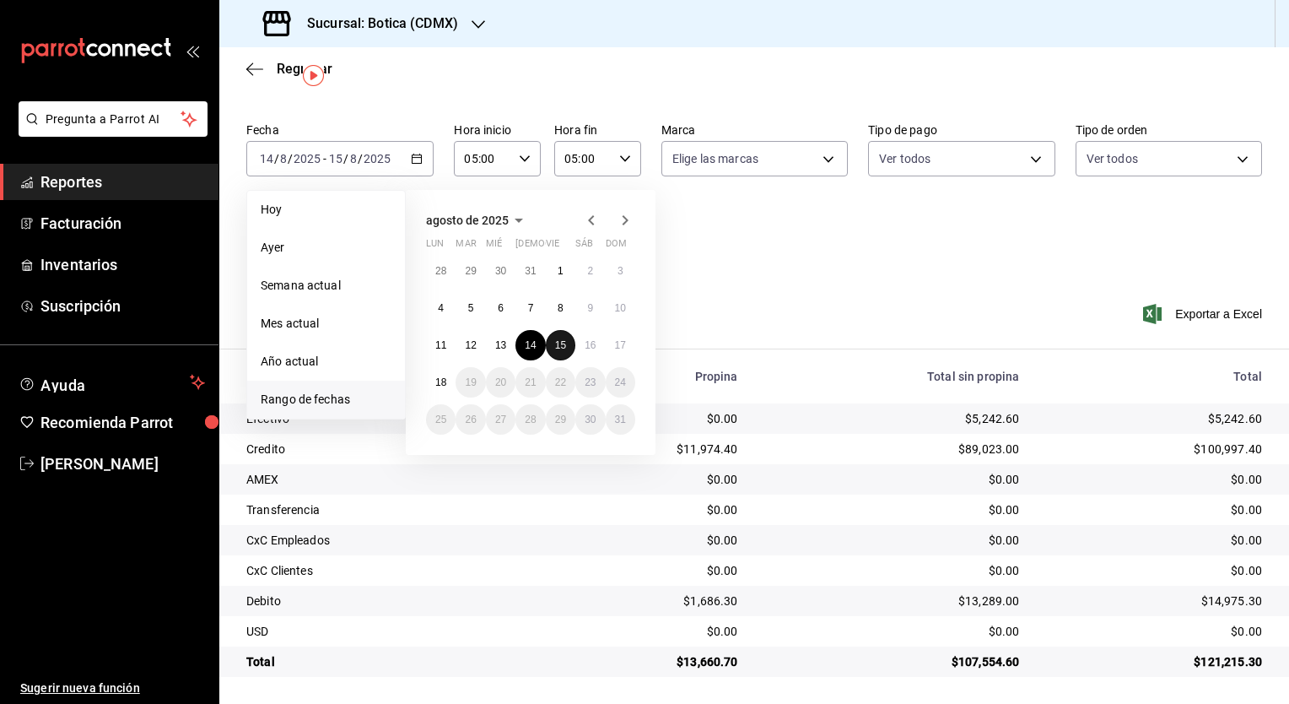
click at [561, 337] on button "15" at bounding box center [561, 345] width 30 height 30
click at [578, 341] on button "16" at bounding box center [590, 345] width 30 height 30
type input "00:00"
type input "23:59"
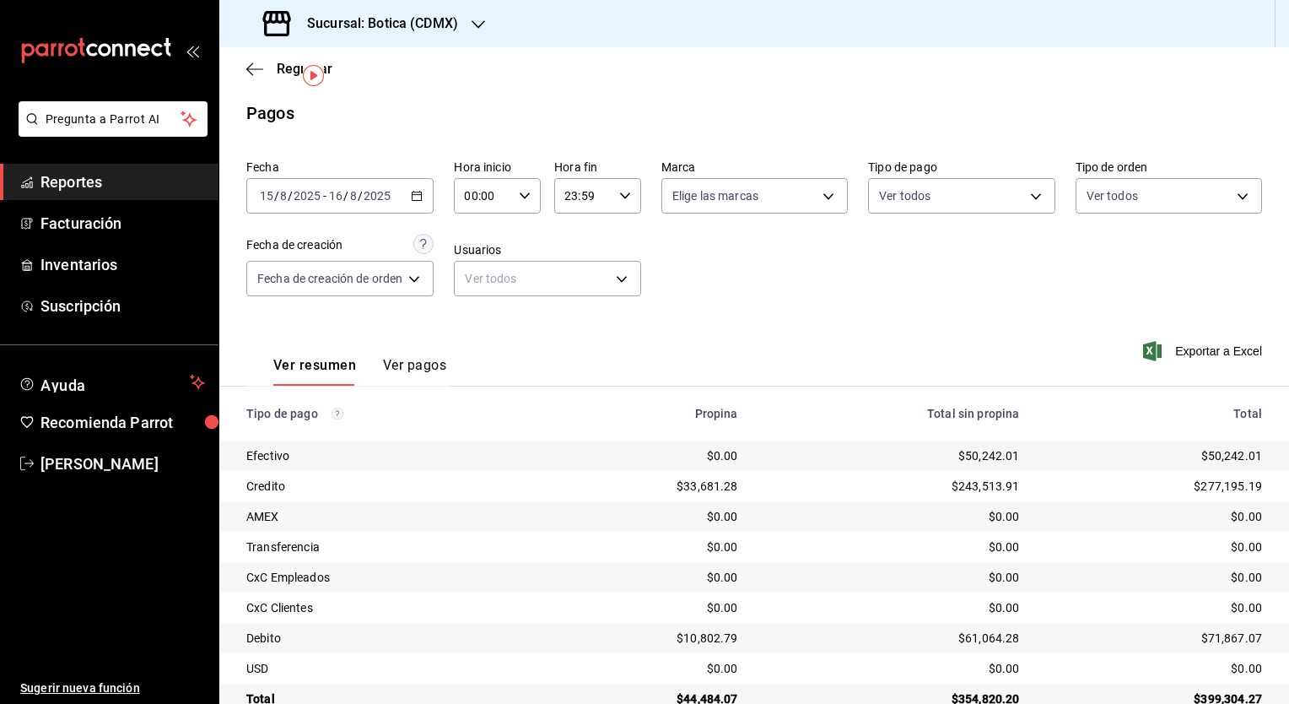
scroll to position [40, 0]
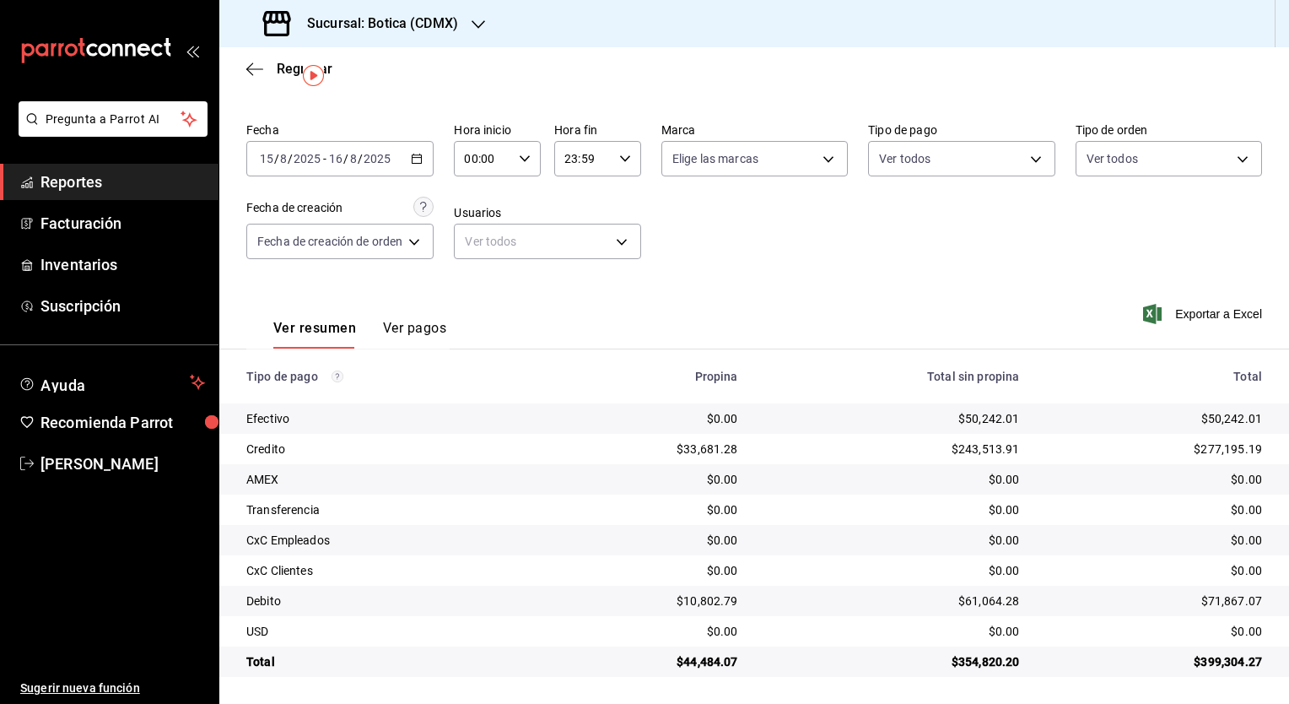
click at [527, 163] on icon "button" at bounding box center [525, 159] width 12 height 12
click at [479, 248] on button "05" at bounding box center [477, 235] width 36 height 34
type input "05:00"
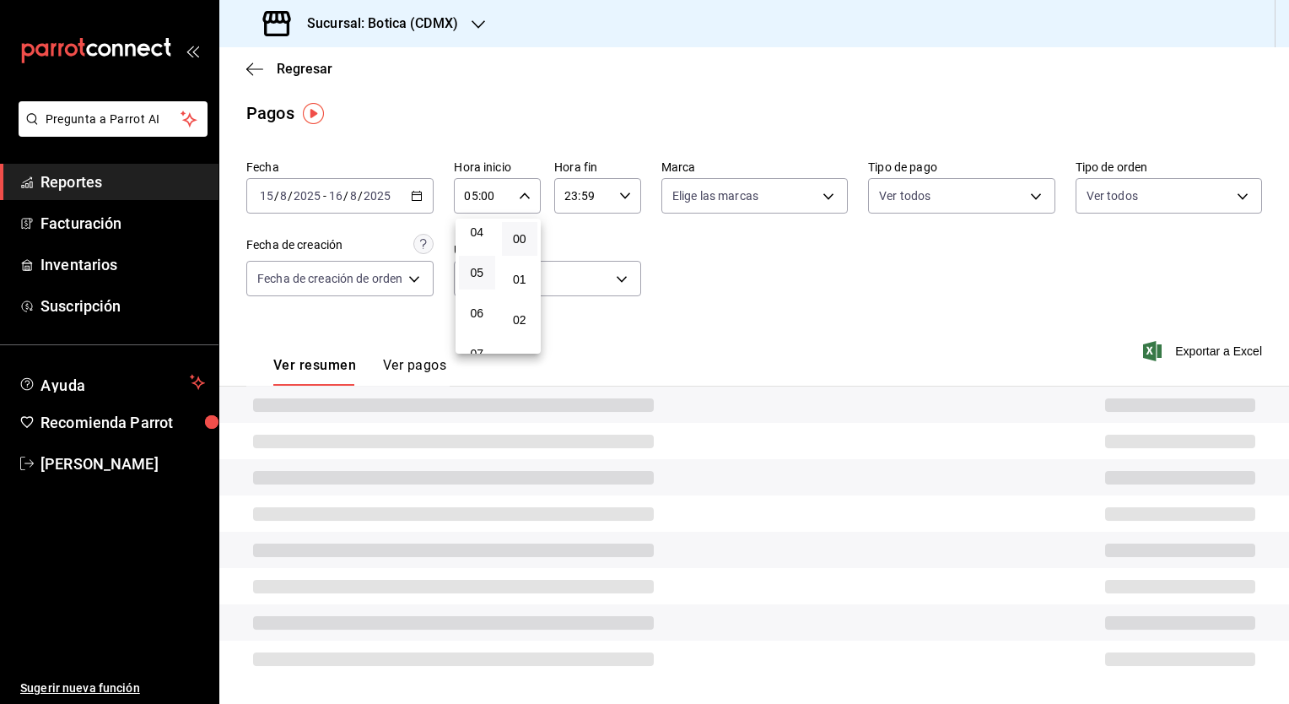
scroll to position [3, 0]
click at [630, 202] on div at bounding box center [644, 352] width 1289 height 704
click at [630, 201] on div "23:59 Hora fin" at bounding box center [597, 195] width 87 height 35
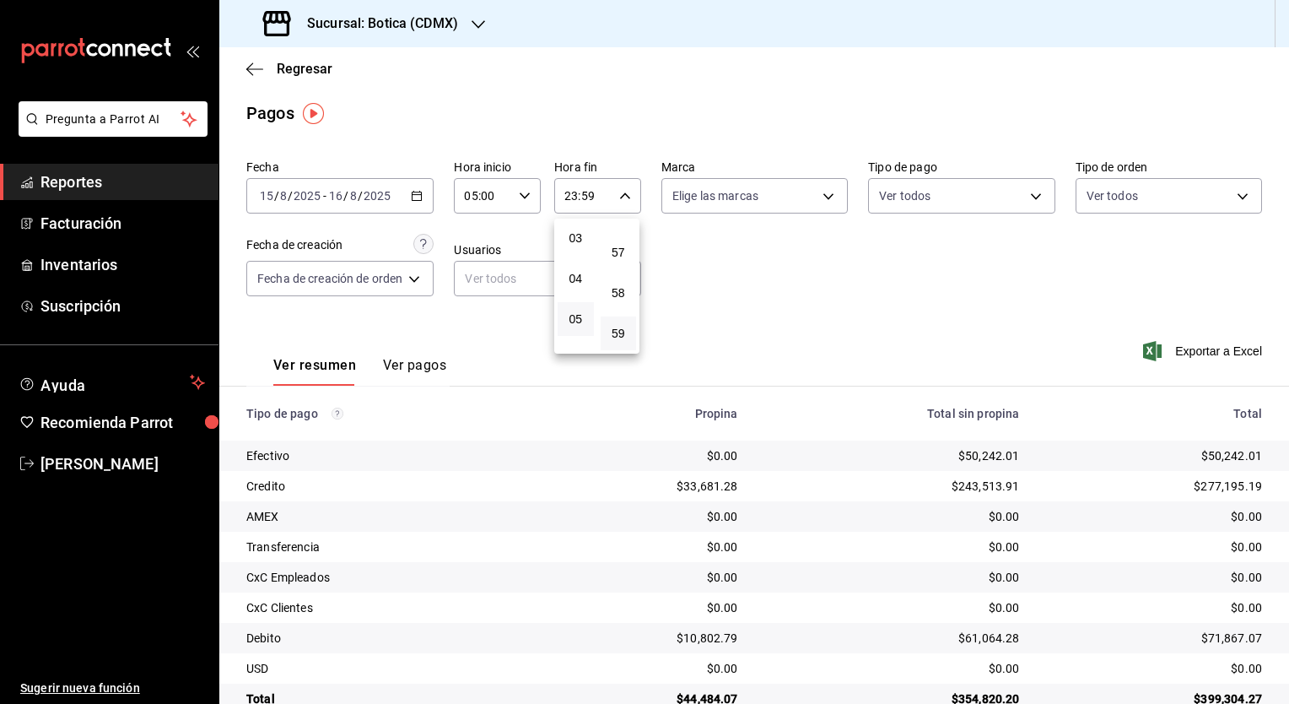
scroll to position [94, 0]
click at [575, 342] on button "05" at bounding box center [576, 348] width 36 height 34
click at [610, 250] on button "00" at bounding box center [619, 239] width 36 height 34
type input "05:00"
click at [826, 316] on div at bounding box center [644, 352] width 1289 height 704
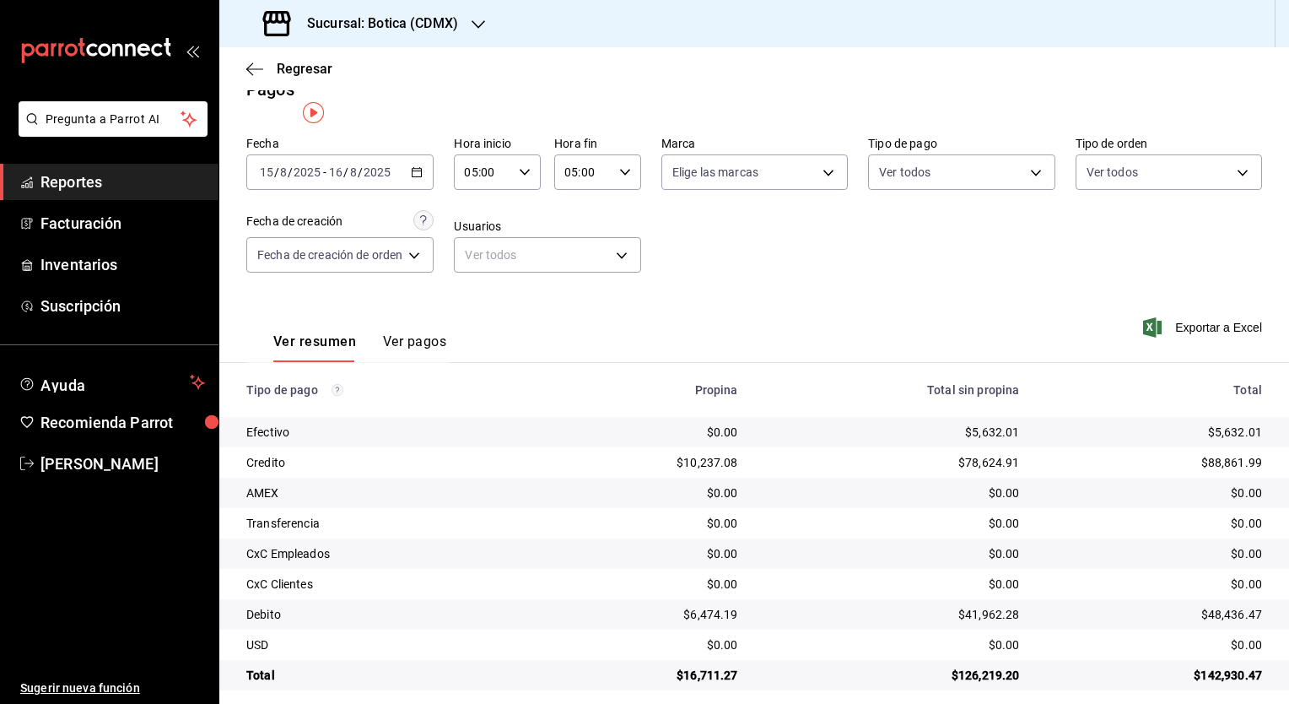
scroll to position [40, 0]
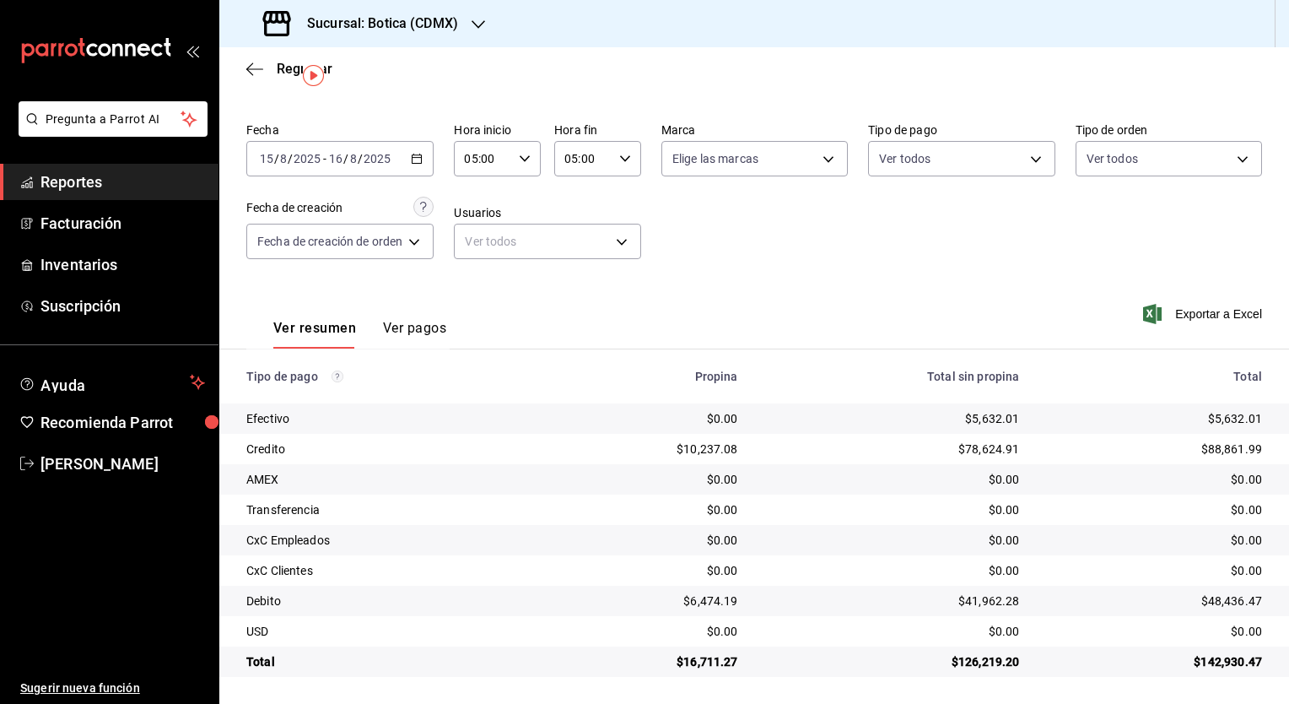
click at [416, 163] on \(Stroke\) "button" at bounding box center [417, 158] width 10 height 9
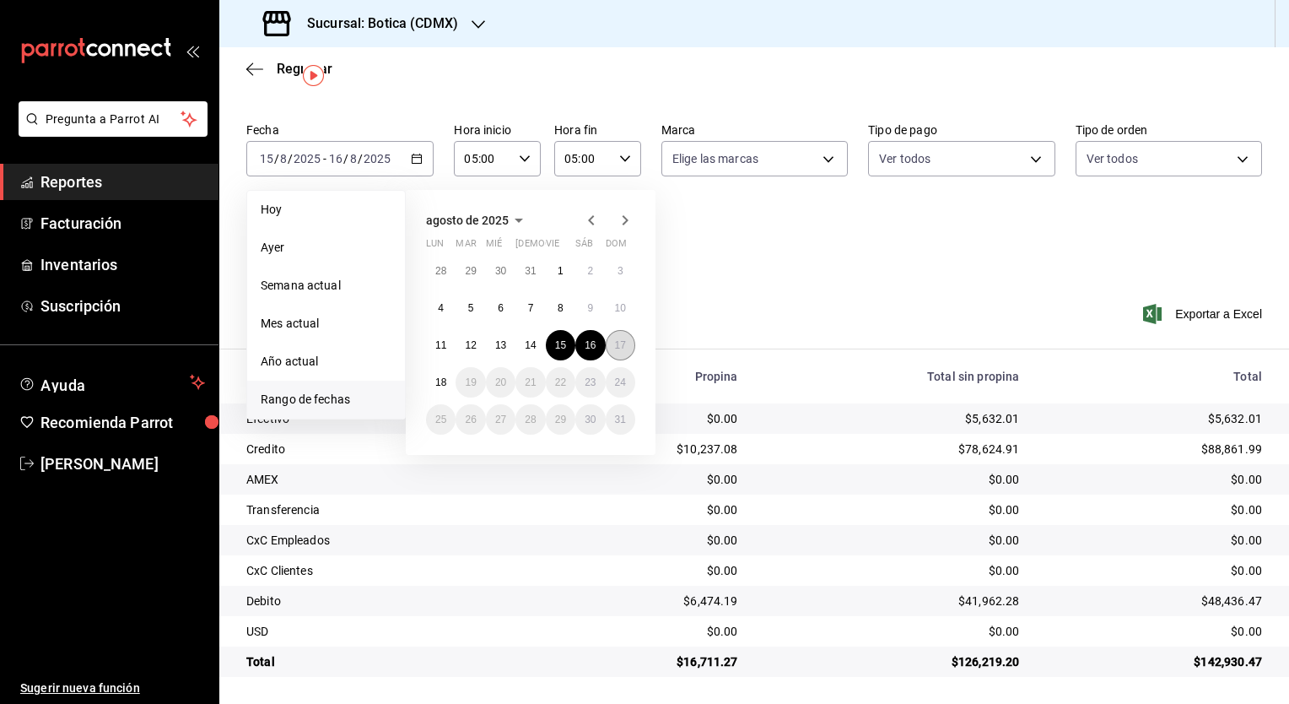
click at [611, 343] on button "17" at bounding box center [621, 345] width 30 height 30
click at [446, 380] on button "18" at bounding box center [441, 382] width 30 height 30
type input "00:00"
type input "23:59"
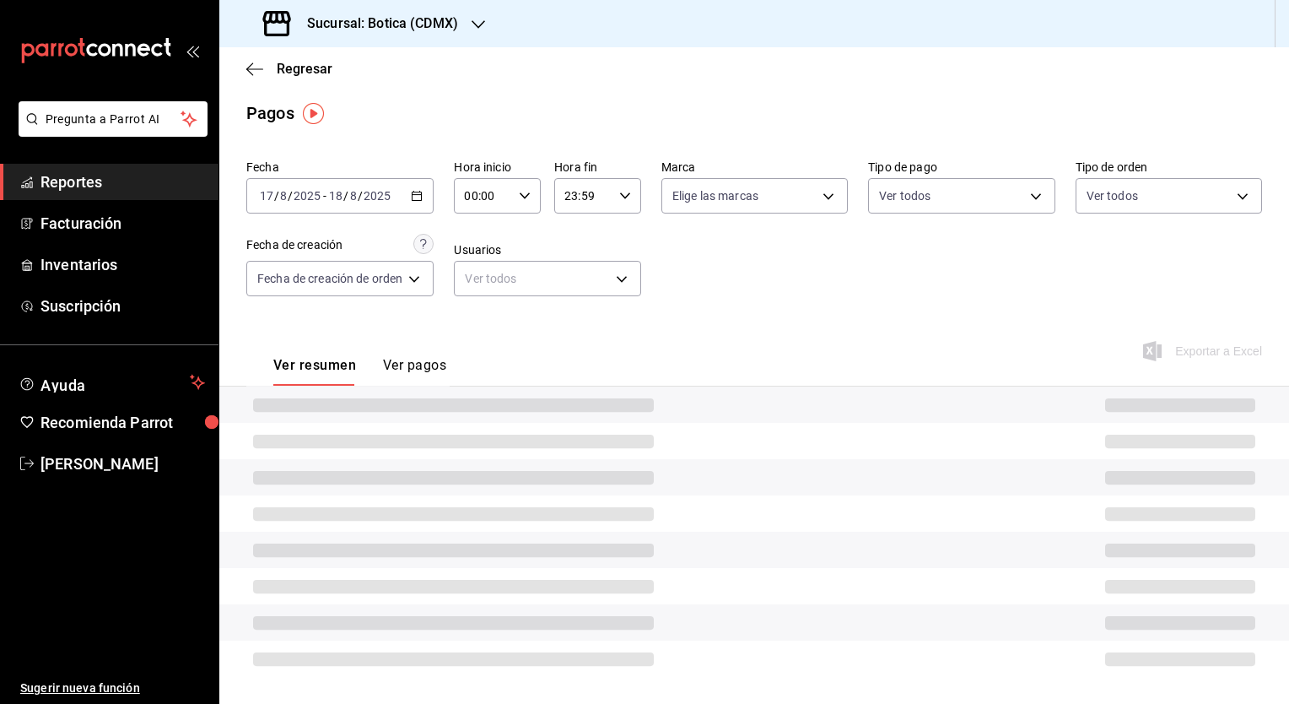
click at [519, 194] on icon "button" at bounding box center [525, 196] width 12 height 12
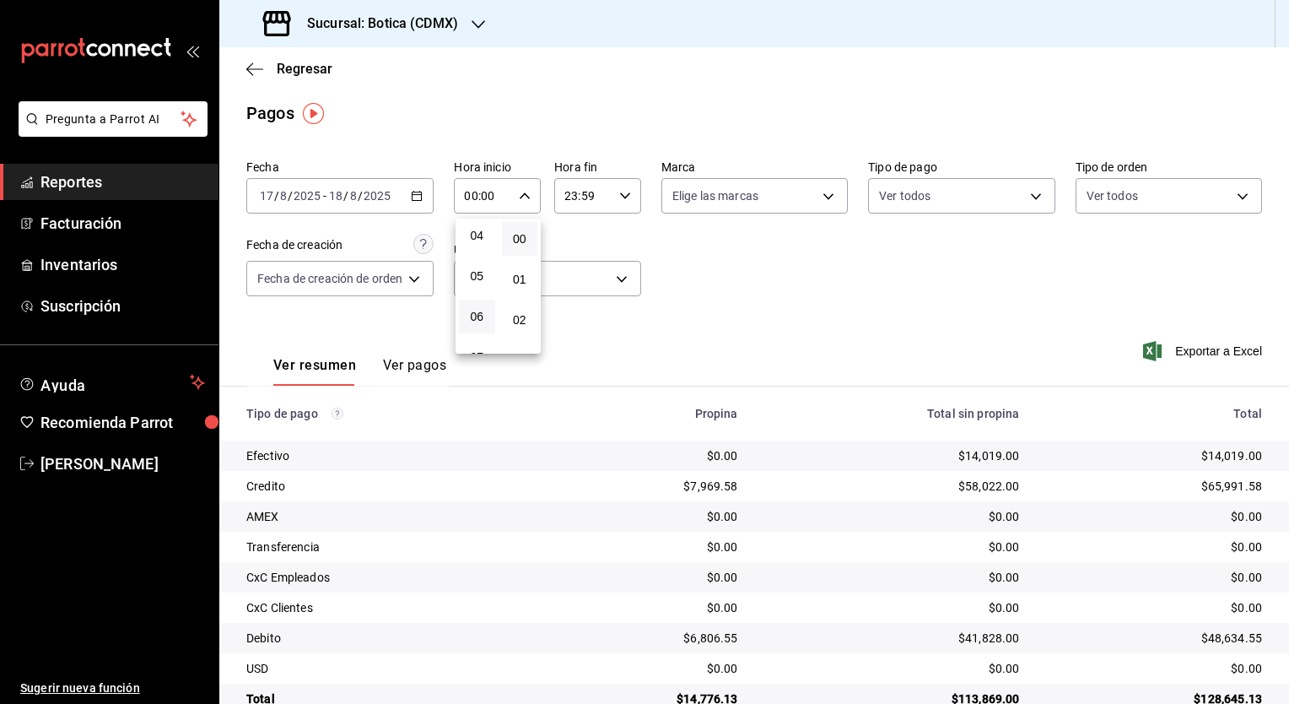
scroll to position [169, 0]
click at [478, 289] on button "05" at bounding box center [477, 273] width 36 height 34
type input "05:00"
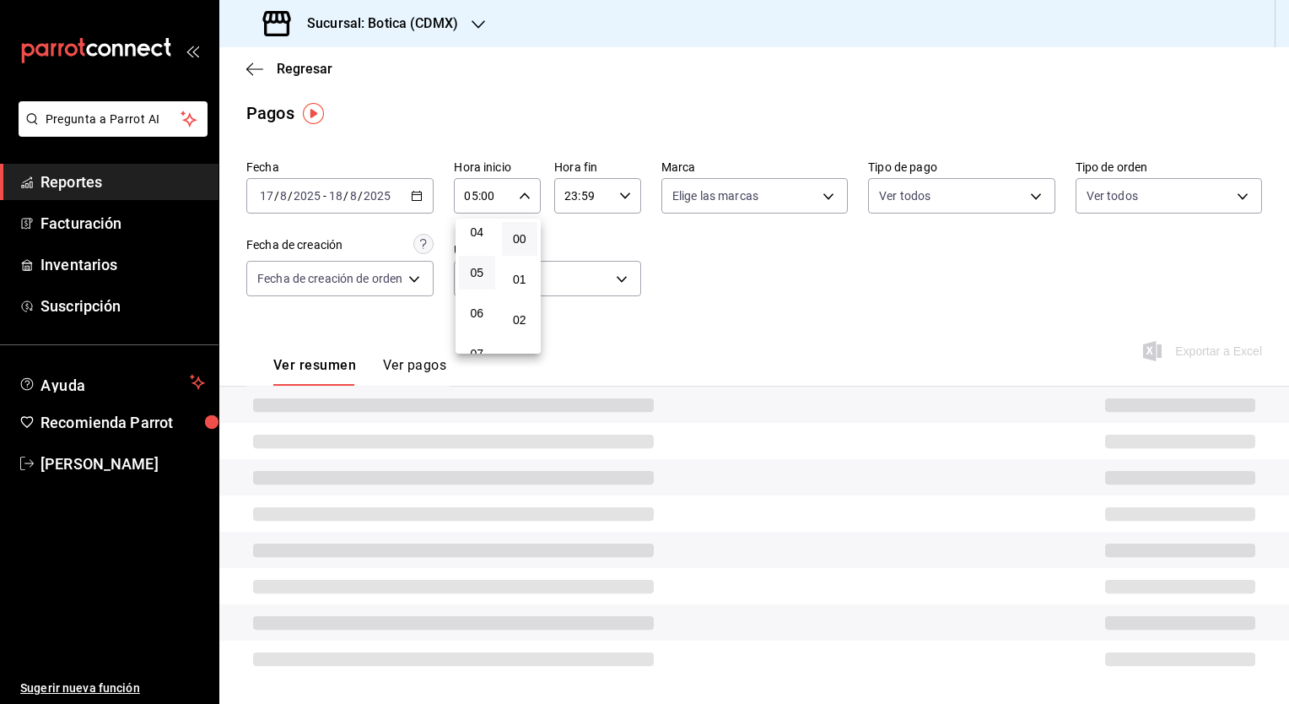
click at [610, 197] on div at bounding box center [644, 352] width 1289 height 704
click at [625, 199] on icon "button" at bounding box center [625, 196] width 12 height 12
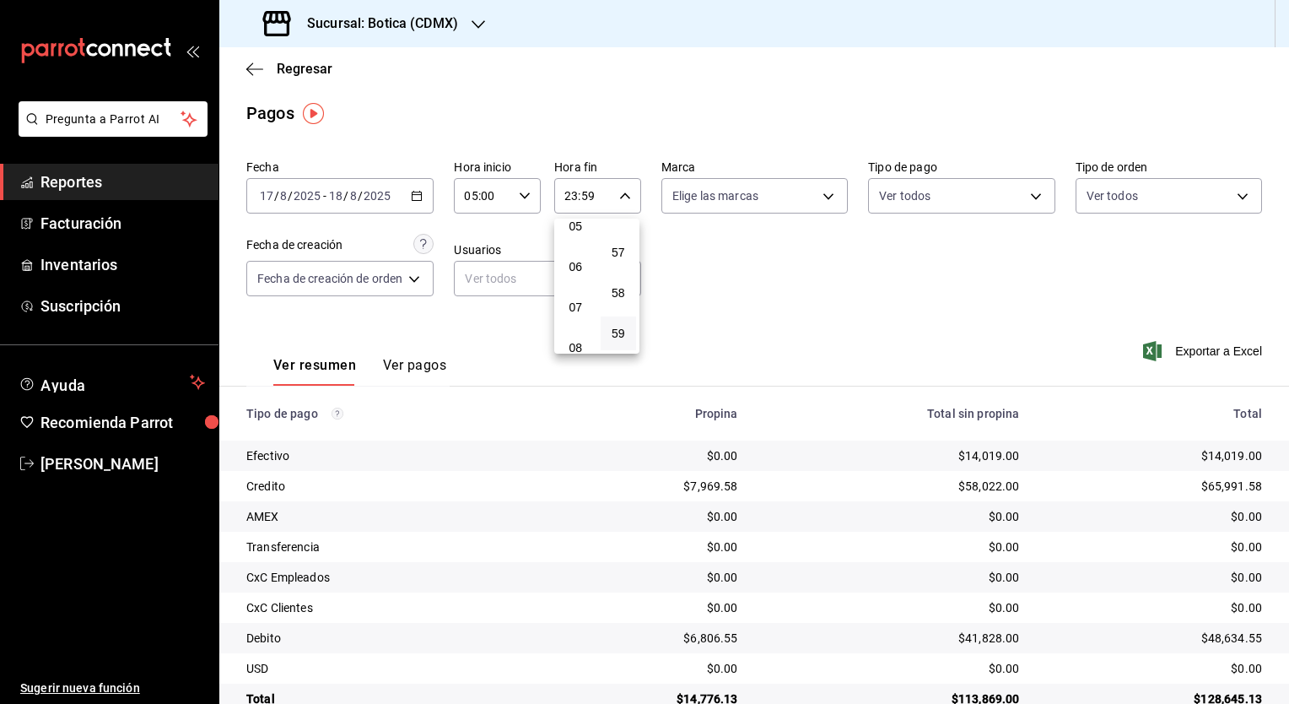
scroll to position [178, 0]
click at [574, 267] on span "05" at bounding box center [576, 262] width 16 height 13
click at [610, 250] on button "00" at bounding box center [619, 239] width 36 height 34
type input "05:00"
click at [703, 309] on div at bounding box center [644, 352] width 1289 height 704
